Goal: Information Seeking & Learning: Learn about a topic

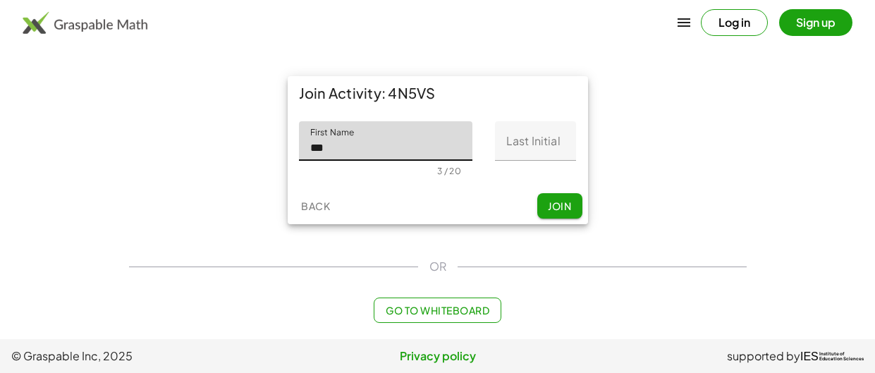
type input "***"
click at [553, 128] on input "Last Initial" at bounding box center [535, 140] width 81 height 39
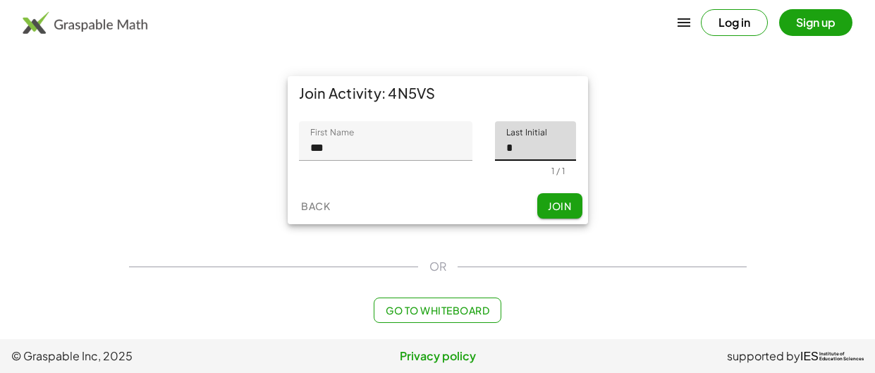
type input "*"
click at [573, 202] on button "Join" at bounding box center [559, 205] width 45 height 25
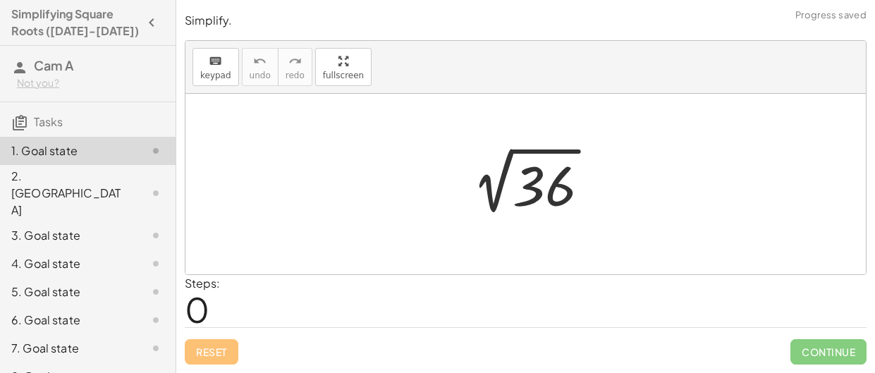
click at [344, 176] on div at bounding box center [525, 184] width 680 height 181
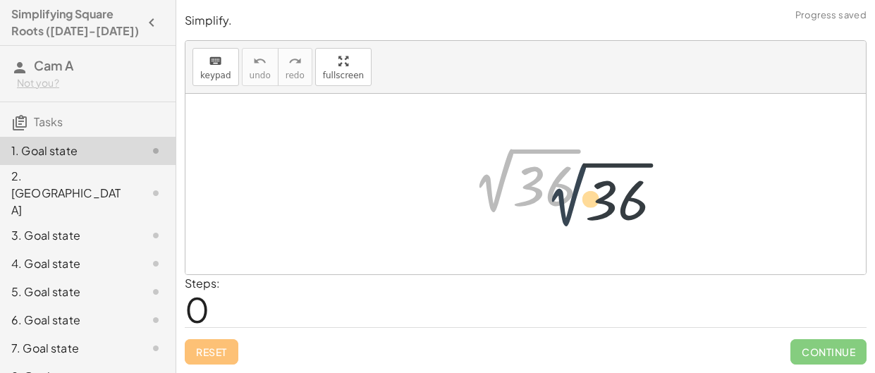
drag, startPoint x: 463, startPoint y: 206, endPoint x: 543, endPoint y: 221, distance: 81.0
click at [543, 221] on div "2 √ 36 2 √ 36" at bounding box center [525, 184] width 172 height 78
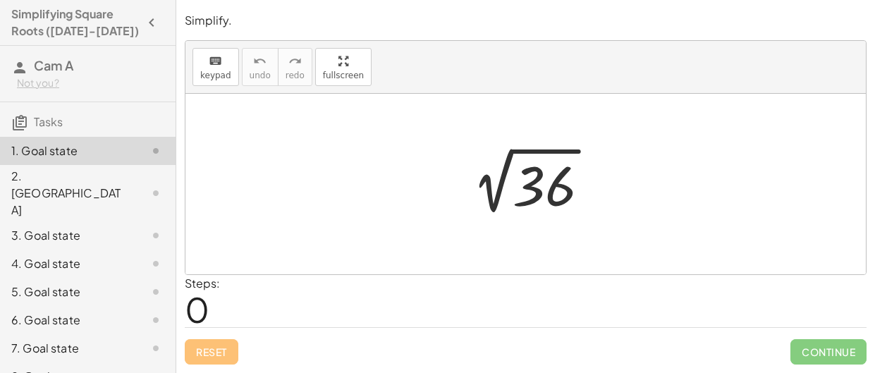
click at [202, 309] on span "0" at bounding box center [197, 309] width 25 height 43
click at [205, 303] on span "0" at bounding box center [197, 309] width 25 height 43
click at [306, 232] on div at bounding box center [525, 184] width 680 height 181
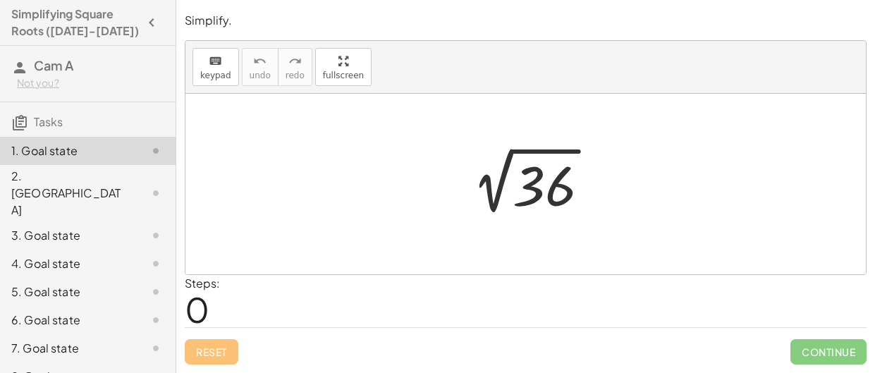
click at [578, 205] on div at bounding box center [530, 184] width 154 height 71
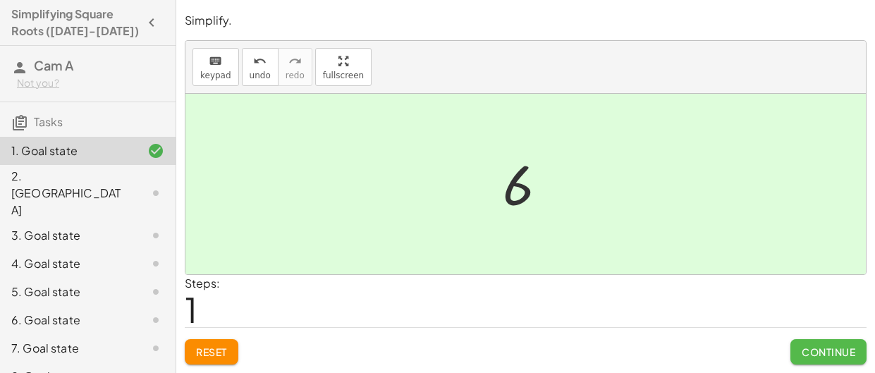
click at [805, 341] on button "Continue" at bounding box center [828, 351] width 76 height 25
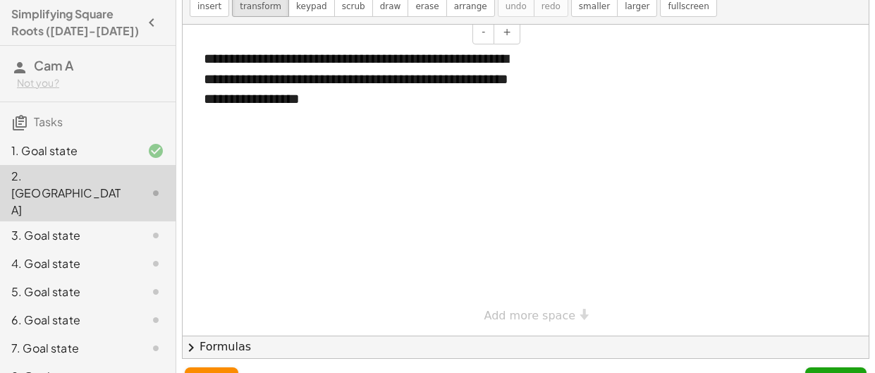
scroll to position [63, 0]
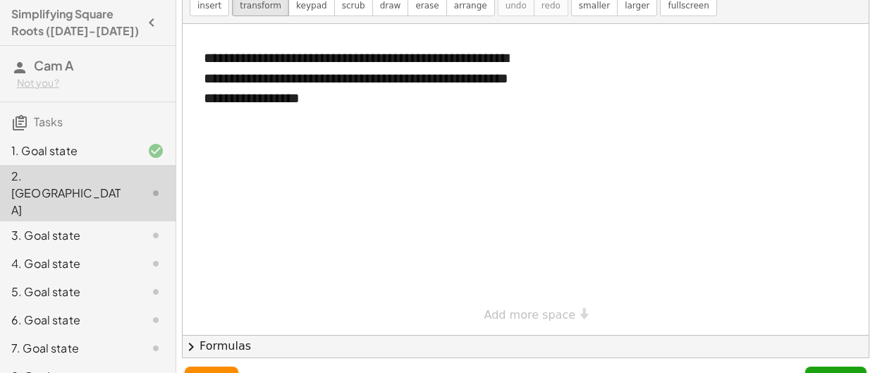
click at [377, 199] on div at bounding box center [526, 179] width 686 height 311
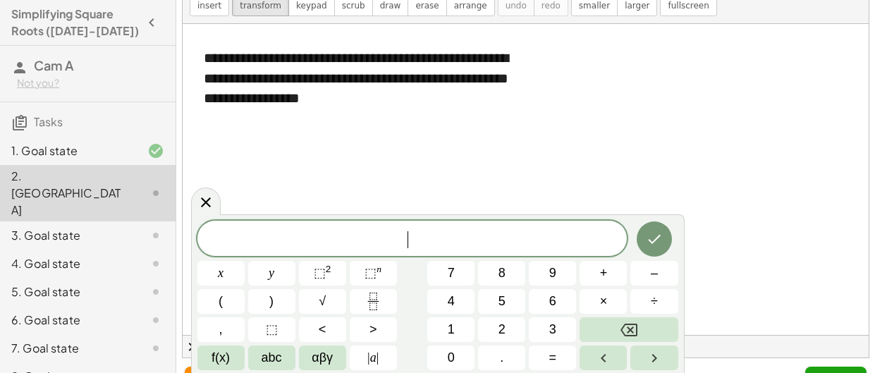
click at [407, 131] on div at bounding box center [526, 179] width 686 height 311
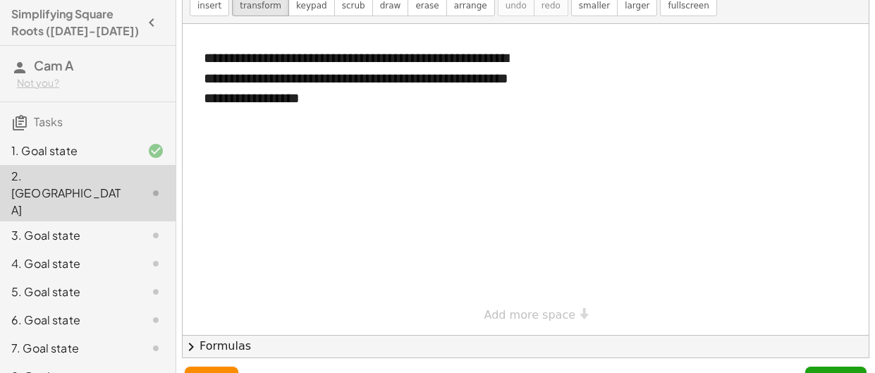
click at [407, 131] on div at bounding box center [526, 179] width 686 height 311
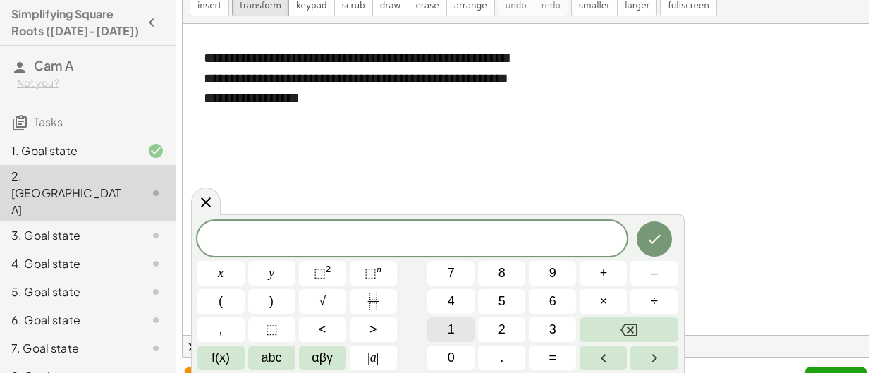
click at [454, 326] on span "1" at bounding box center [451, 329] width 7 height 19
click at [652, 357] on icon "Right arrow" at bounding box center [654, 358] width 17 height 17
click at [443, 298] on button "4" at bounding box center [450, 301] width 47 height 25
click at [634, 338] on button "Backspace" at bounding box center [629, 329] width 98 height 25
click at [652, 238] on icon "Done" at bounding box center [654, 239] width 17 height 17
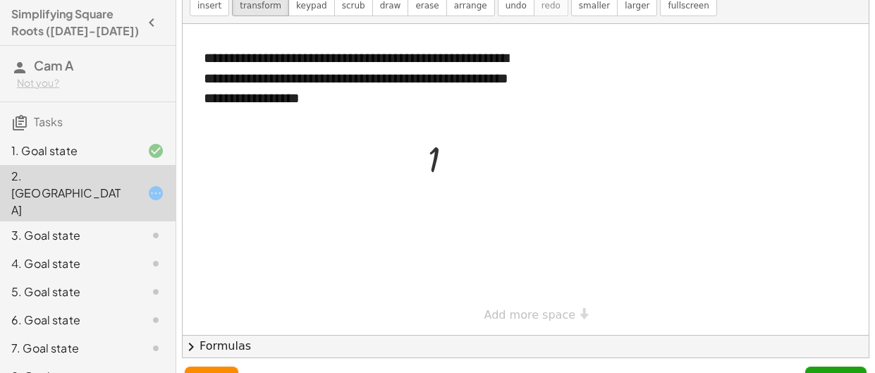
click at [534, 259] on div at bounding box center [526, 179] width 686 height 311
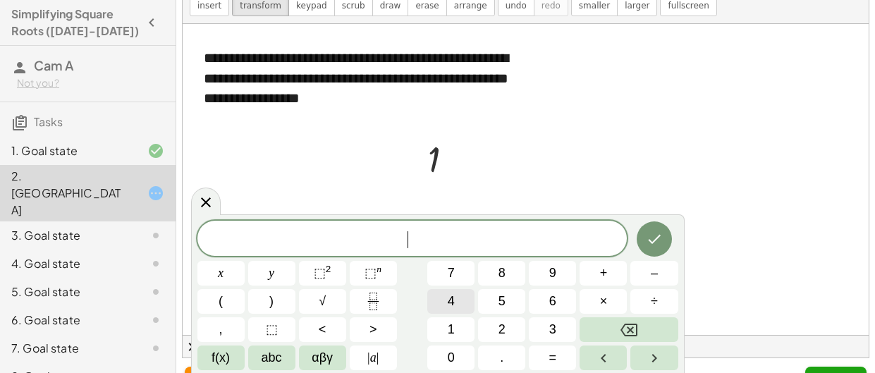
click at [448, 309] on span "4" at bounding box center [451, 301] width 7 height 19
click at [647, 246] on icon "Done" at bounding box center [654, 239] width 17 height 17
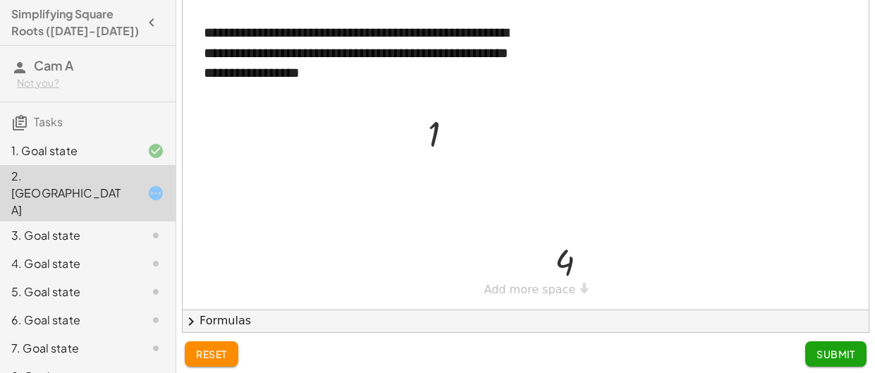
scroll to position [94, 0]
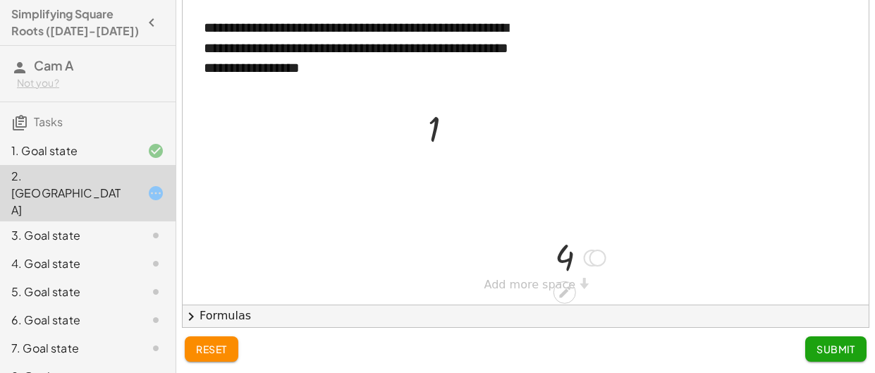
click at [592, 255] on div at bounding box center [593, 258] width 16 height 16
drag, startPoint x: 568, startPoint y: 254, endPoint x: 462, endPoint y: 123, distance: 167.9
click at [545, 164] on div at bounding box center [526, 149] width 686 height 311
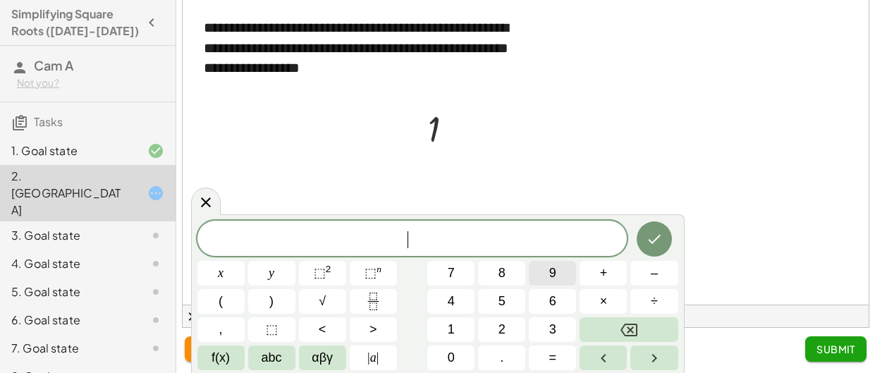
click at [554, 278] on span "9" at bounding box center [552, 273] width 7 height 19
click at [652, 245] on icon "Done" at bounding box center [654, 239] width 17 height 17
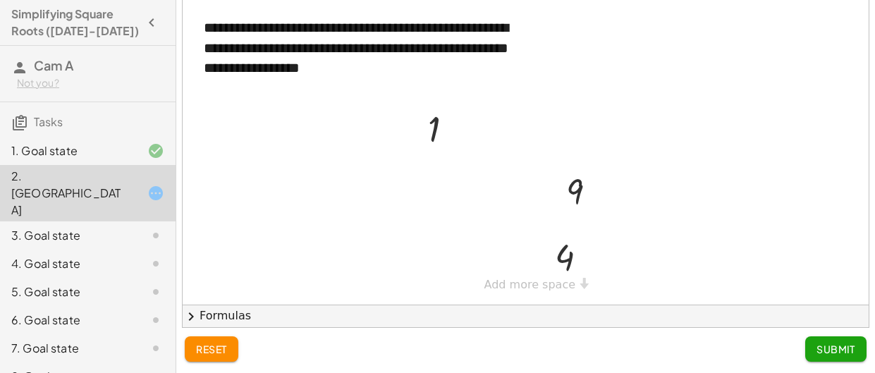
click at [562, 138] on div at bounding box center [526, 149] width 686 height 311
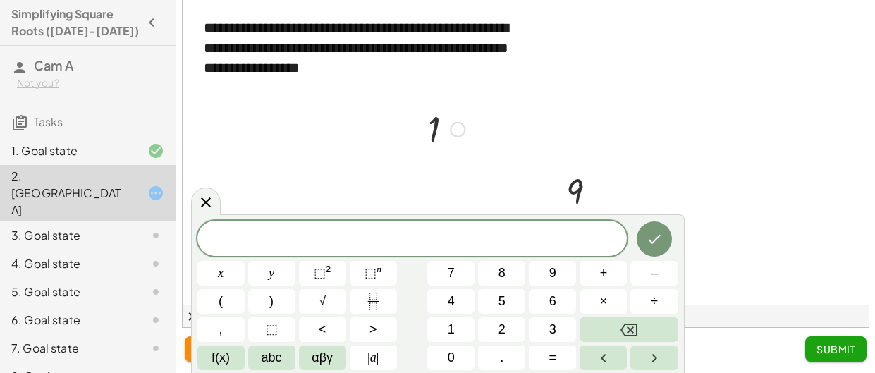
click at [469, 130] on div at bounding box center [446, 128] width 51 height 47
click at [659, 226] on button "Done" at bounding box center [654, 238] width 35 height 35
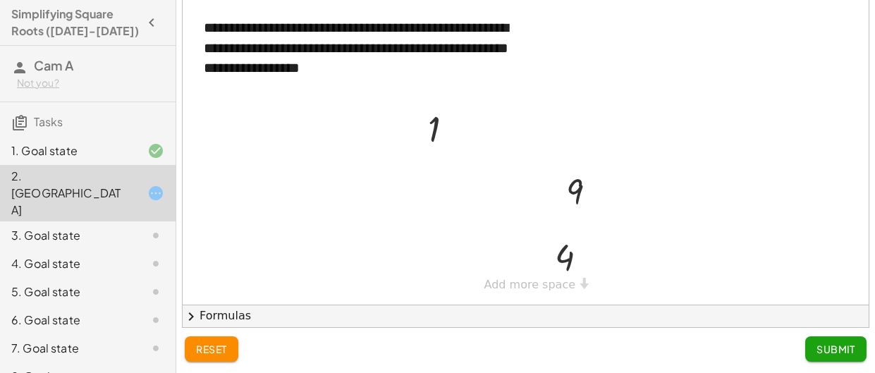
click at [76, 227] on div "3. Goal state" at bounding box center [68, 235] width 114 height 17
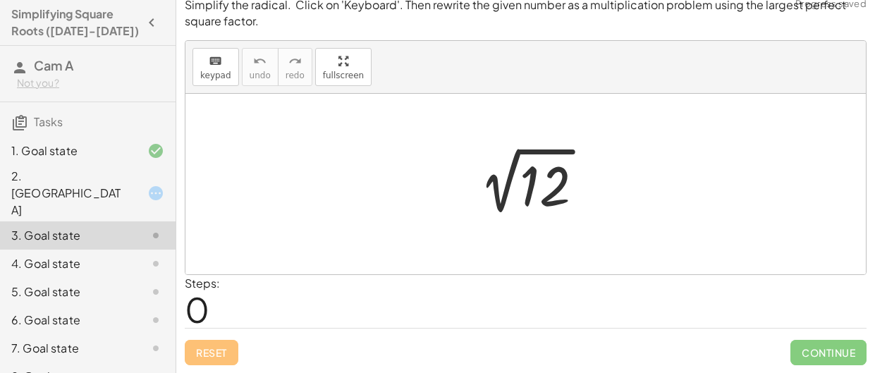
scroll to position [0, 0]
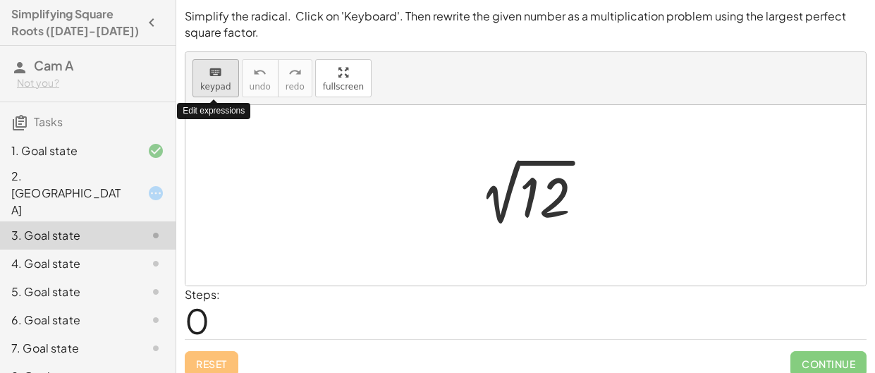
click at [222, 82] on span "keypad" at bounding box center [215, 87] width 31 height 10
click at [225, 93] on button "keyboard keypad" at bounding box center [216, 78] width 47 height 38
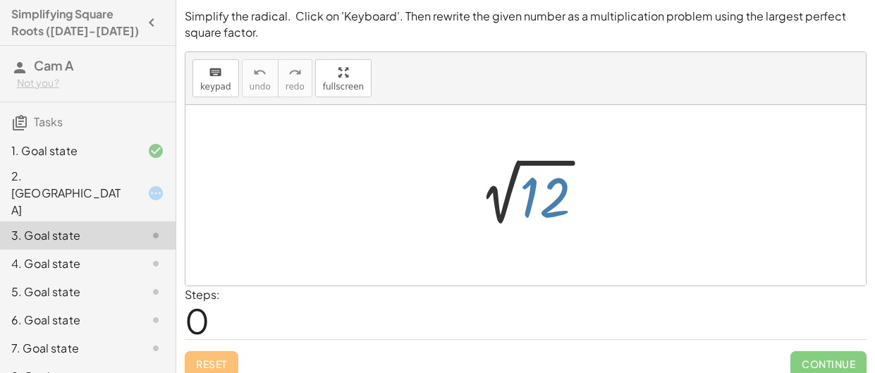
click at [529, 207] on div at bounding box center [531, 195] width 142 height 71
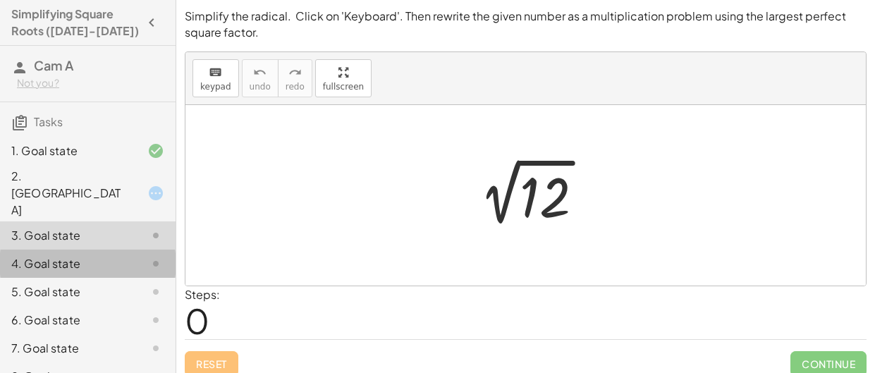
click at [66, 255] on div "4. Goal state" at bounding box center [68, 263] width 114 height 17
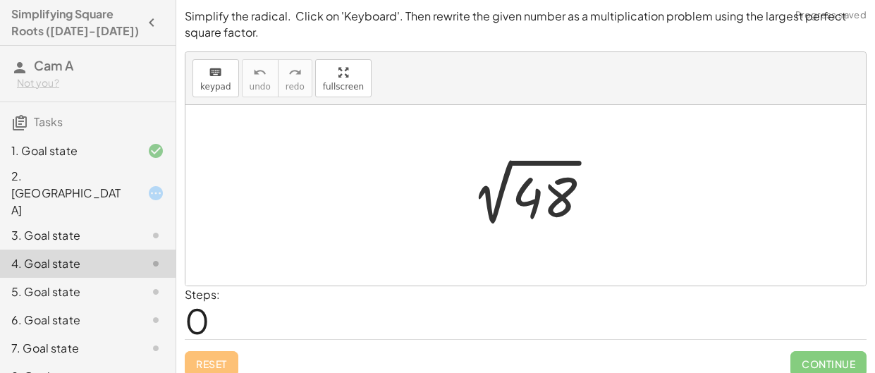
click at [63, 227] on div "3. Goal state" at bounding box center [68, 235] width 114 height 17
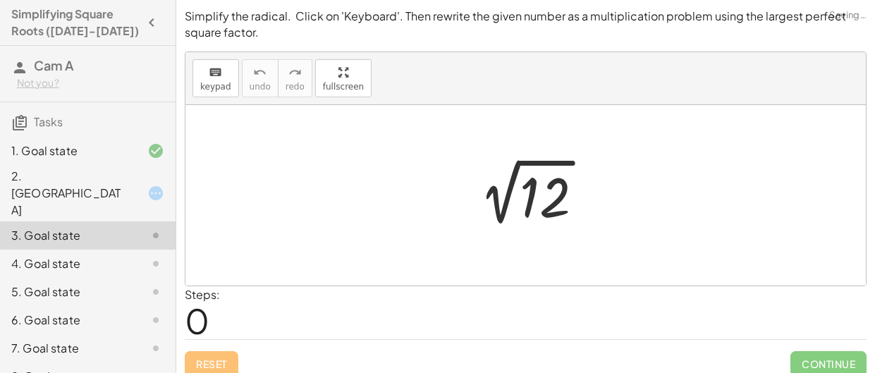
click at [57, 181] on div "2. [GEOGRAPHIC_DATA]" at bounding box center [68, 193] width 114 height 51
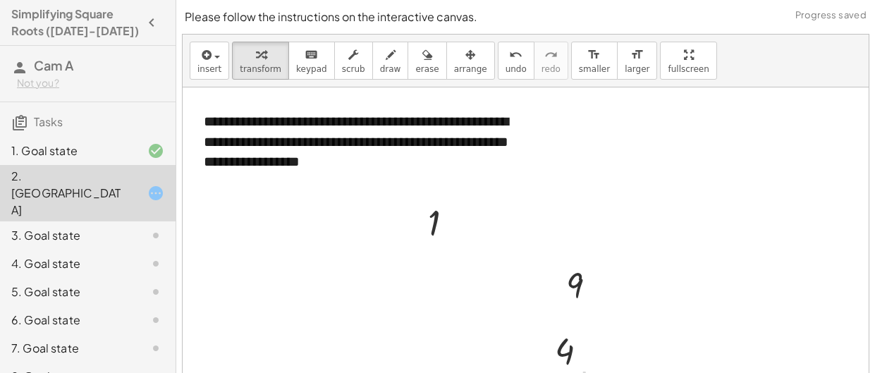
click at [82, 157] on div "1. Goal state" at bounding box center [68, 150] width 114 height 17
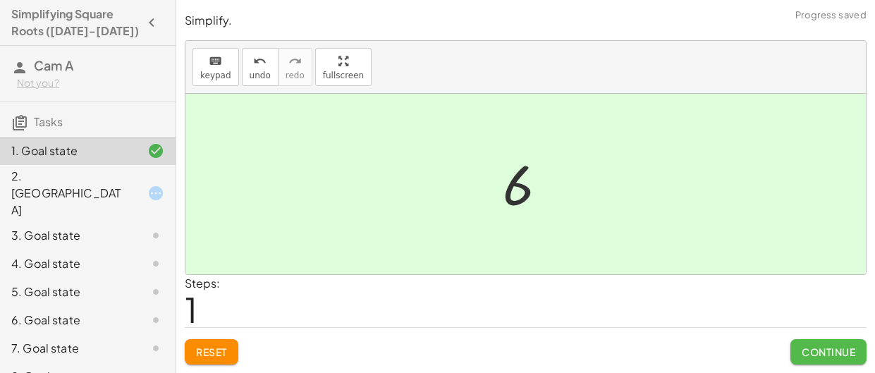
click at [805, 344] on button "Continue" at bounding box center [828, 351] width 76 height 25
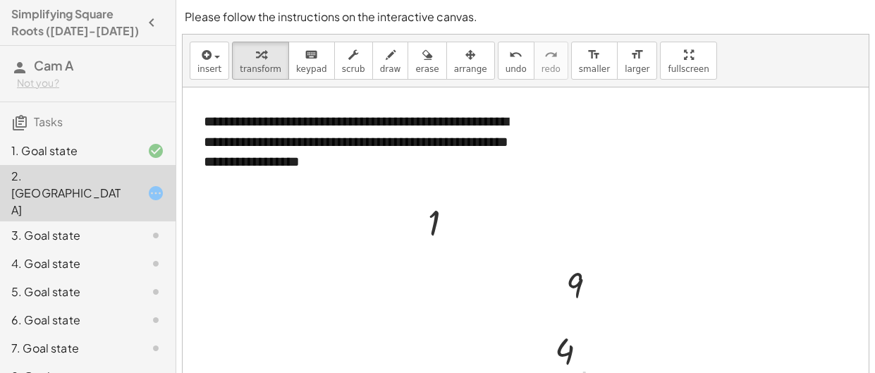
click at [33, 312] on div "6. Goal state" at bounding box center [68, 320] width 114 height 17
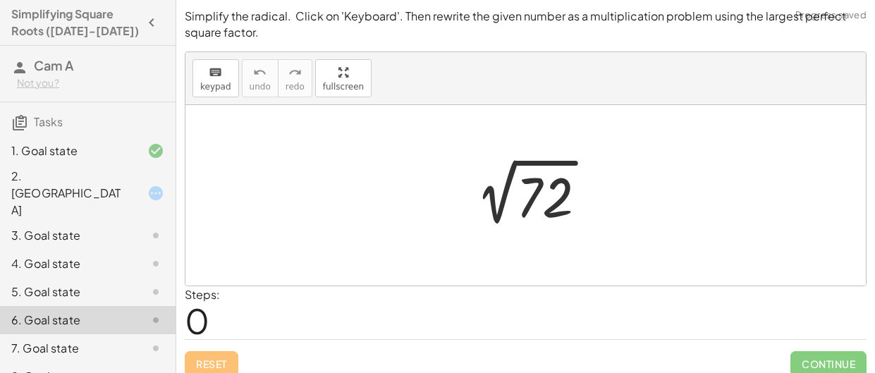
click at [73, 334] on div "5. Goal state" at bounding box center [88, 348] width 176 height 28
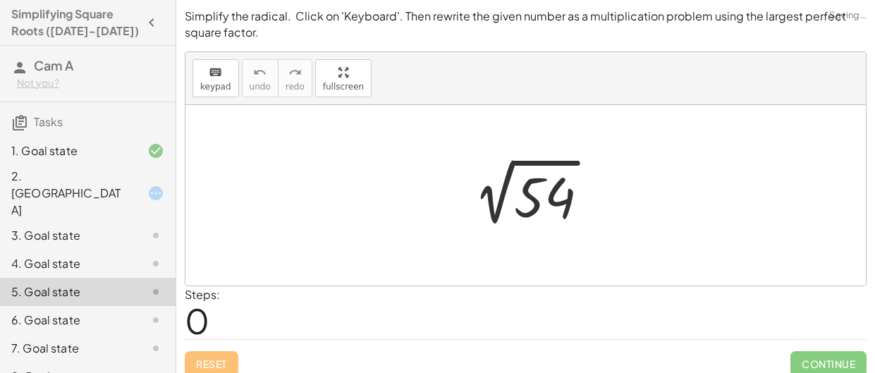
click at [72, 255] on div "4. Goal state" at bounding box center [68, 263] width 114 height 17
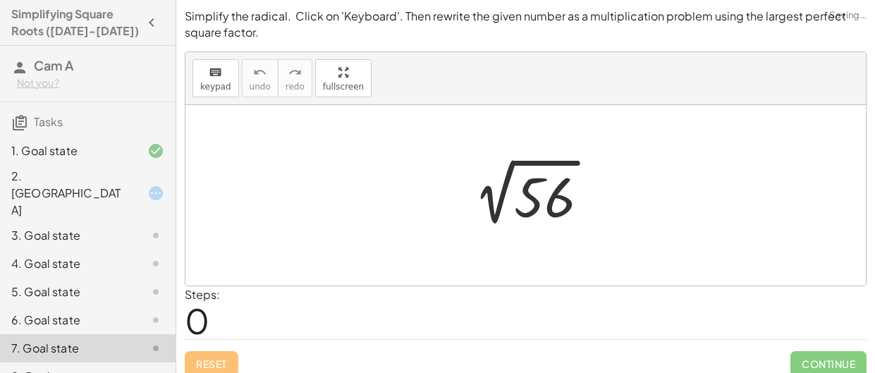
click at [61, 362] on div "6. Goal state" at bounding box center [88, 376] width 176 height 28
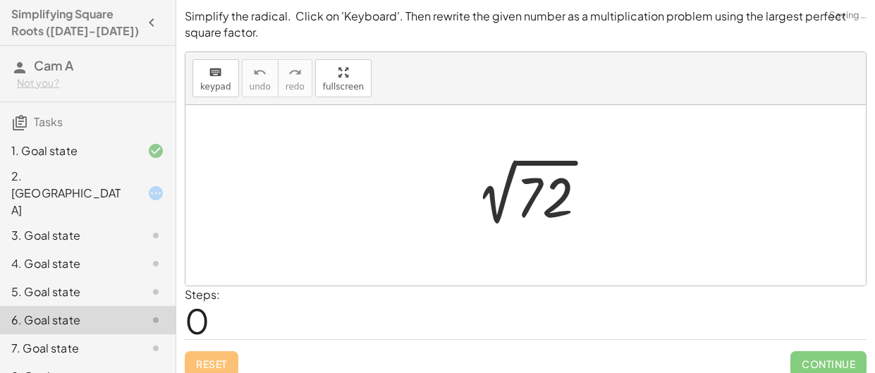
click at [59, 283] on div "5. Goal state" at bounding box center [68, 291] width 114 height 17
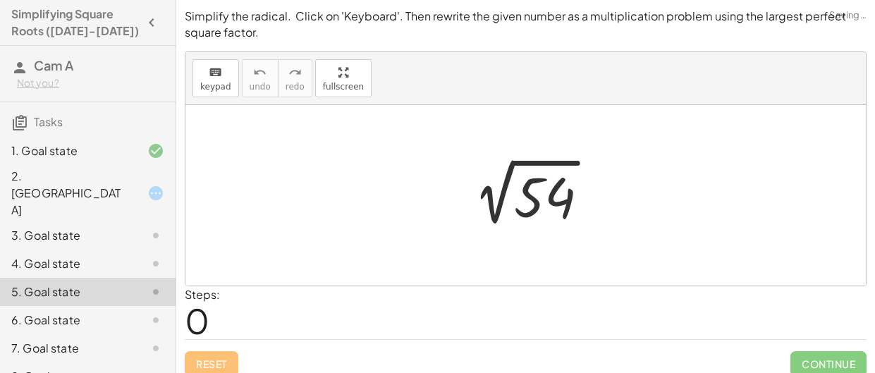
click at [57, 283] on div "5. Goal state" at bounding box center [68, 291] width 114 height 17
click at [56, 255] on div "4. Goal state" at bounding box center [68, 263] width 114 height 17
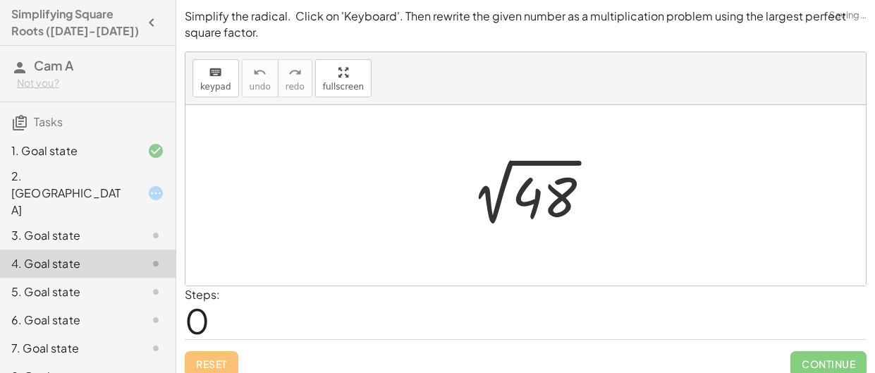
click at [61, 227] on div "3. Goal state" at bounding box center [68, 235] width 114 height 17
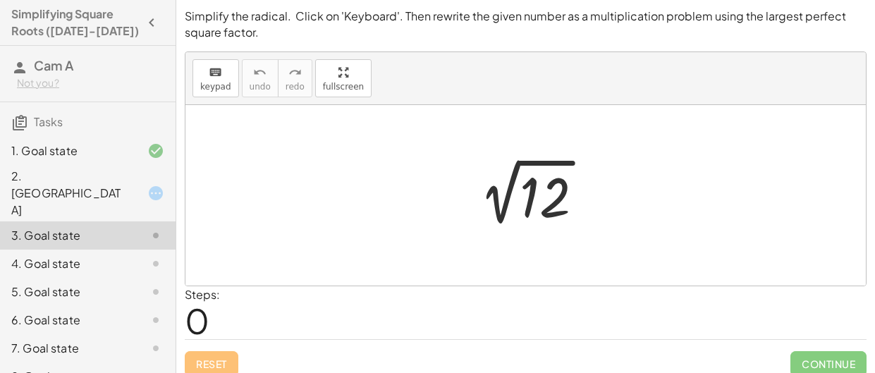
click at [130, 185] on div at bounding box center [144, 193] width 39 height 17
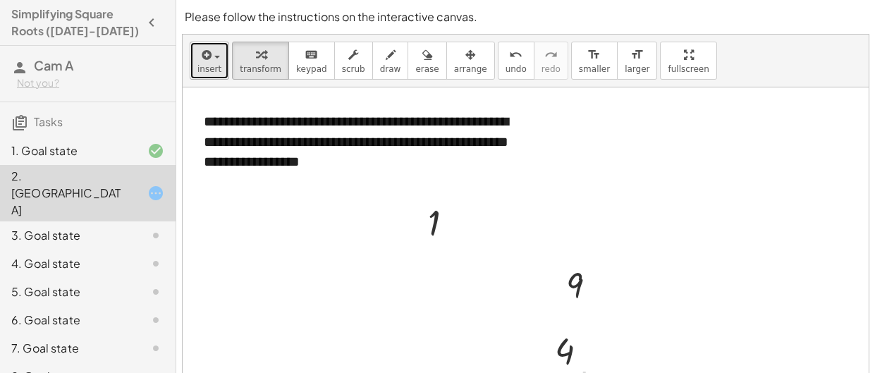
click at [199, 51] on icon "button" at bounding box center [205, 55] width 13 height 17
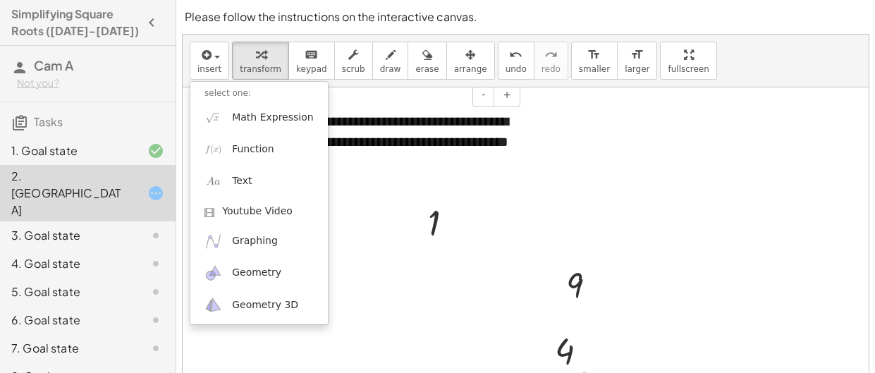
click at [494, 181] on div "**********" at bounding box center [357, 141] width 334 height 89
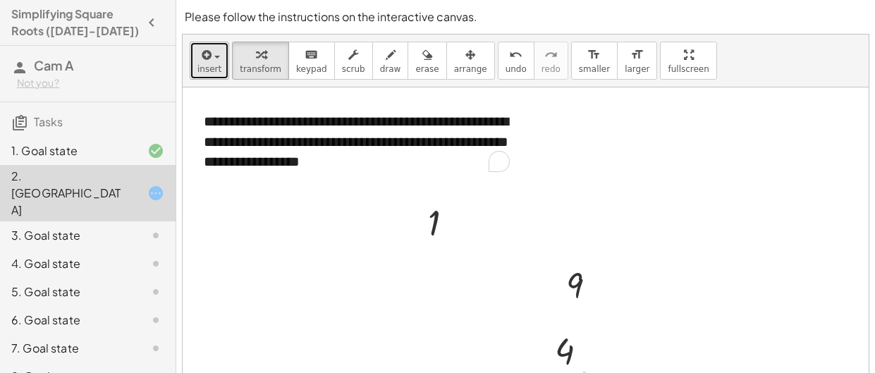
click at [207, 53] on icon "button" at bounding box center [205, 55] width 13 height 17
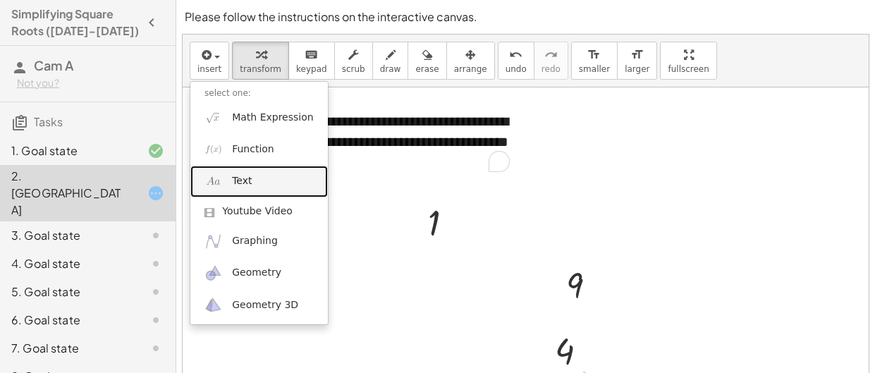
click at [230, 177] on link "Text" at bounding box center [259, 182] width 138 height 32
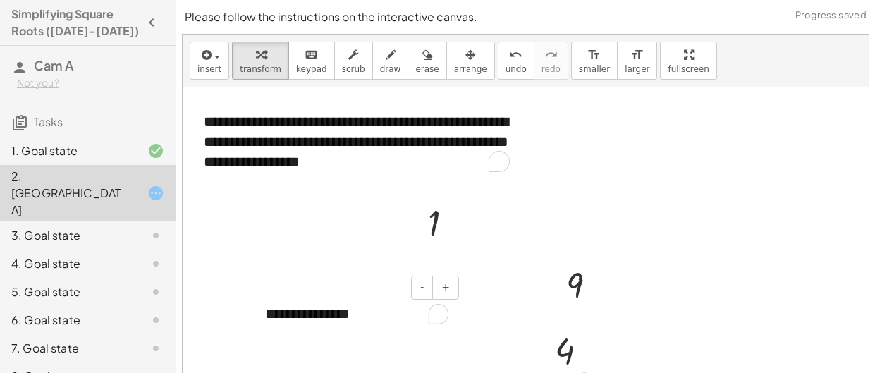
click at [365, 317] on div "**********" at bounding box center [357, 314] width 212 height 49
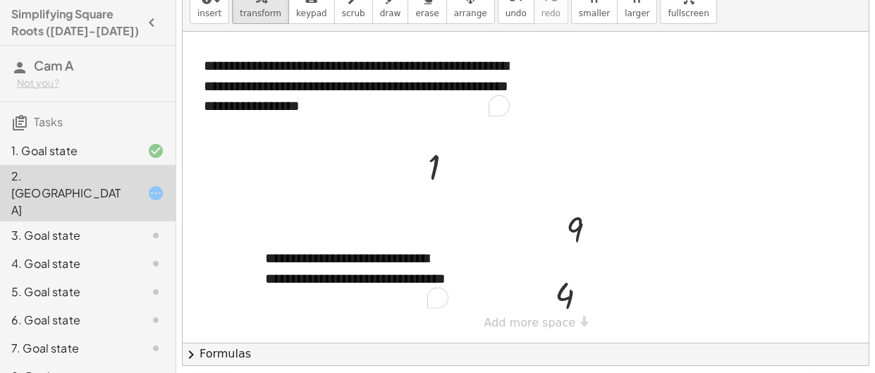
scroll to position [94, 0]
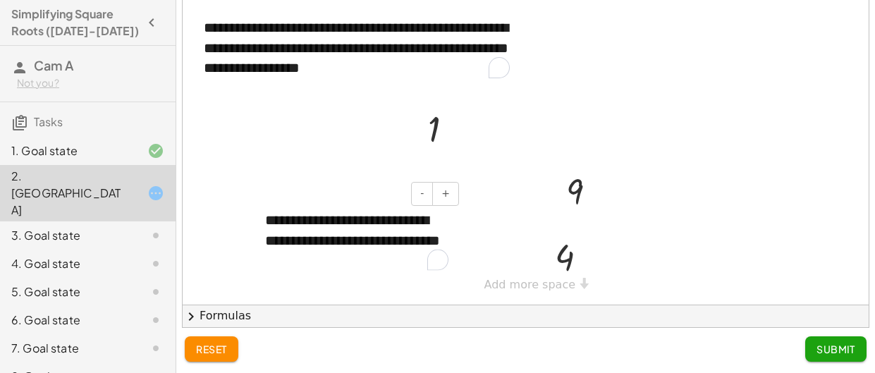
click at [396, 254] on div "**********" at bounding box center [357, 240] width 212 height 89
click at [822, 343] on span "Submit" at bounding box center [836, 349] width 39 height 13
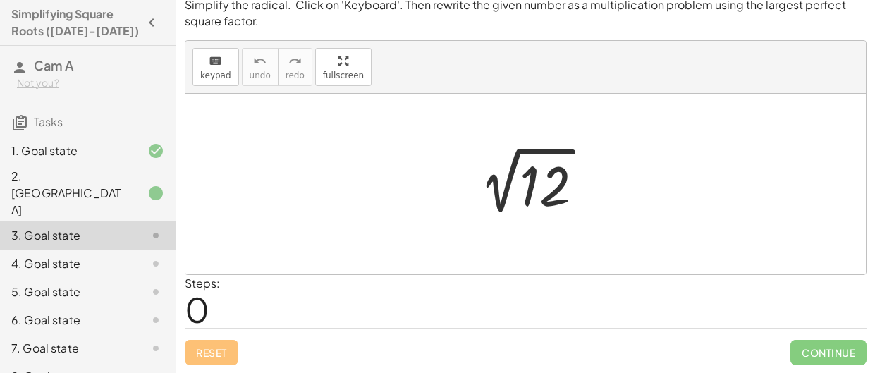
click at [464, 185] on div at bounding box center [531, 184] width 142 height 71
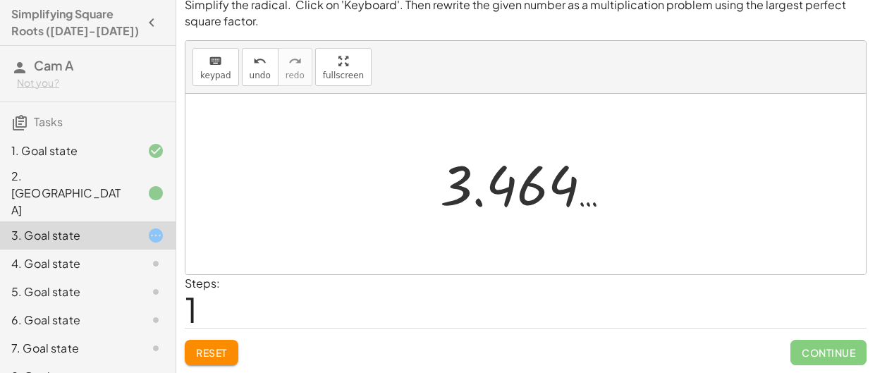
click at [555, 207] on div at bounding box center [531, 184] width 197 height 70
click at [215, 356] on span "Reset" at bounding box center [211, 352] width 31 height 13
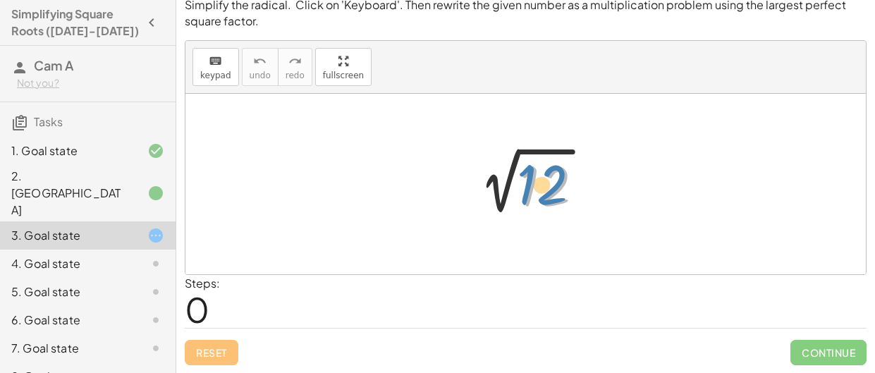
click at [558, 188] on div at bounding box center [531, 184] width 142 height 71
click at [336, 171] on div at bounding box center [525, 184] width 680 height 181
click at [377, 176] on div at bounding box center [525, 184] width 680 height 181
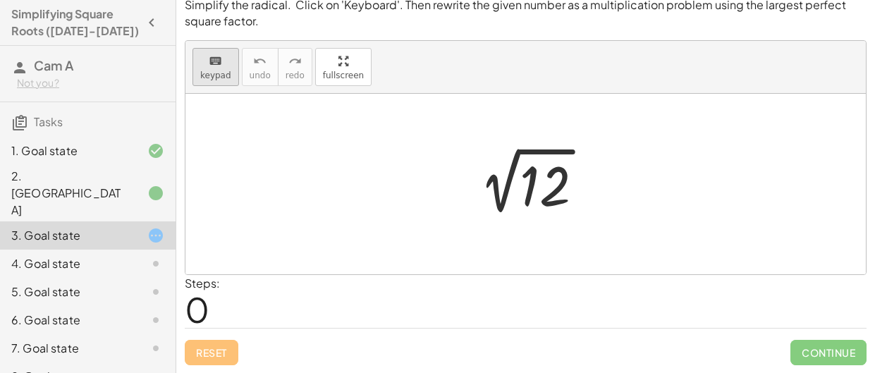
click at [216, 64] on icon "keyboard" at bounding box center [215, 61] width 13 height 17
click at [338, 191] on div at bounding box center [525, 184] width 680 height 181
click at [379, 183] on div at bounding box center [525, 184] width 680 height 181
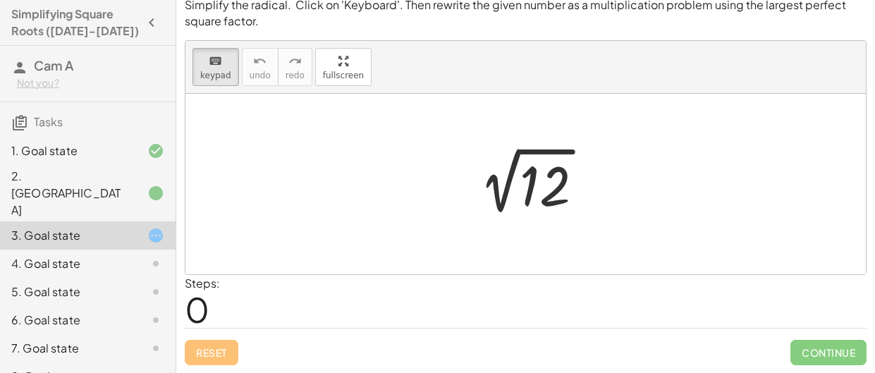
drag, startPoint x: 499, startPoint y: 206, endPoint x: 465, endPoint y: 193, distance: 36.8
click at [465, 193] on div at bounding box center [531, 184] width 142 height 71
click at [534, 197] on div at bounding box center [545, 186] width 51 height 63
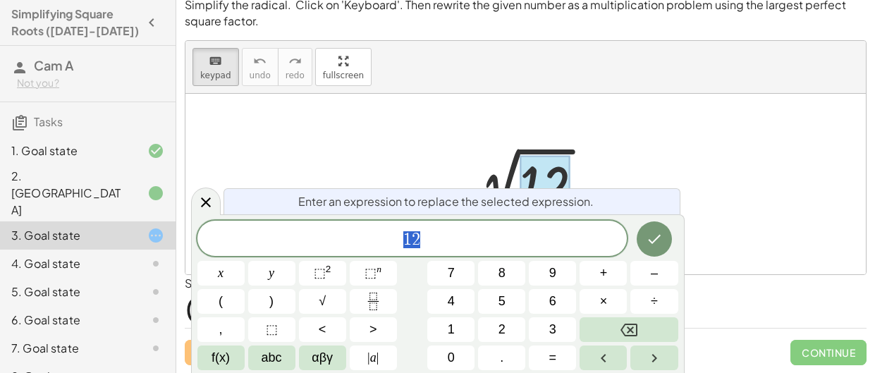
click at [722, 170] on div at bounding box center [525, 184] width 680 height 181
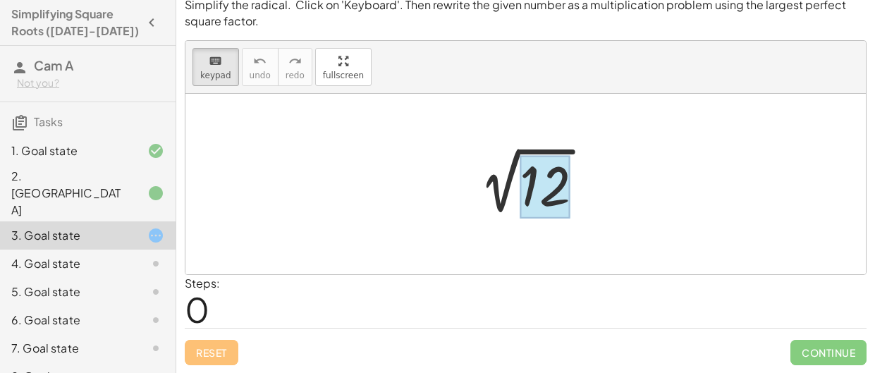
click at [563, 191] on div at bounding box center [545, 186] width 51 height 63
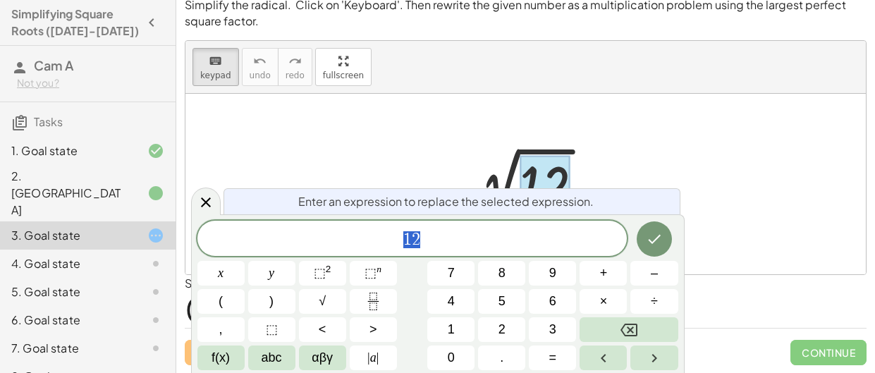
click at [706, 137] on div at bounding box center [525, 184] width 680 height 181
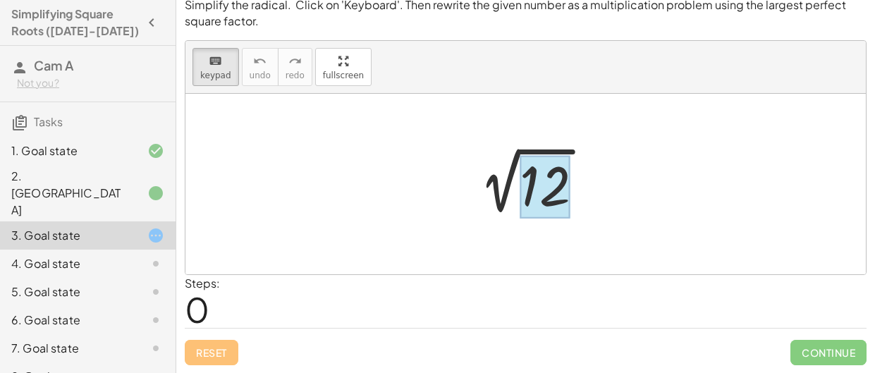
click at [553, 203] on div at bounding box center [545, 186] width 51 height 63
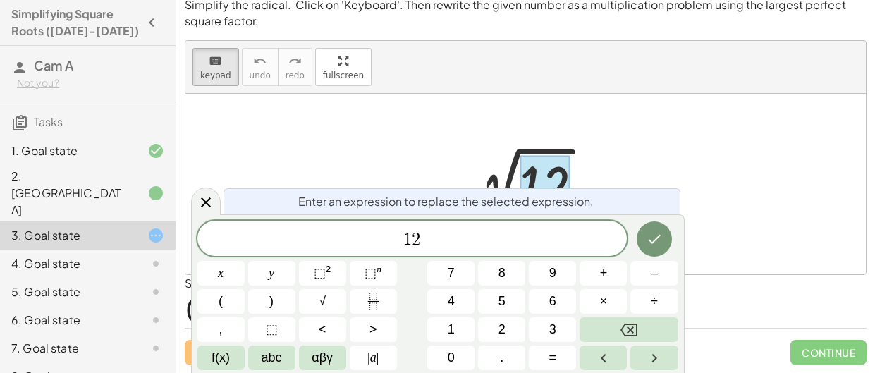
click at [473, 240] on span "1 2 ​" at bounding box center [412, 240] width 430 height 20
click at [546, 110] on div at bounding box center [525, 184] width 680 height 181
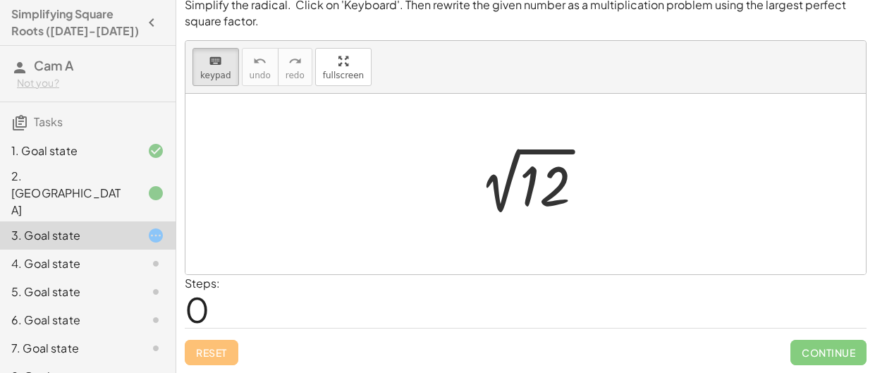
scroll to position [0, 0]
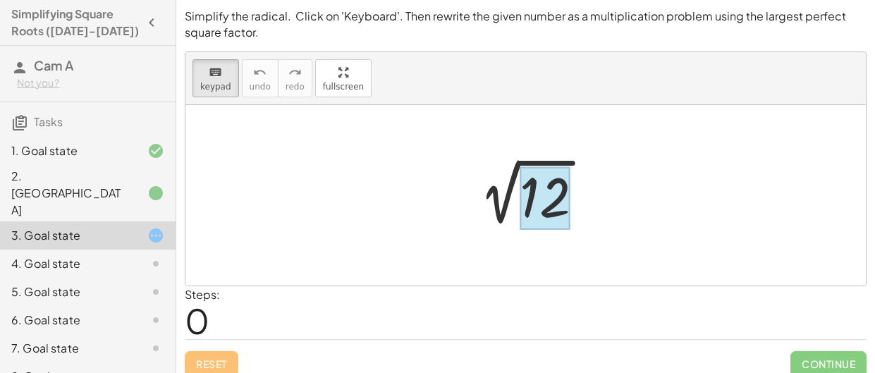
drag, startPoint x: 560, startPoint y: 206, endPoint x: 527, endPoint y: 199, distance: 33.2
drag, startPoint x: 533, startPoint y: 200, endPoint x: 424, endPoint y: 195, distance: 108.7
click at [556, 196] on div at bounding box center [545, 197] width 51 height 63
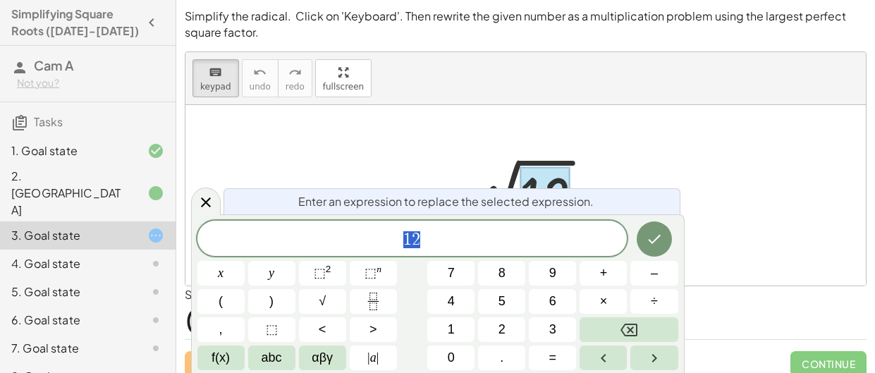
click at [612, 148] on div at bounding box center [525, 195] width 680 height 181
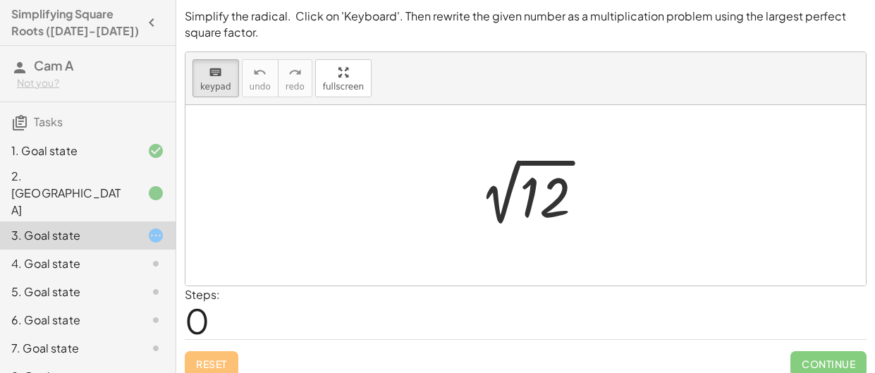
click at [575, 185] on div at bounding box center [531, 195] width 142 height 71
click at [558, 189] on div at bounding box center [545, 197] width 51 height 63
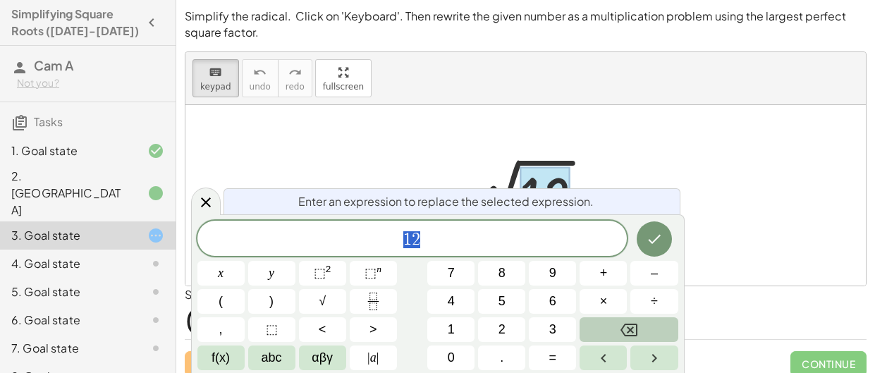
click at [645, 329] on button "Backspace" at bounding box center [629, 329] width 98 height 25
click at [460, 305] on button "4" at bounding box center [450, 301] width 47 height 25
click at [595, 305] on button "×" at bounding box center [603, 301] width 47 height 25
click at [549, 325] on span "3" at bounding box center [552, 329] width 7 height 19
click at [646, 242] on icon "Done" at bounding box center [654, 239] width 17 height 17
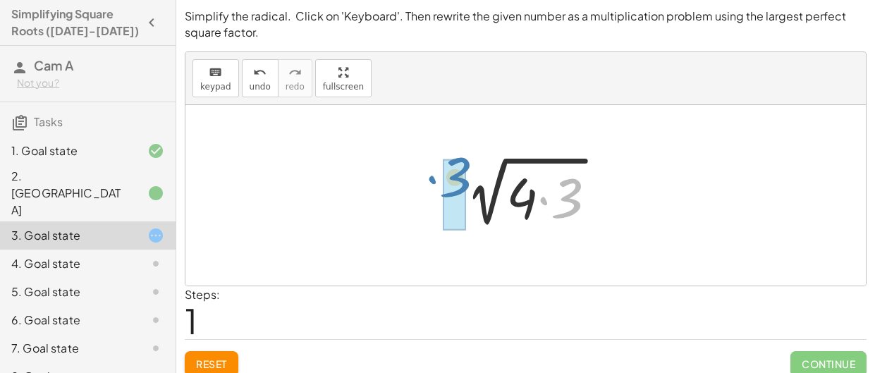
drag, startPoint x: 566, startPoint y: 200, endPoint x: 453, endPoint y: 179, distance: 114.1
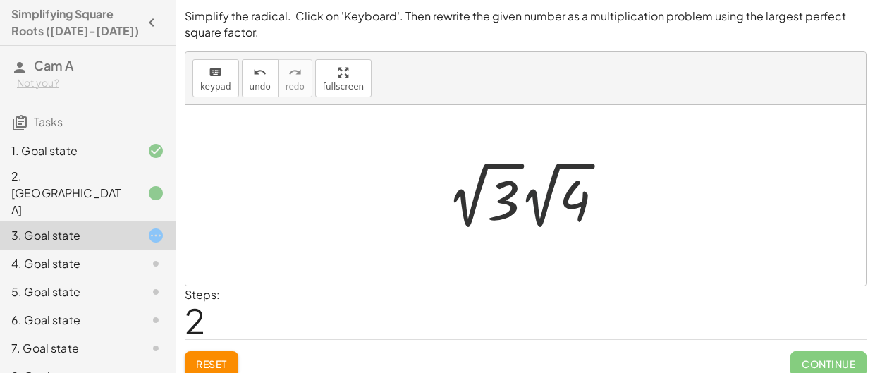
click at [544, 207] on div at bounding box center [531, 196] width 182 height 78
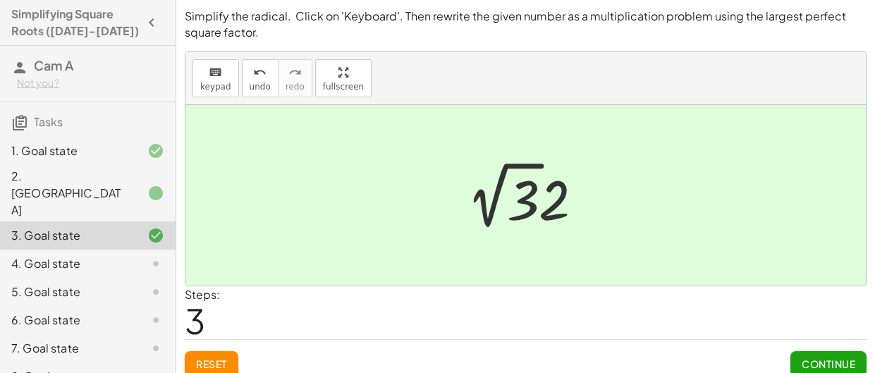
click at [843, 353] on button "Continue" at bounding box center [828, 363] width 76 height 25
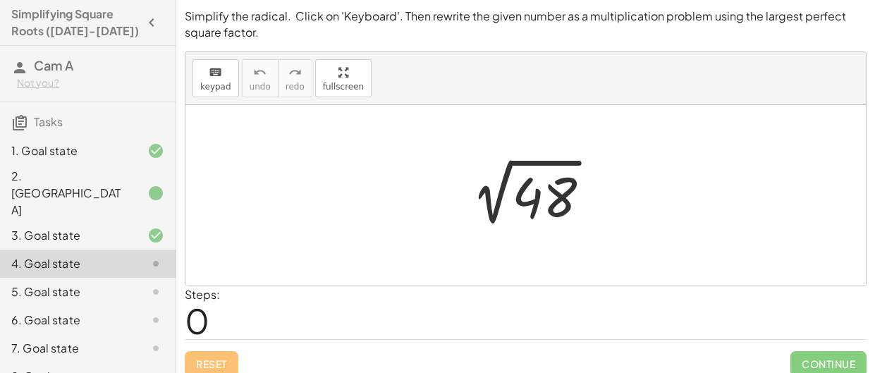
click at [547, 207] on div at bounding box center [531, 195] width 156 height 71
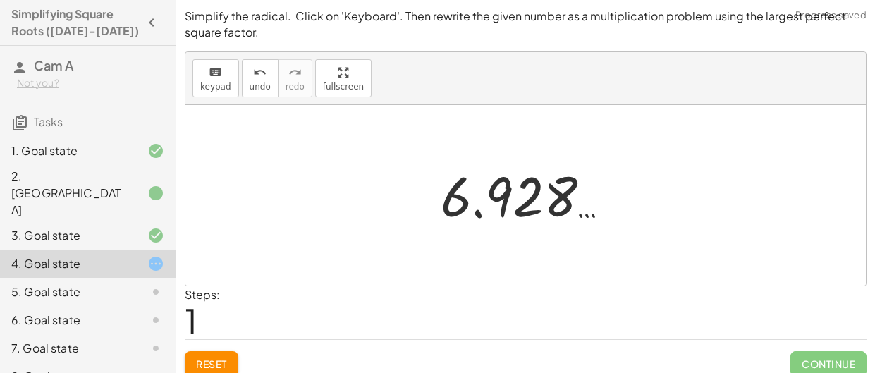
click at [214, 366] on span "Reset" at bounding box center [211, 364] width 31 height 13
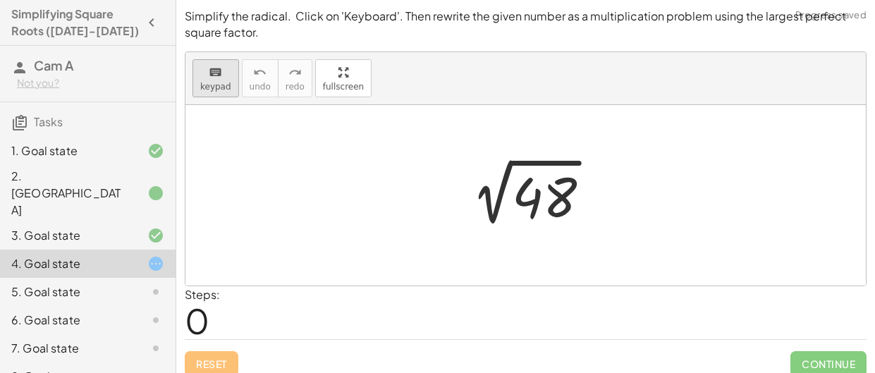
click at [216, 75] on icon "keyboard" at bounding box center [215, 72] width 13 height 17
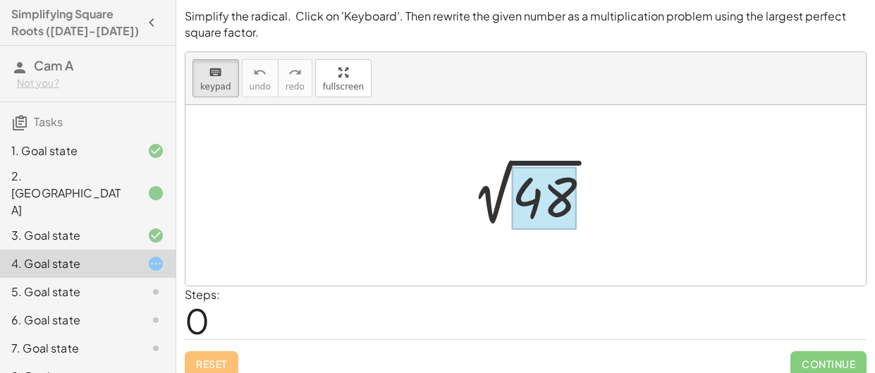
click at [536, 176] on div at bounding box center [544, 197] width 65 height 63
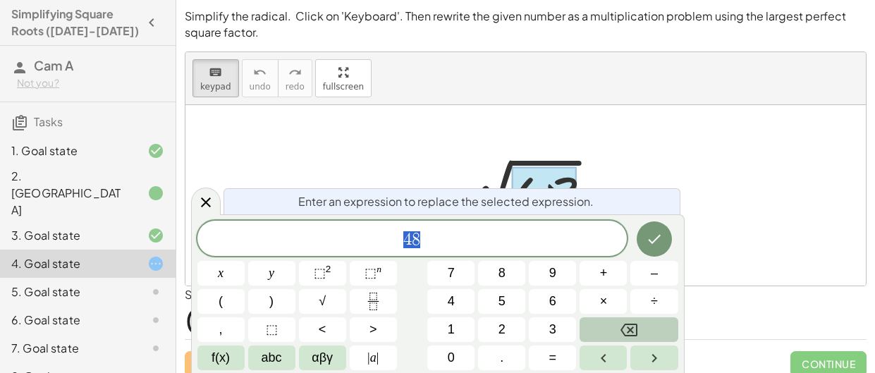
click at [656, 320] on button "Backspace" at bounding box center [629, 329] width 98 height 25
click at [464, 331] on button "1" at bounding box center [450, 329] width 47 height 25
click at [542, 293] on button "6" at bounding box center [552, 301] width 47 height 25
click at [592, 300] on button "×" at bounding box center [603, 301] width 47 height 25
click at [560, 322] on button "3" at bounding box center [552, 329] width 47 height 25
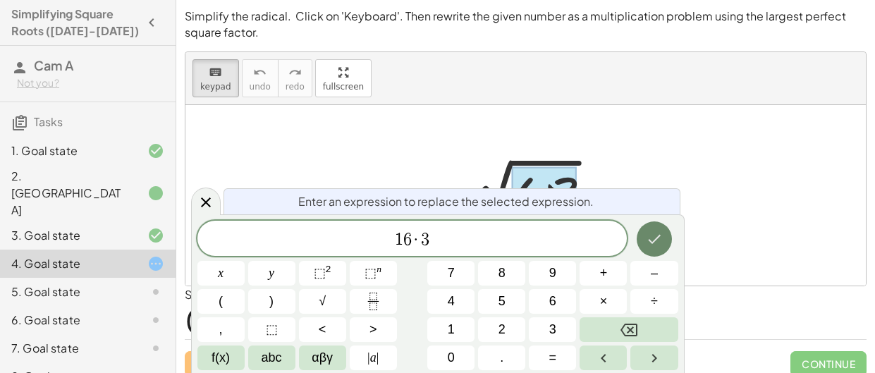
click at [650, 240] on icon "Done" at bounding box center [654, 239] width 13 height 9
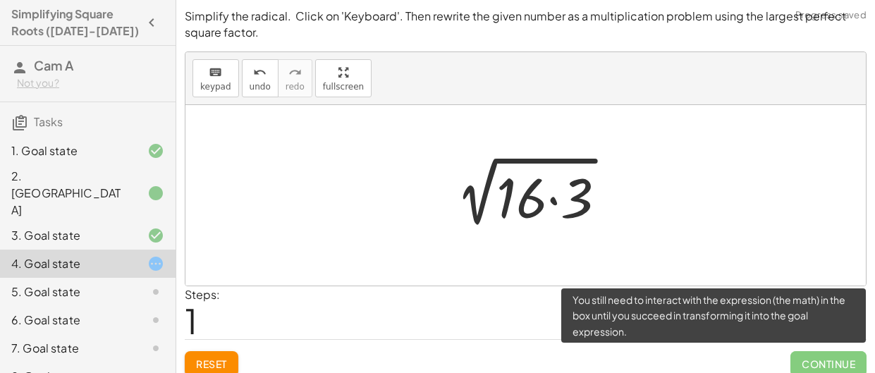
click at [823, 359] on span "Continue" at bounding box center [828, 363] width 76 height 25
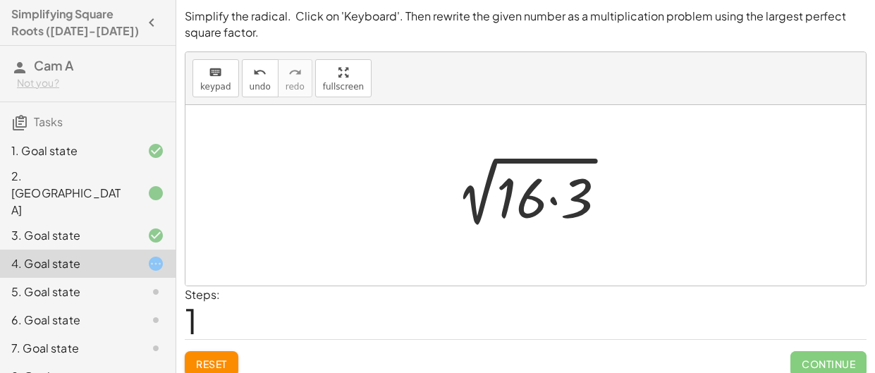
click at [547, 159] on div at bounding box center [531, 195] width 188 height 73
drag, startPoint x: 582, startPoint y: 202, endPoint x: 454, endPoint y: 183, distance: 129.7
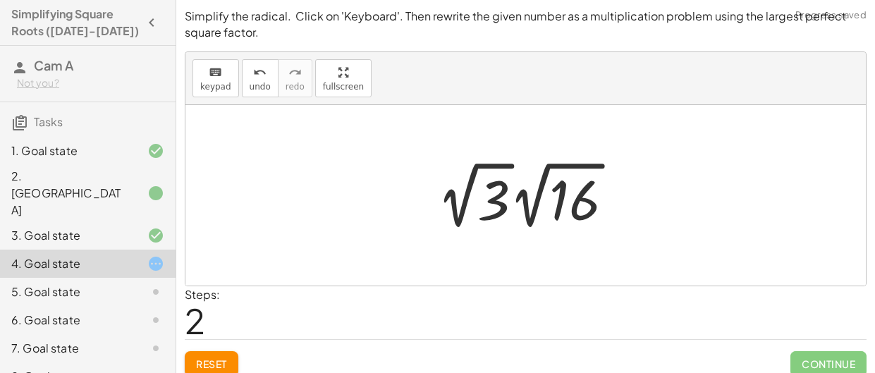
click at [551, 168] on div at bounding box center [531, 196] width 202 height 78
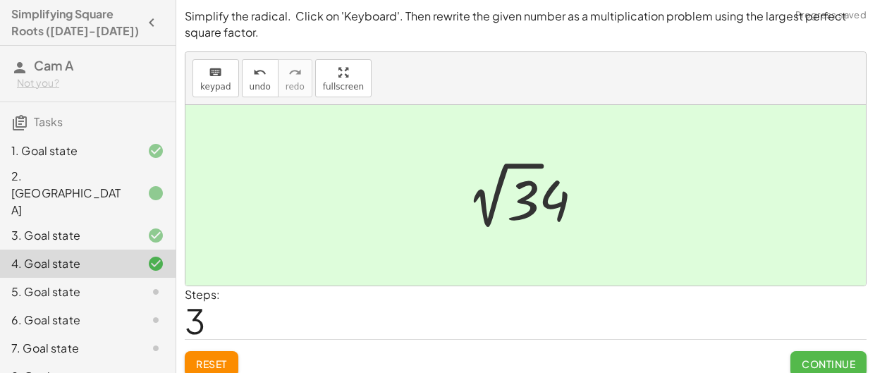
click at [837, 358] on span "Continue" at bounding box center [829, 364] width 54 height 13
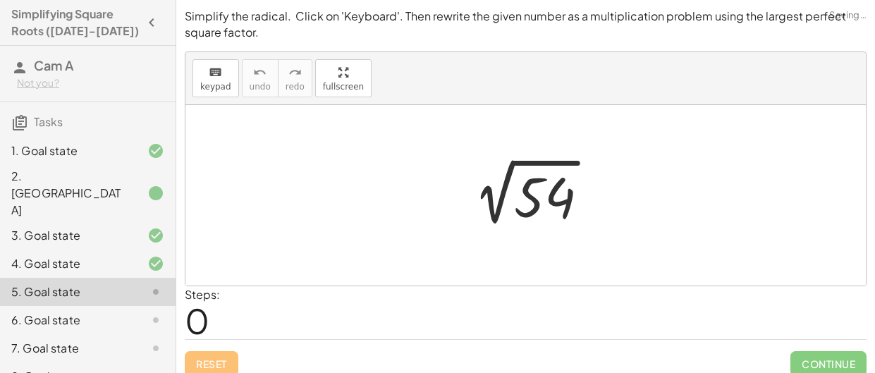
click at [542, 199] on div at bounding box center [531, 195] width 152 height 71
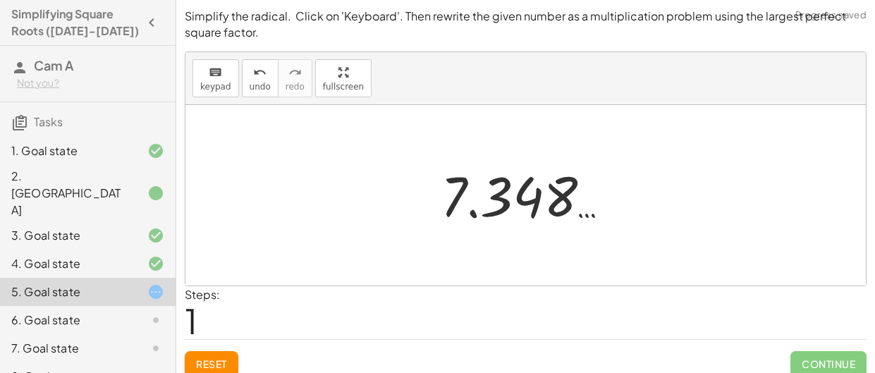
click at [219, 363] on span "Reset" at bounding box center [211, 364] width 31 height 13
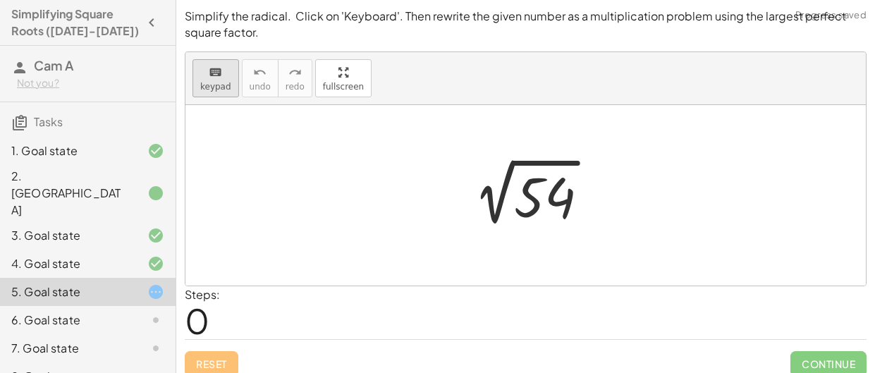
click at [211, 80] on button "keyboard keypad" at bounding box center [216, 78] width 47 height 38
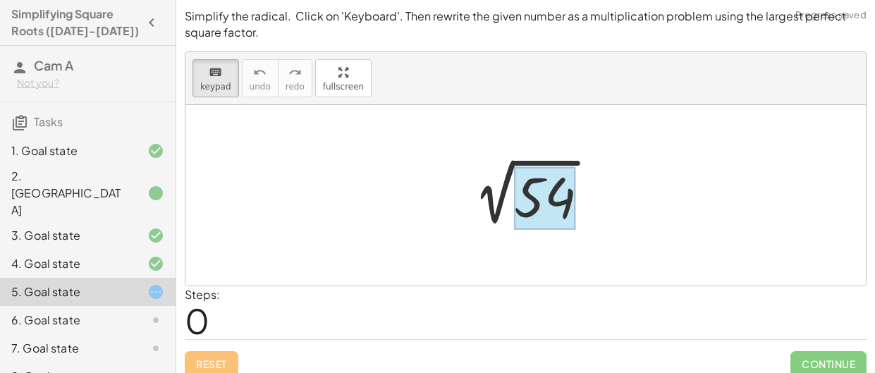
click at [543, 190] on div at bounding box center [544, 197] width 61 height 63
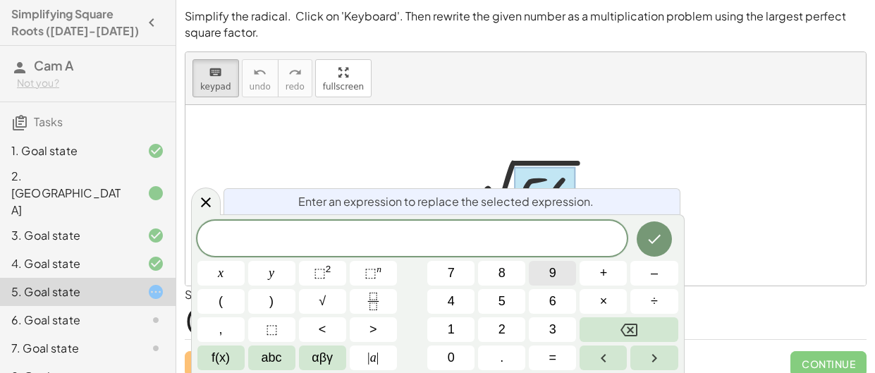
click at [551, 276] on span "9" at bounding box center [552, 273] width 7 height 19
click at [604, 308] on span "×" at bounding box center [604, 301] width 8 height 19
click at [546, 299] on button "6" at bounding box center [552, 301] width 47 height 25
click at [658, 237] on icon "Done" at bounding box center [654, 239] width 13 height 9
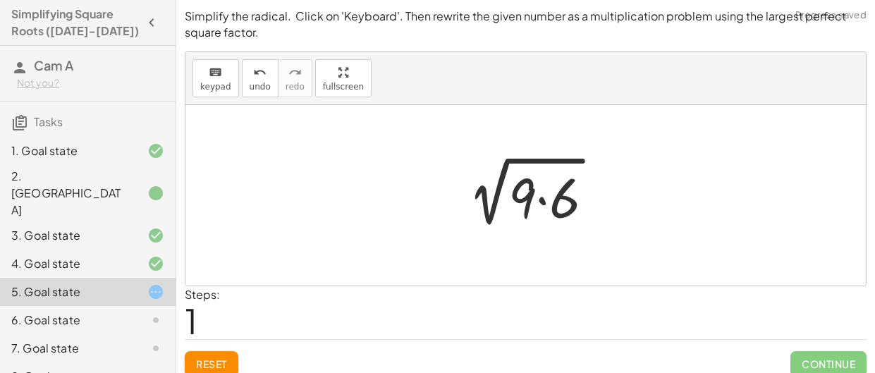
click at [561, 209] on div at bounding box center [530, 195] width 163 height 73
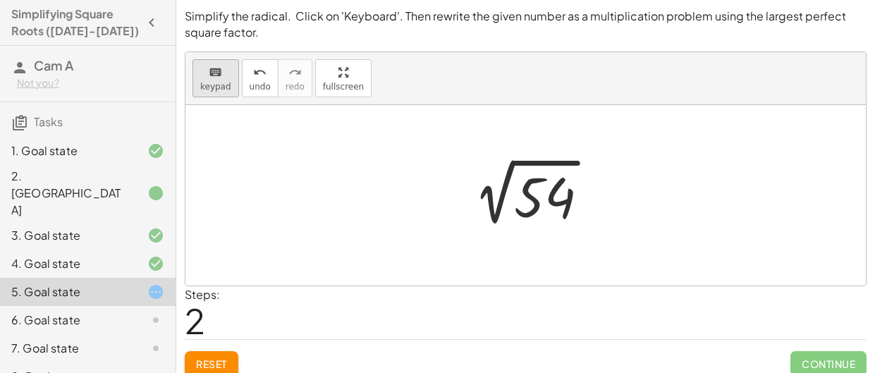
click at [214, 75] on icon "keyboard" at bounding box center [215, 72] width 13 height 17
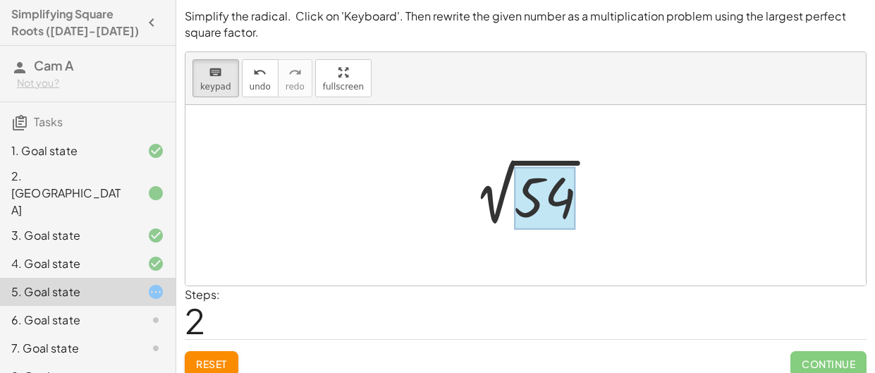
click at [536, 190] on div at bounding box center [544, 197] width 61 height 63
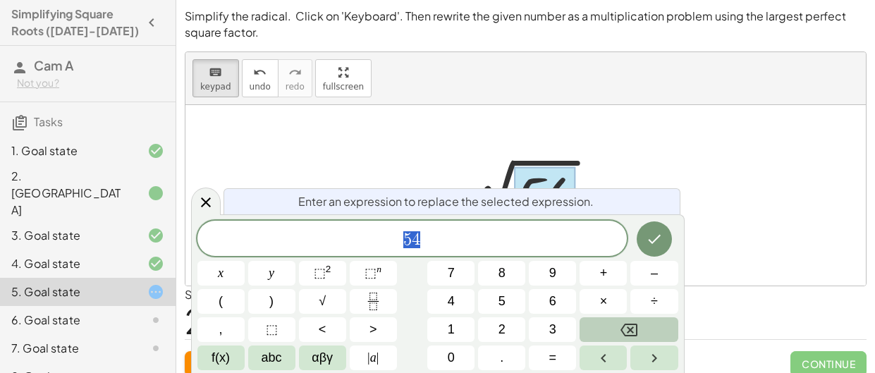
click at [642, 324] on button "Backspace" at bounding box center [629, 329] width 98 height 25
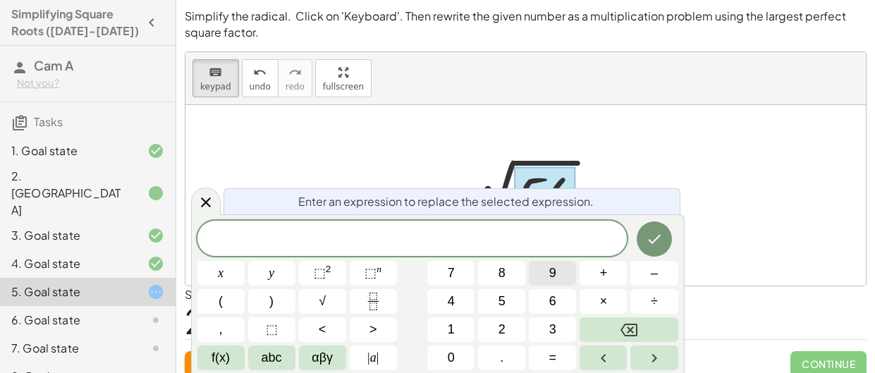
click at [550, 281] on span "9" at bounding box center [552, 273] width 7 height 19
click at [585, 301] on button "×" at bounding box center [603, 301] width 47 height 25
click at [554, 298] on span "6" at bounding box center [552, 301] width 7 height 19
click at [647, 248] on button "Done" at bounding box center [654, 238] width 35 height 35
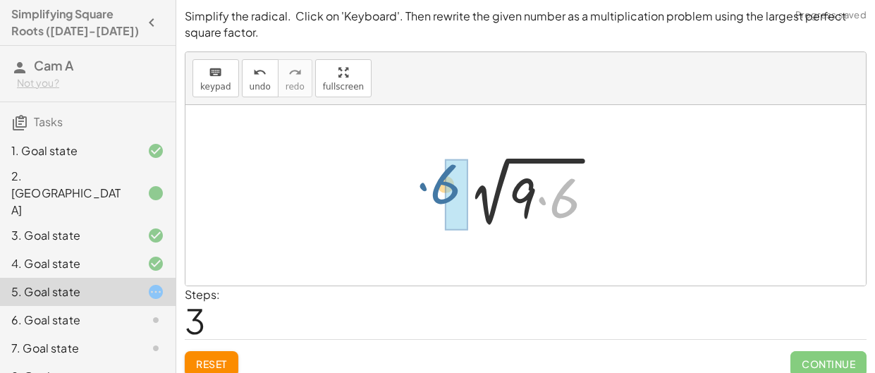
drag, startPoint x: 557, startPoint y: 211, endPoint x: 436, endPoint y: 197, distance: 122.1
click at [436, 197] on div "2 √ 54 2 √ ( · 9 · 6 ) 2 √ 54 · 6 2 √ ( · 9 · 6 )" at bounding box center [525, 196] width 181 height 80
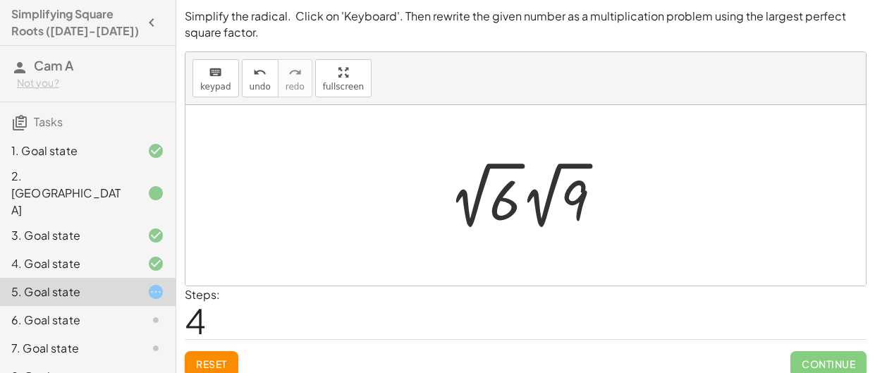
click at [546, 201] on div at bounding box center [531, 196] width 178 height 78
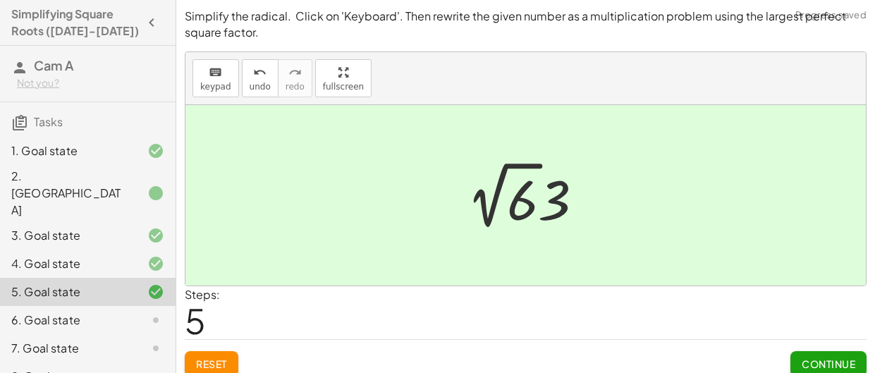
click at [803, 360] on span "Continue" at bounding box center [829, 364] width 54 height 13
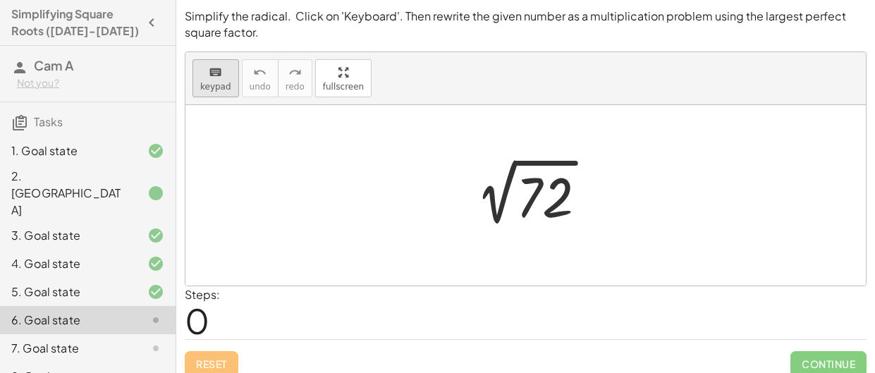
click at [219, 75] on icon "keyboard" at bounding box center [215, 72] width 13 height 17
click at [529, 187] on div at bounding box center [544, 197] width 57 height 63
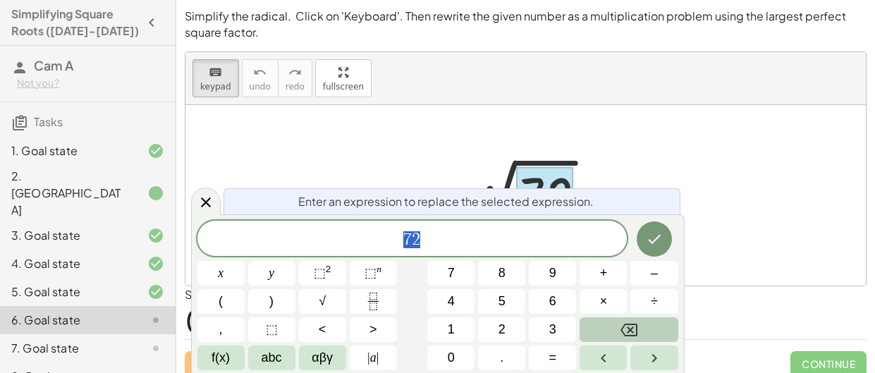
click at [630, 320] on button "Backspace" at bounding box center [629, 329] width 98 height 25
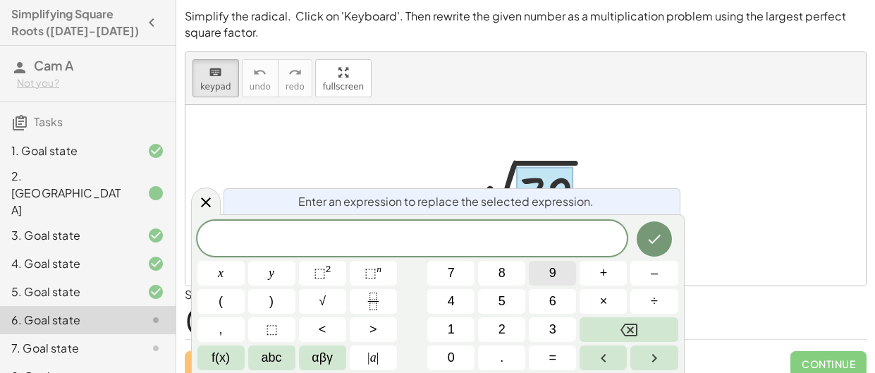
click at [561, 274] on button "9" at bounding box center [552, 273] width 47 height 25
click at [591, 301] on button "×" at bounding box center [603, 301] width 47 height 25
click at [500, 278] on span "8" at bounding box center [502, 273] width 7 height 19
click at [646, 248] on button "Done" at bounding box center [654, 238] width 35 height 35
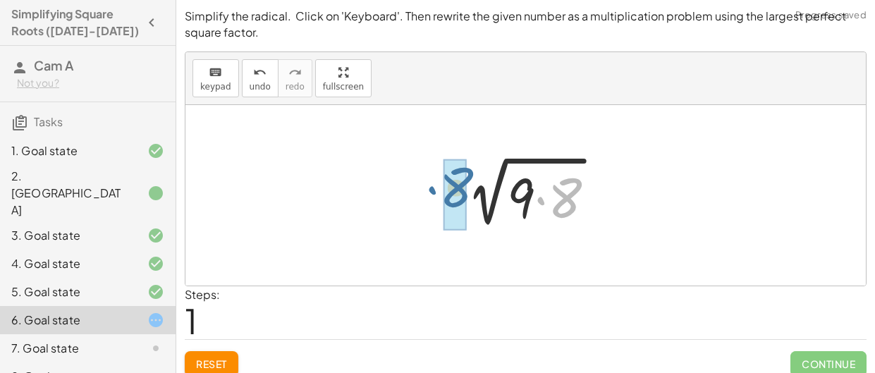
drag, startPoint x: 560, startPoint y: 194, endPoint x: 449, endPoint y: 183, distance: 111.2
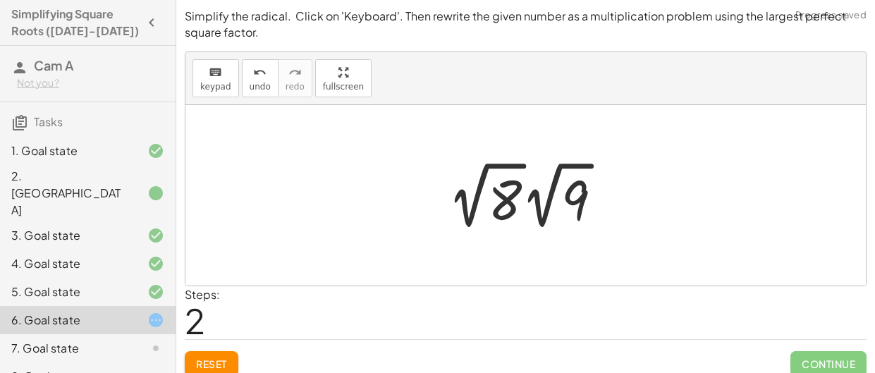
click at [549, 200] on div at bounding box center [531, 196] width 180 height 78
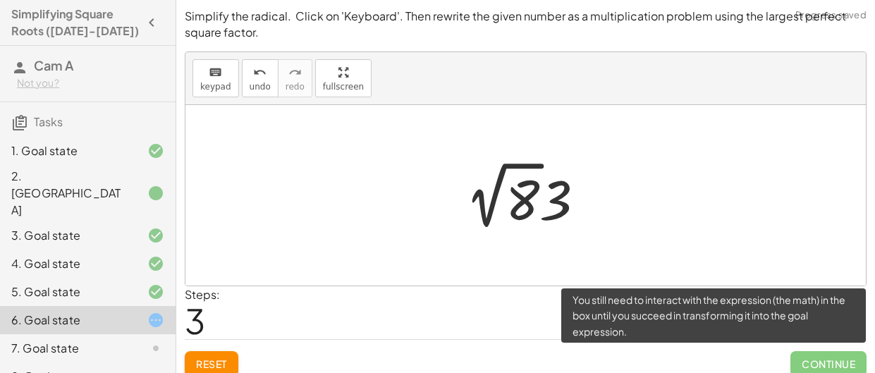
click at [836, 360] on span "Continue" at bounding box center [828, 363] width 76 height 25
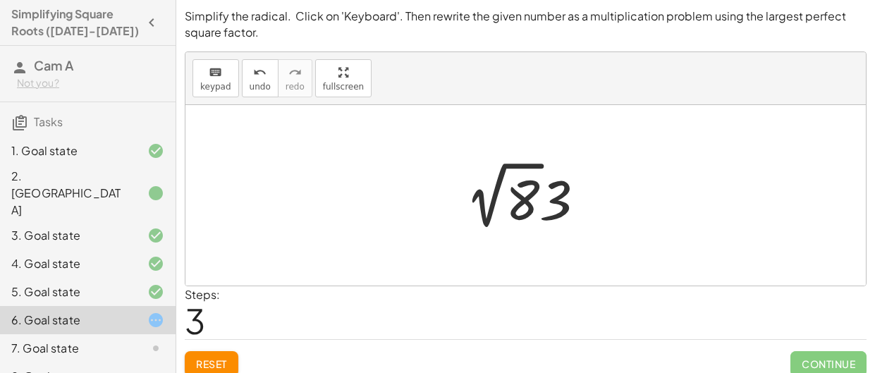
click at [514, 164] on div at bounding box center [530, 196] width 145 height 78
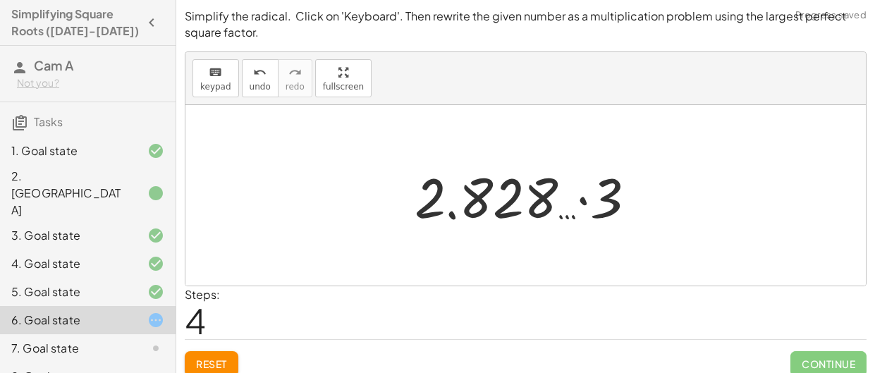
click at [217, 358] on span "Reset" at bounding box center [211, 364] width 31 height 13
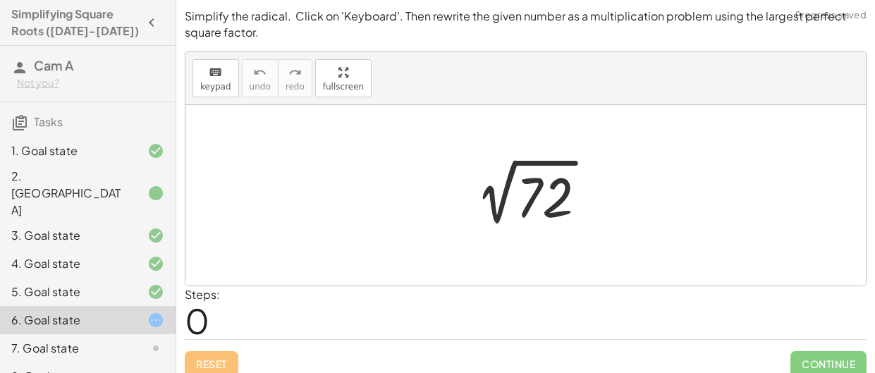
click at [554, 188] on div at bounding box center [531, 195] width 148 height 71
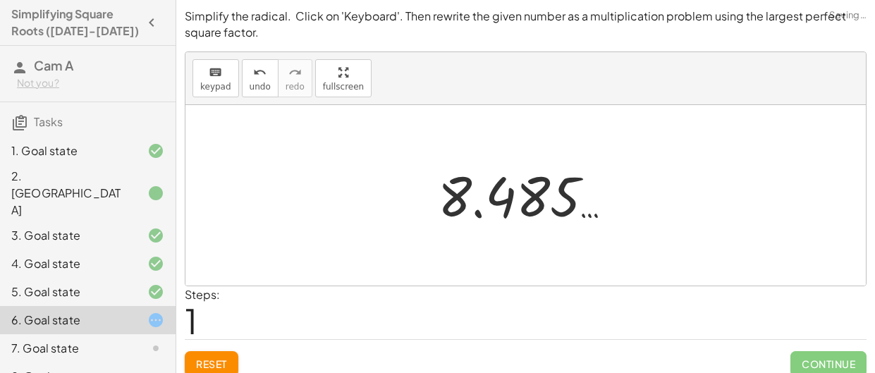
click at [214, 362] on span "Reset" at bounding box center [211, 364] width 31 height 13
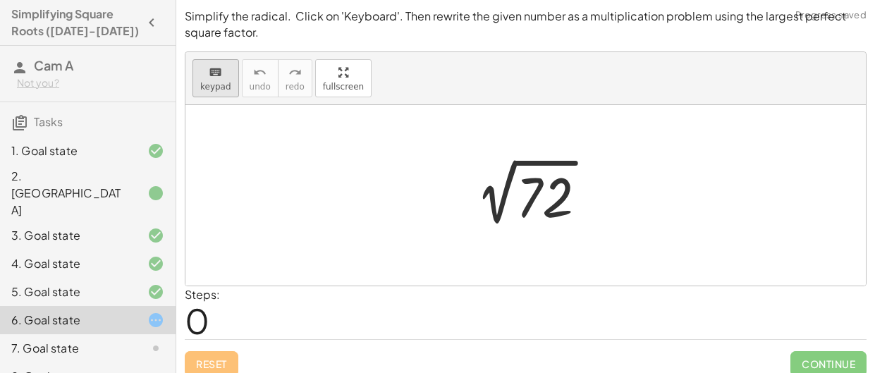
click at [226, 84] on span "keypad" at bounding box center [215, 87] width 31 height 10
click at [561, 193] on div at bounding box center [544, 197] width 57 height 63
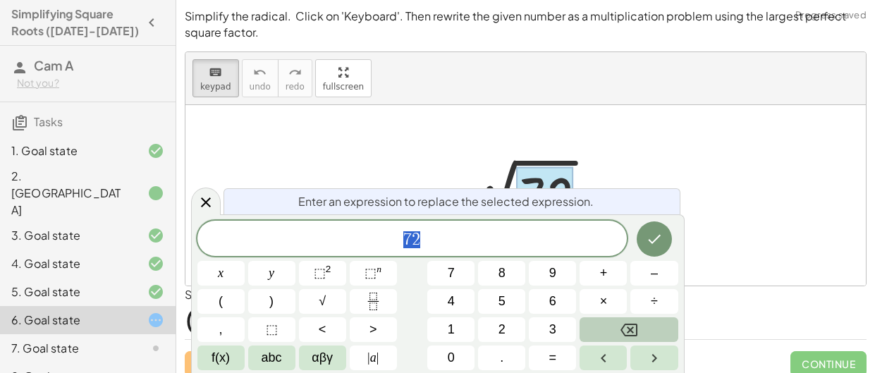
click at [635, 322] on icon "Backspace" at bounding box center [629, 330] width 17 height 17
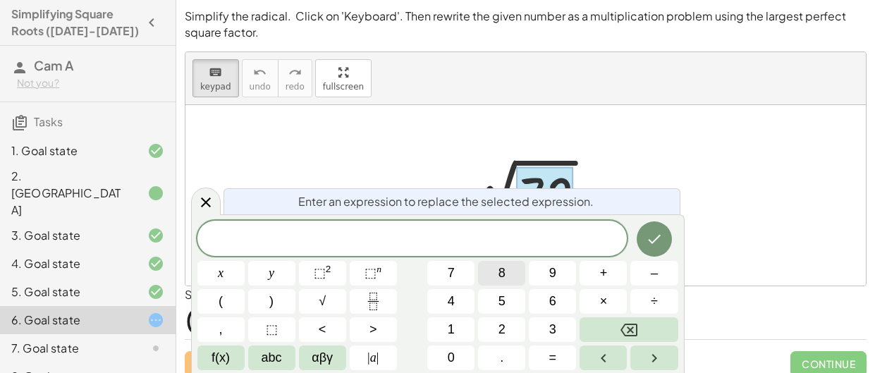
click at [515, 274] on button "8" at bounding box center [501, 273] width 47 height 25
click at [600, 304] on span "×" at bounding box center [604, 301] width 8 height 19
click at [570, 279] on button "9" at bounding box center [552, 273] width 47 height 25
click at [651, 238] on icon "Done" at bounding box center [654, 239] width 17 height 17
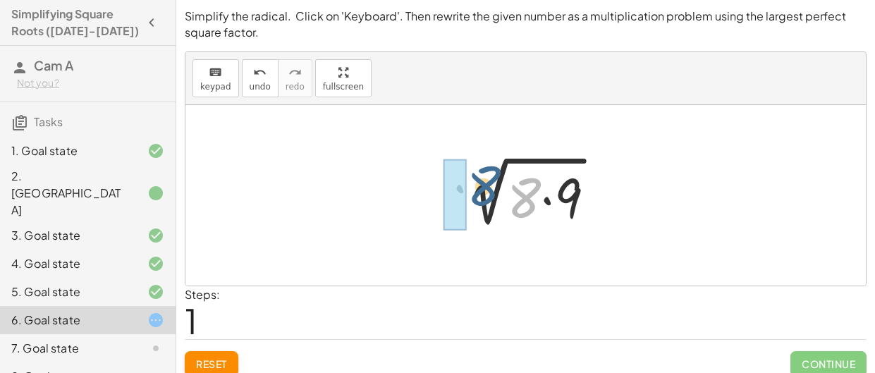
drag, startPoint x: 523, startPoint y: 202, endPoint x: 470, endPoint y: 188, distance: 55.2
click at [470, 188] on div at bounding box center [531, 195] width 166 height 73
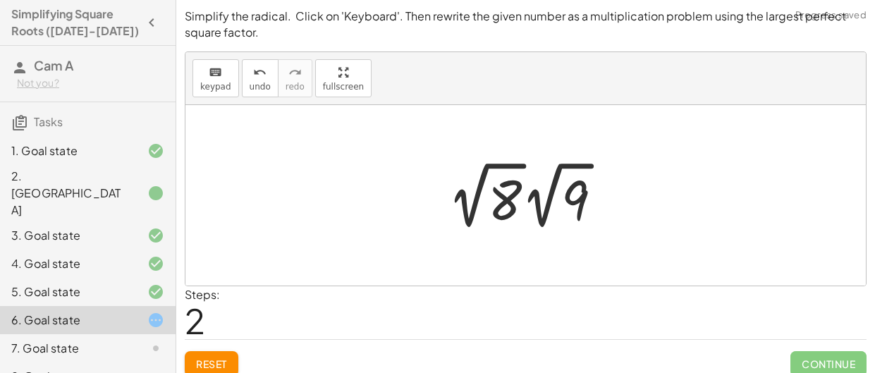
click at [539, 204] on div at bounding box center [531, 196] width 180 height 78
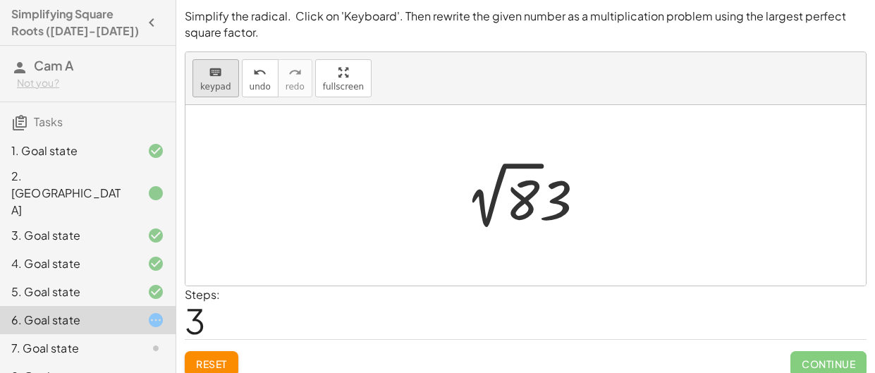
click at [214, 78] on icon "keyboard" at bounding box center [215, 72] width 13 height 17
click at [192, 359] on button "Reset" at bounding box center [212, 363] width 54 height 25
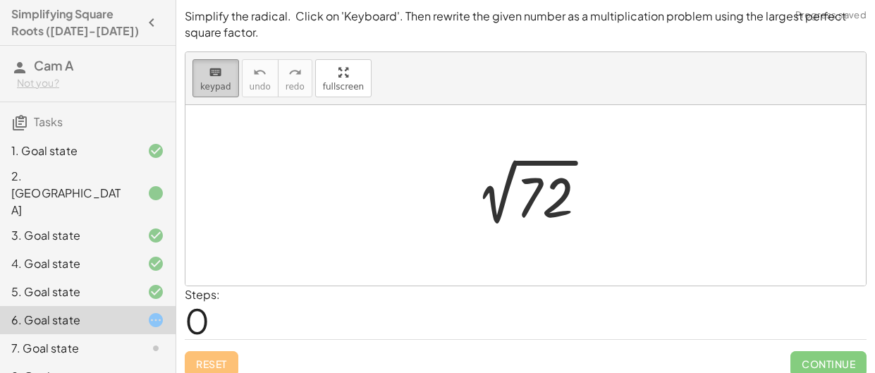
click at [212, 79] on icon "keyboard" at bounding box center [215, 72] width 13 height 17
click at [555, 200] on div at bounding box center [531, 195] width 148 height 71
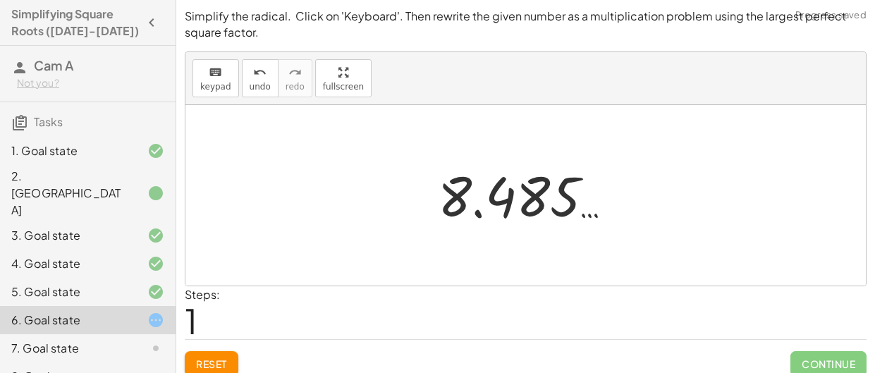
click at [214, 358] on span "Reset" at bounding box center [211, 364] width 31 height 13
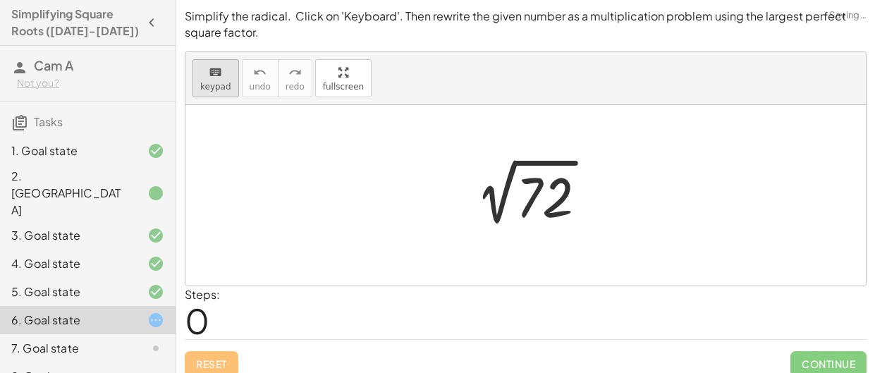
click at [225, 71] on div "keyboard" at bounding box center [215, 71] width 31 height 17
click at [524, 210] on div at bounding box center [544, 197] width 57 height 63
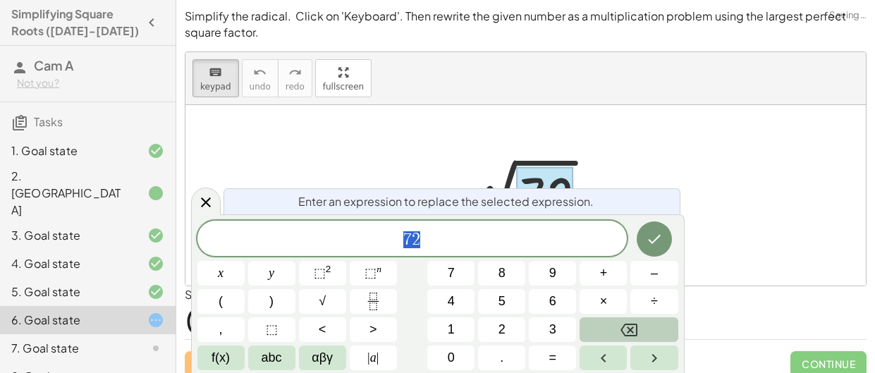
click at [646, 323] on button "Backspace" at bounding box center [629, 329] width 98 height 25
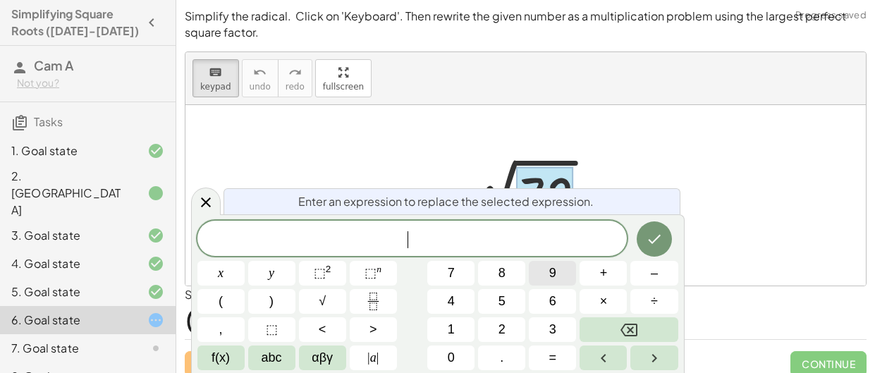
click at [563, 271] on button "9" at bounding box center [552, 273] width 47 height 25
click at [606, 306] on span "×" at bounding box center [604, 301] width 8 height 19
click at [515, 273] on button "8" at bounding box center [501, 273] width 47 height 25
click at [657, 240] on icon "Done" at bounding box center [654, 239] width 17 height 17
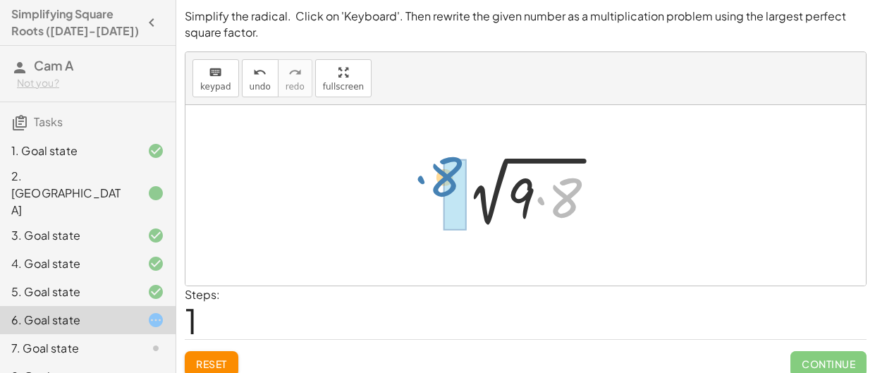
drag, startPoint x: 571, startPoint y: 199, endPoint x: 453, endPoint y: 177, distance: 119.8
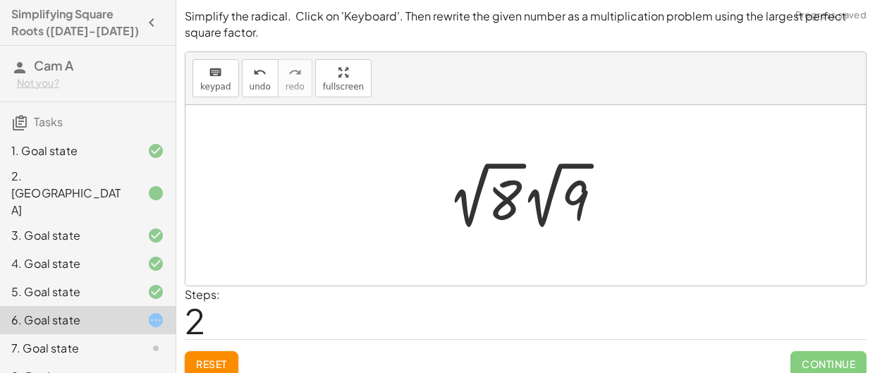
click at [549, 189] on div at bounding box center [531, 196] width 180 height 78
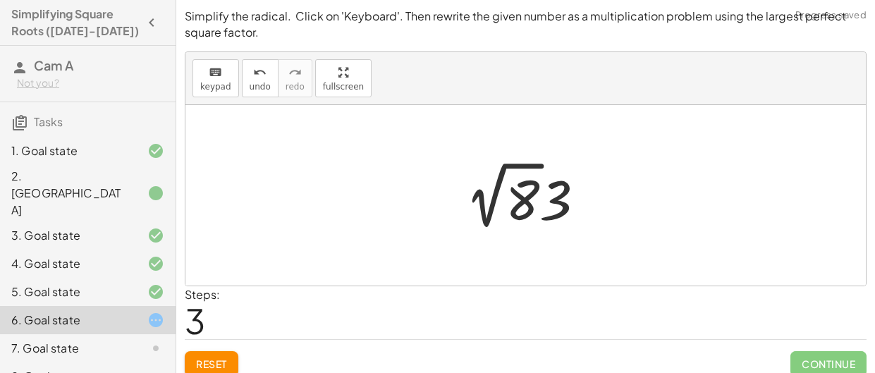
click at [217, 354] on button "Reset" at bounding box center [212, 363] width 54 height 25
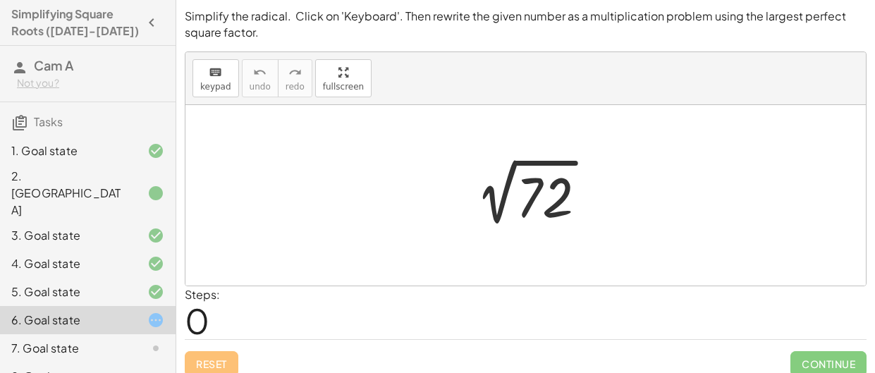
click at [543, 189] on div at bounding box center [531, 195] width 148 height 71
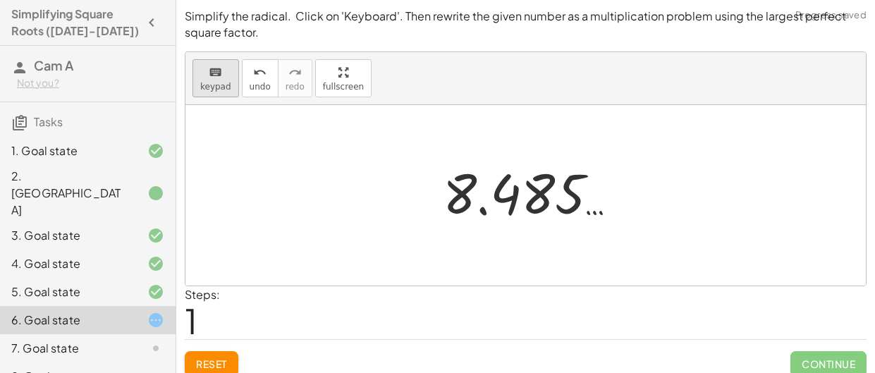
click at [206, 78] on div "keyboard" at bounding box center [215, 71] width 31 height 17
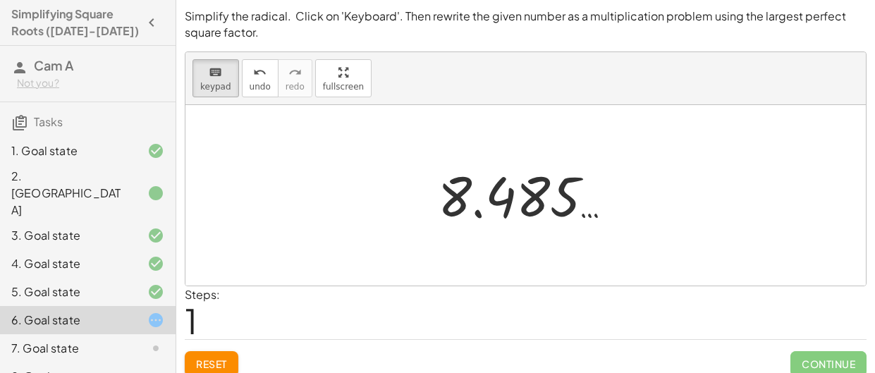
click at [221, 359] on span "Reset" at bounding box center [211, 364] width 31 height 13
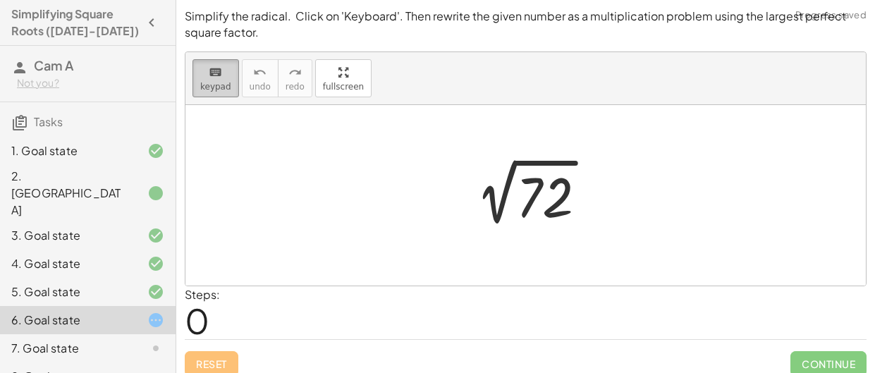
click at [221, 71] on div "keyboard" at bounding box center [215, 71] width 31 height 17
click at [565, 204] on div at bounding box center [531, 195] width 148 height 71
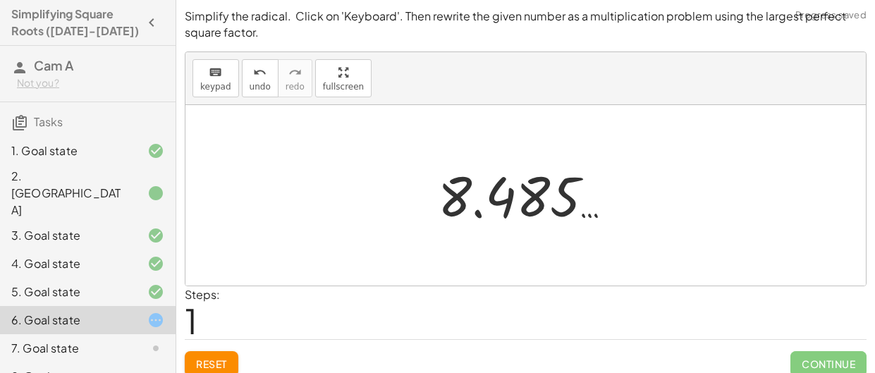
click at [197, 362] on span "Reset" at bounding box center [211, 364] width 31 height 13
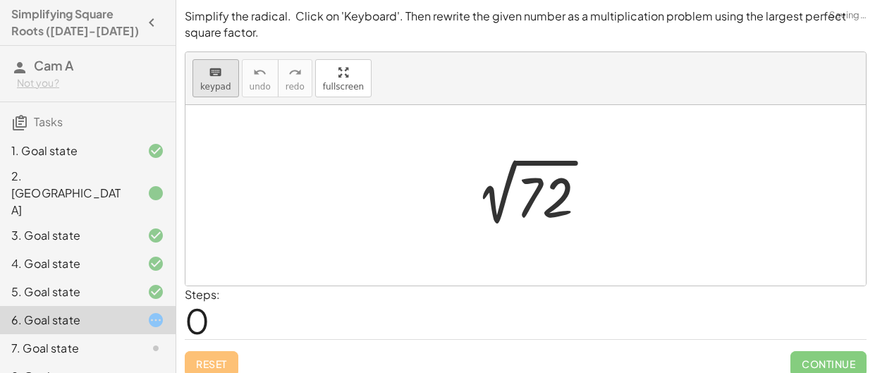
click at [208, 83] on span "keypad" at bounding box center [215, 87] width 31 height 10
click at [556, 204] on div at bounding box center [544, 197] width 57 height 63
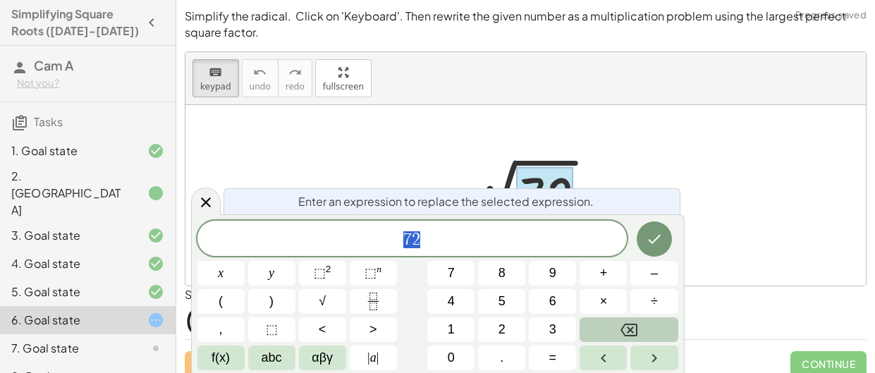
click at [606, 320] on button "Backspace" at bounding box center [629, 329] width 98 height 25
click at [561, 327] on button "3" at bounding box center [552, 329] width 47 height 25
click at [551, 306] on span "6" at bounding box center [552, 301] width 7 height 19
click at [647, 241] on icon "Done" at bounding box center [654, 239] width 17 height 17
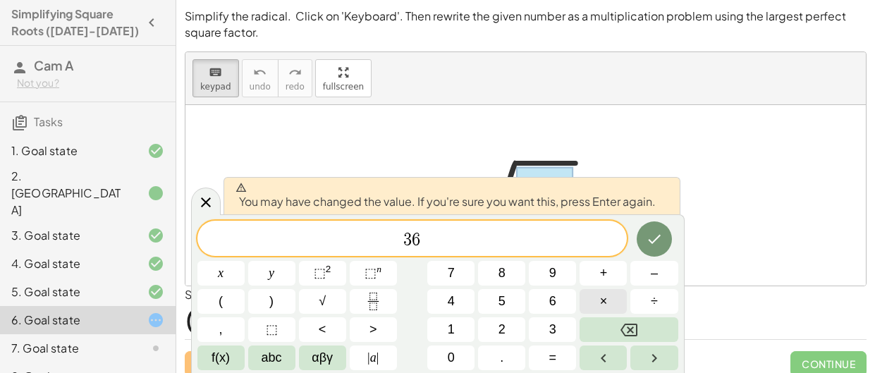
click at [612, 301] on button "×" at bounding box center [603, 301] width 47 height 25
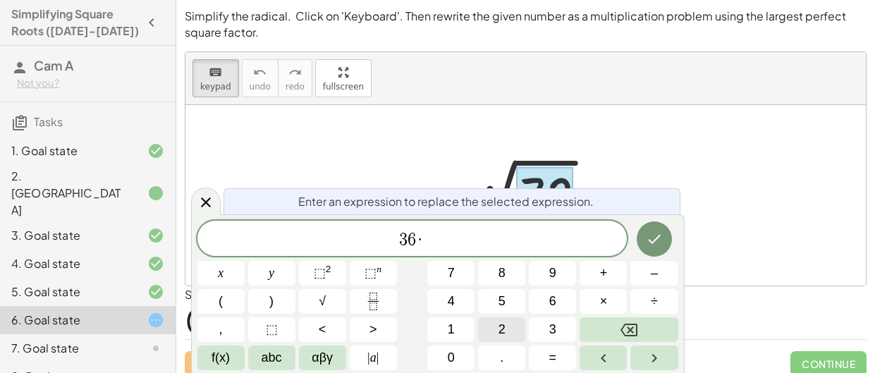
click at [513, 325] on button "2" at bounding box center [501, 329] width 47 height 25
click at [647, 233] on icon "Done" at bounding box center [654, 239] width 17 height 17
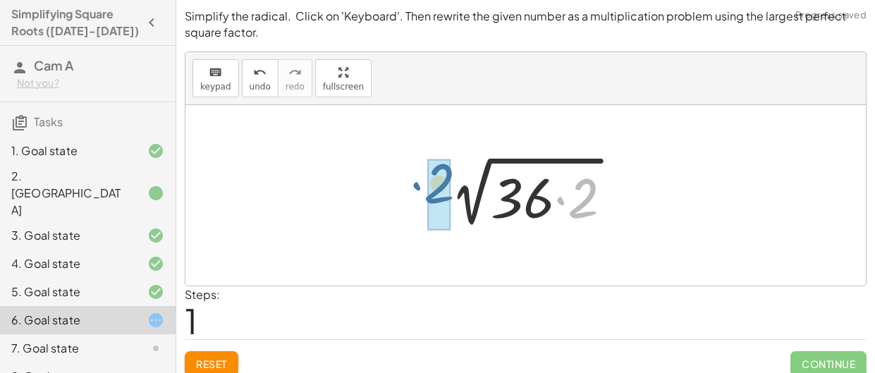
drag, startPoint x: 582, startPoint y: 212, endPoint x: 434, endPoint y: 196, distance: 148.9
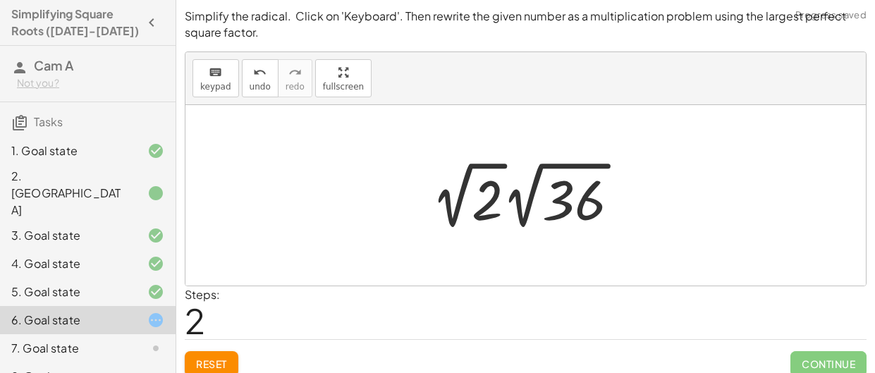
click at [520, 202] on div at bounding box center [530, 196] width 213 height 78
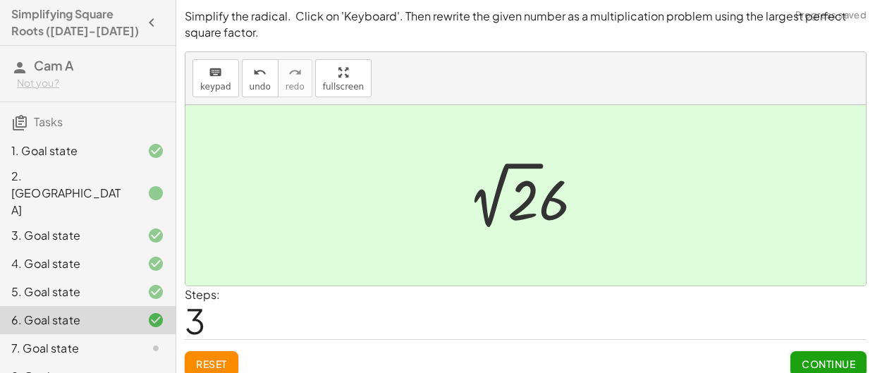
click at [806, 359] on span "Continue" at bounding box center [829, 364] width 54 height 13
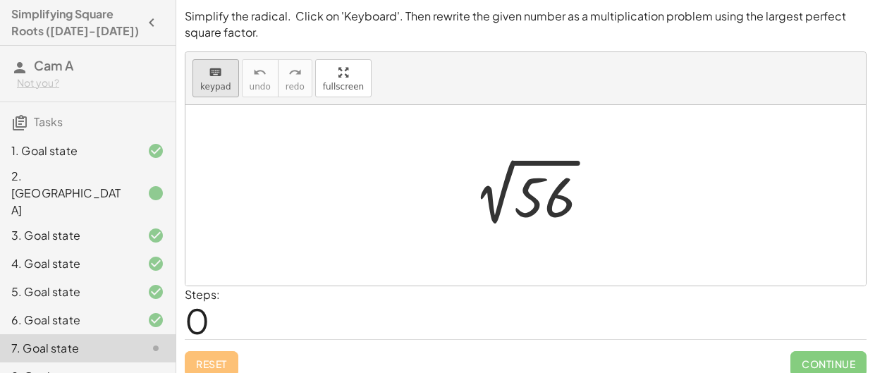
click at [204, 88] on span "keypad" at bounding box center [215, 87] width 31 height 10
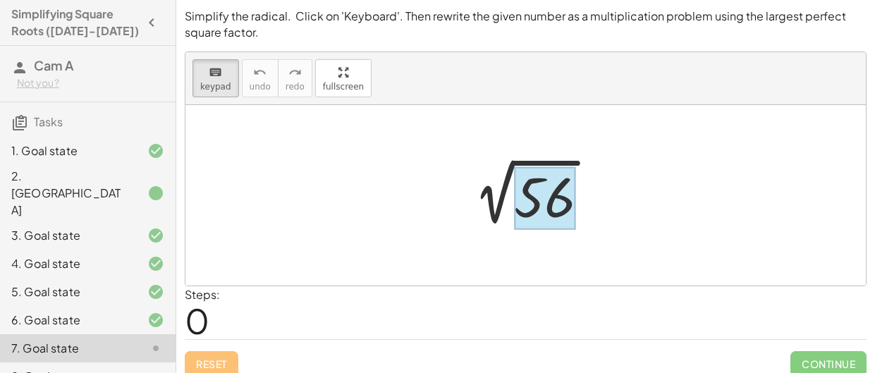
click at [544, 197] on div at bounding box center [544, 197] width 61 height 63
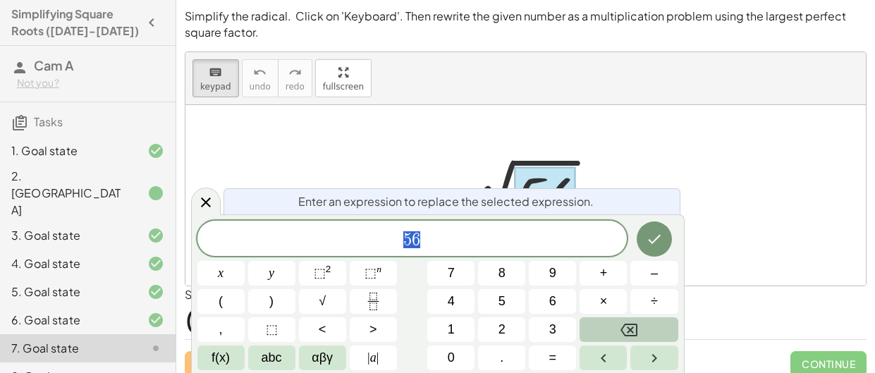
click at [647, 323] on button "Backspace" at bounding box center [629, 329] width 98 height 25
click at [470, 319] on button "1" at bounding box center [450, 329] width 47 height 25
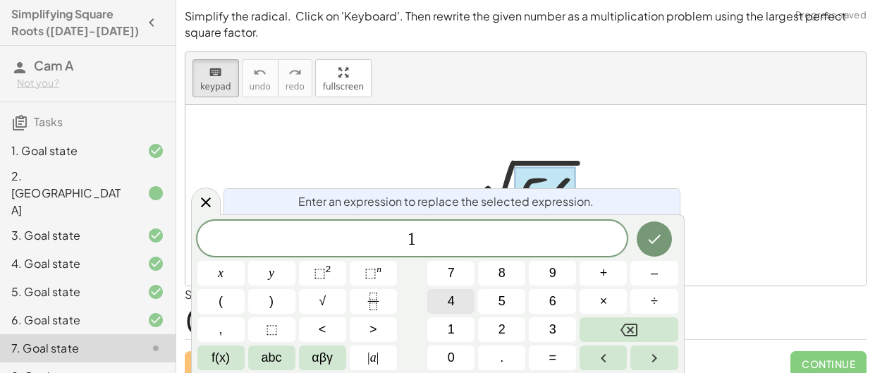
click at [458, 298] on button "4" at bounding box center [450, 301] width 47 height 25
click at [594, 307] on button "×" at bounding box center [603, 301] width 47 height 25
click at [462, 303] on button "4" at bounding box center [450, 301] width 47 height 25
click at [642, 238] on button "Done" at bounding box center [654, 238] width 35 height 35
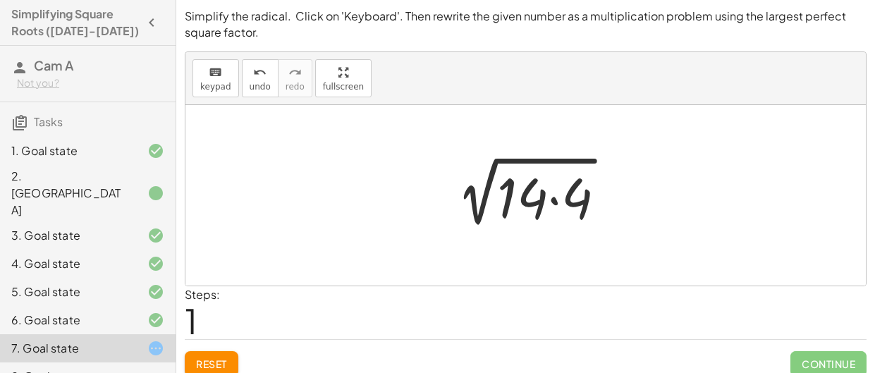
click at [578, 202] on div at bounding box center [531, 195] width 186 height 73
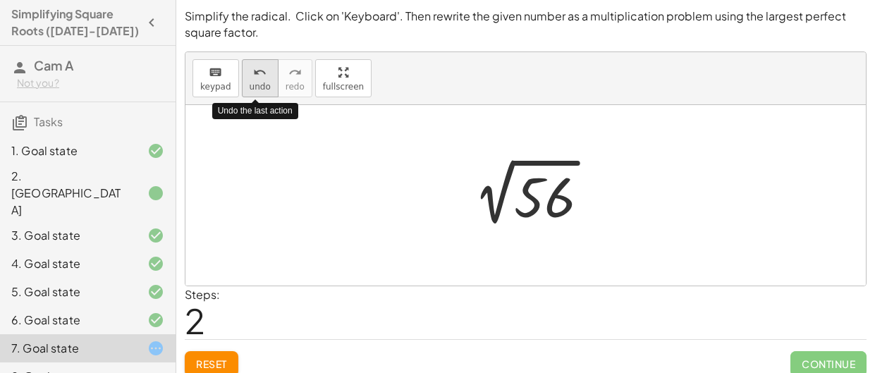
click at [266, 89] on button "undo undo" at bounding box center [260, 78] width 37 height 38
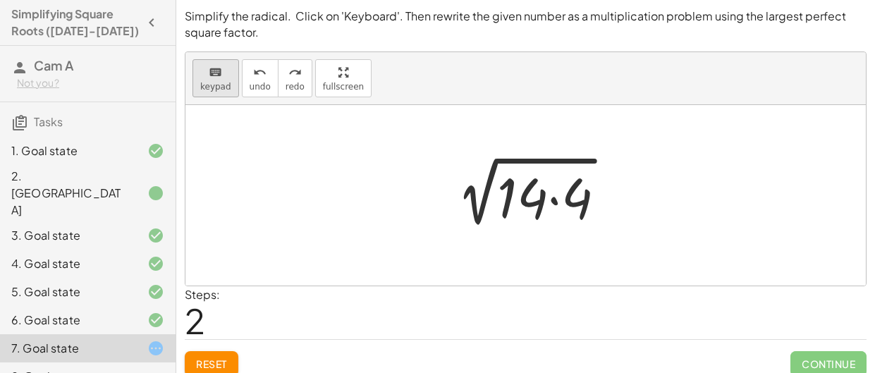
click at [212, 92] on button "keyboard keypad" at bounding box center [216, 78] width 47 height 38
click at [216, 92] on button "keyboard keypad" at bounding box center [216, 78] width 47 height 38
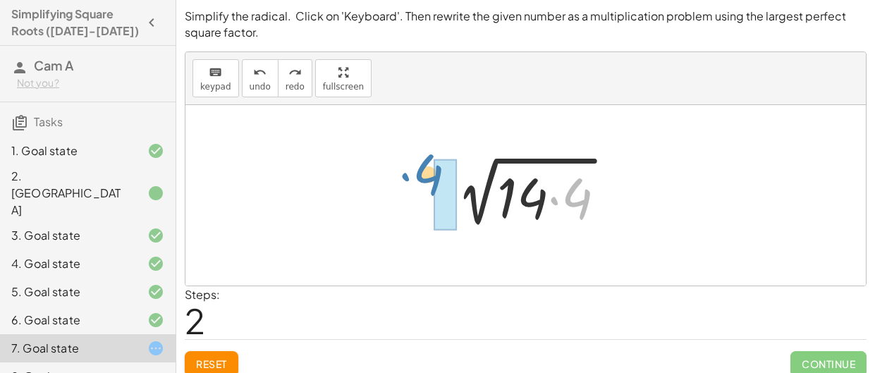
drag, startPoint x: 578, startPoint y: 203, endPoint x: 429, endPoint y: 179, distance: 150.7
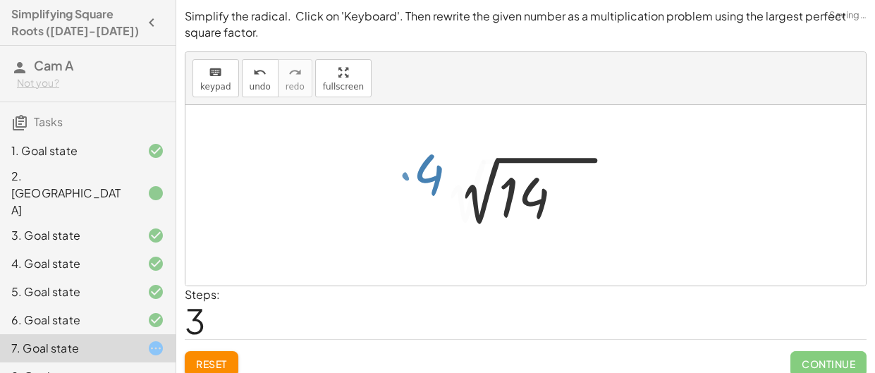
click at [429, 179] on div "2 √ 56 · 4 2 √ ( · 14 · 4 ) · 2 √ · 2 2 √ ( · 14 · 4 )" at bounding box center [532, 191] width 218 height 85
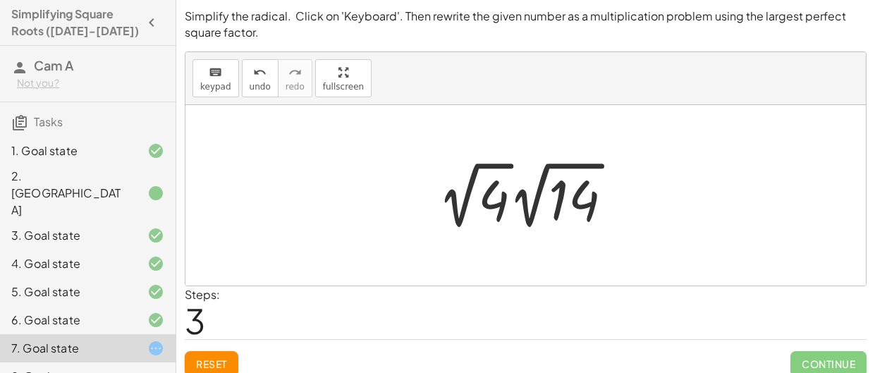
click at [541, 196] on div at bounding box center [531, 196] width 200 height 78
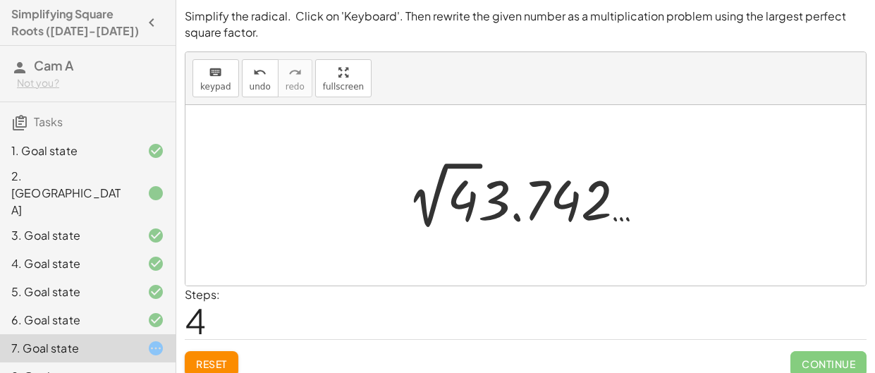
click at [220, 358] on span "Reset" at bounding box center [211, 364] width 31 height 13
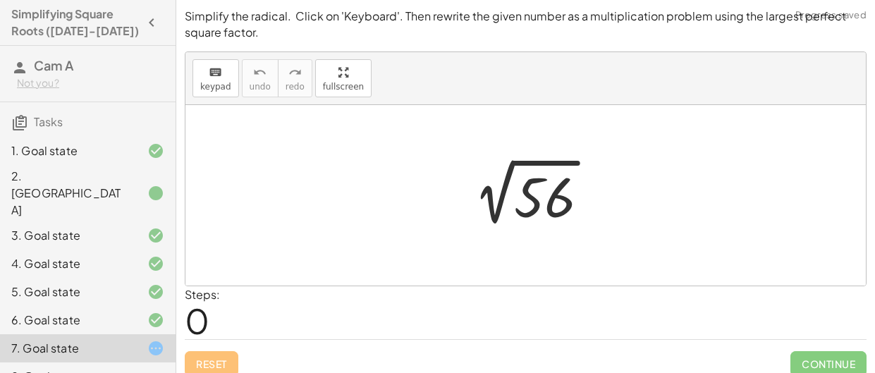
click at [549, 206] on div at bounding box center [531, 195] width 152 height 71
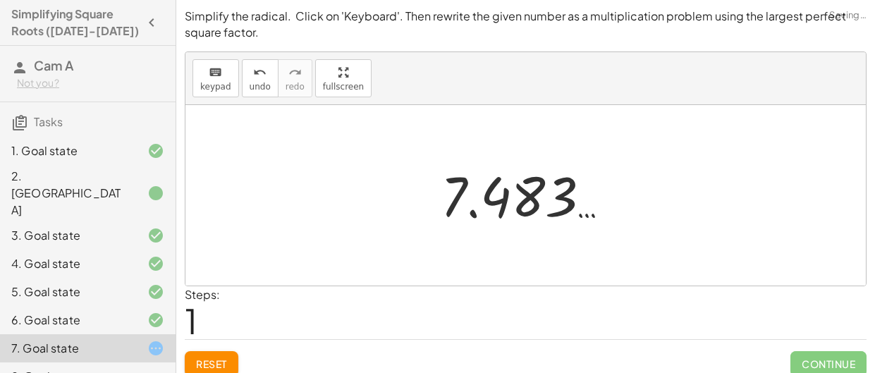
click at [221, 361] on span "Reset" at bounding box center [211, 364] width 31 height 13
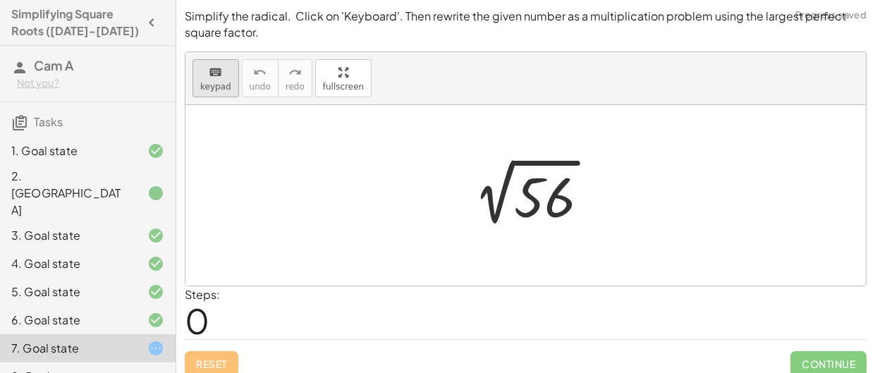
click at [218, 87] on span "keypad" at bounding box center [215, 87] width 31 height 10
click at [216, 83] on span "keypad" at bounding box center [215, 87] width 31 height 10
click at [223, 83] on span "keypad" at bounding box center [215, 87] width 31 height 10
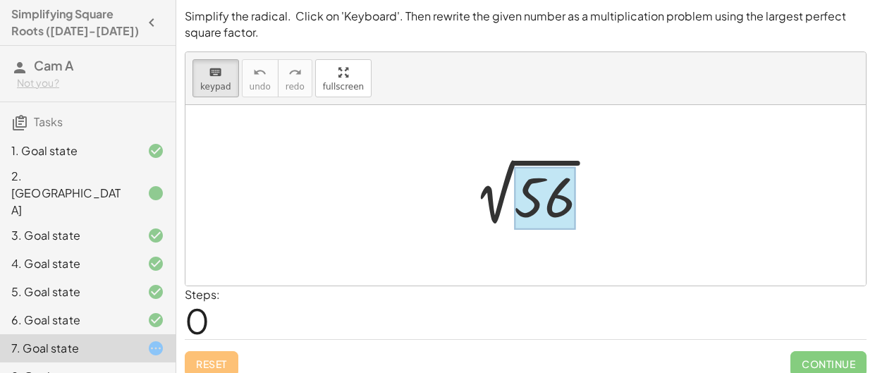
click at [554, 193] on div at bounding box center [544, 197] width 61 height 63
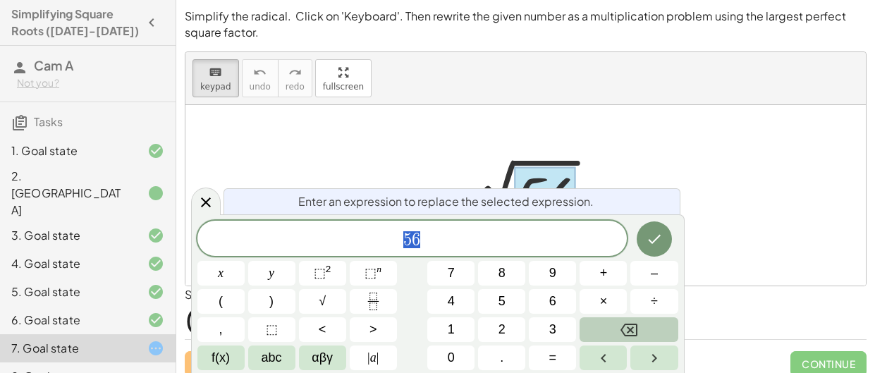
click at [609, 331] on button "Backspace" at bounding box center [629, 329] width 98 height 25
click at [468, 317] on button "1" at bounding box center [450, 329] width 47 height 25
click at [459, 300] on button "4" at bounding box center [450, 301] width 47 height 25
click at [608, 298] on button "×" at bounding box center [603, 301] width 47 height 25
click at [466, 305] on button "4" at bounding box center [450, 301] width 47 height 25
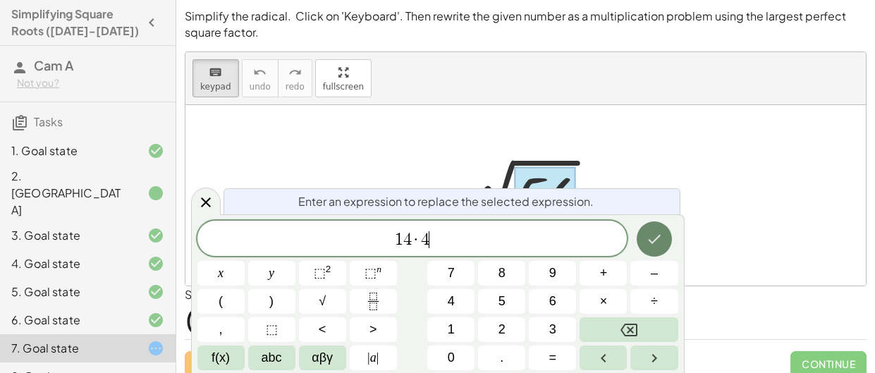
click at [645, 237] on button "Done" at bounding box center [654, 238] width 35 height 35
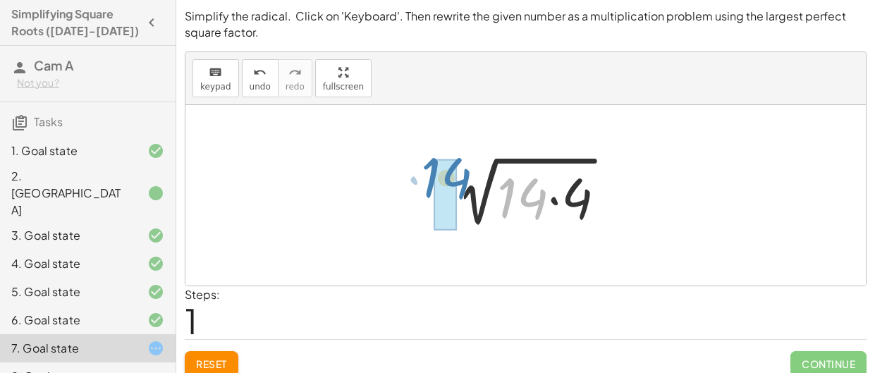
drag, startPoint x: 529, startPoint y: 203, endPoint x: 453, endPoint y: 183, distance: 78.9
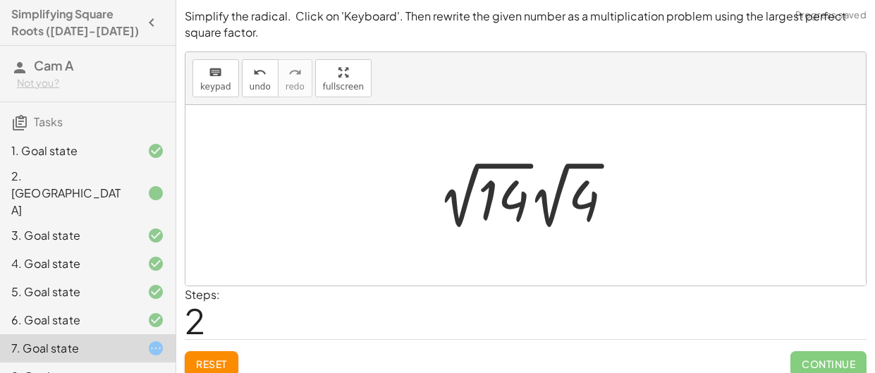
click at [553, 193] on div at bounding box center [531, 196] width 200 height 78
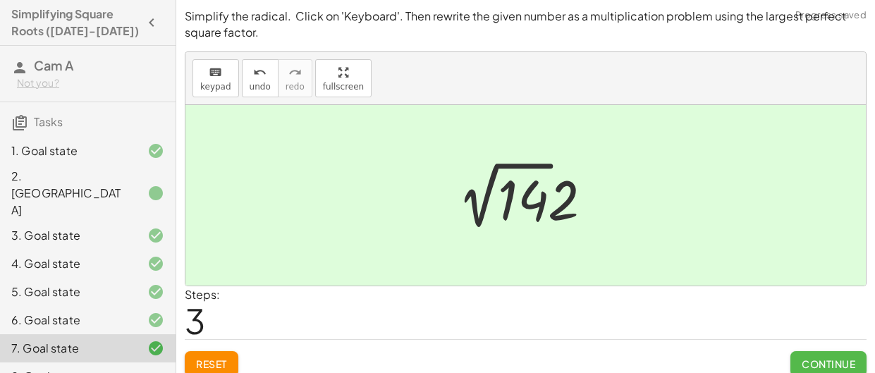
click at [841, 359] on span "Continue" at bounding box center [829, 364] width 54 height 13
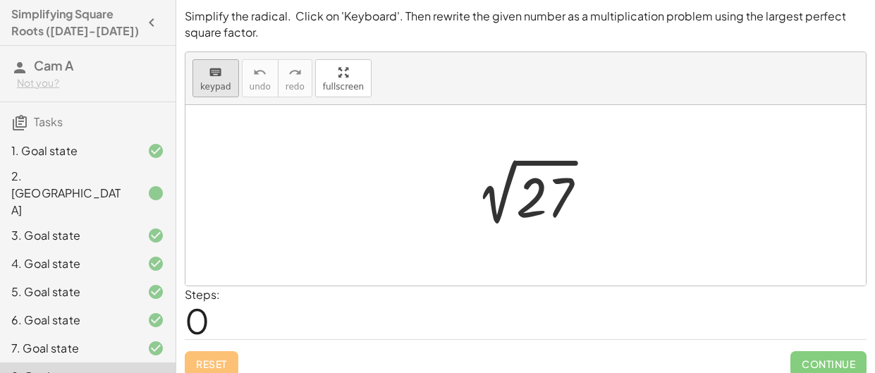
click at [221, 78] on div "keyboard" at bounding box center [215, 71] width 31 height 17
click at [551, 187] on div at bounding box center [544, 197] width 57 height 63
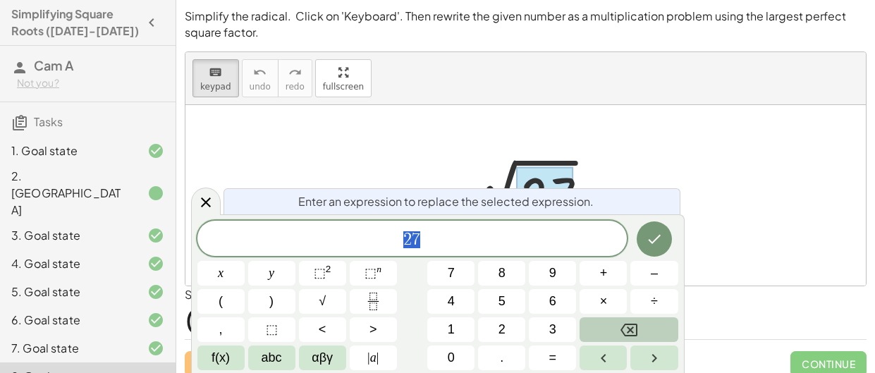
click at [642, 329] on button "Backspace" at bounding box center [629, 329] width 98 height 25
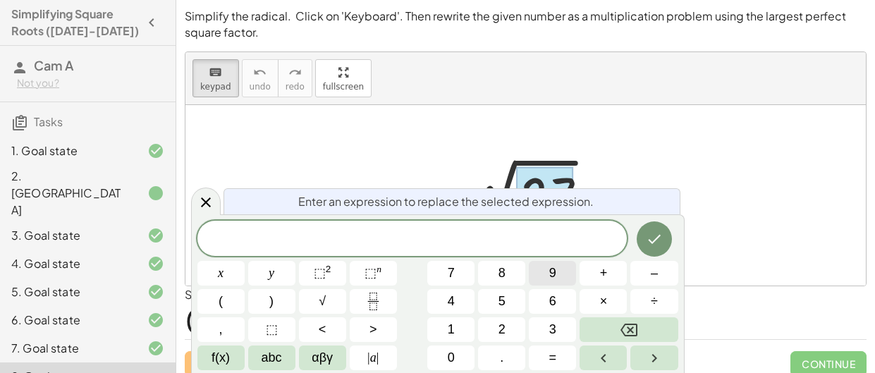
click at [560, 276] on button "9" at bounding box center [552, 273] width 47 height 25
click at [588, 310] on button "×" at bounding box center [603, 301] width 47 height 25
click at [559, 321] on button "3" at bounding box center [552, 329] width 47 height 25
click at [647, 246] on icon "Done" at bounding box center [654, 239] width 17 height 17
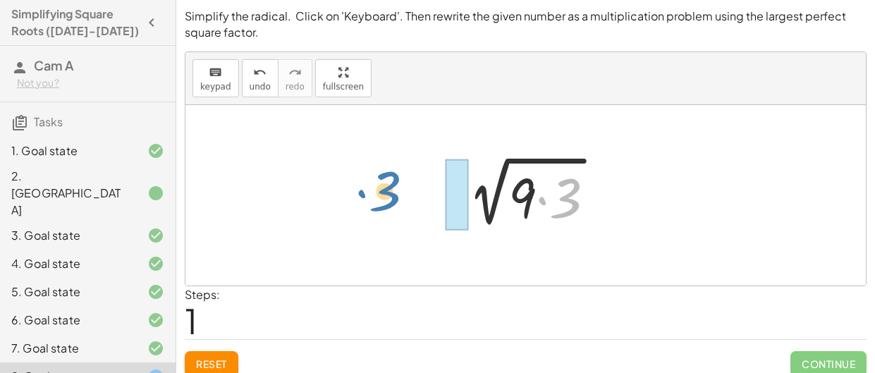
drag, startPoint x: 562, startPoint y: 197, endPoint x: 408, endPoint y: 187, distance: 154.8
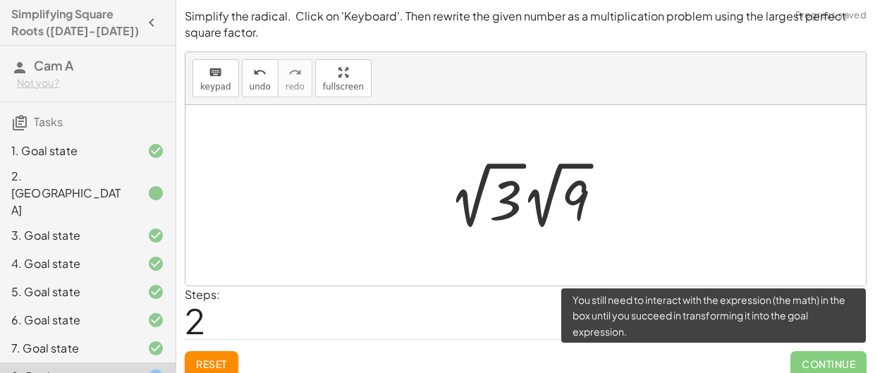
click at [815, 357] on span "Continue" at bounding box center [828, 363] width 76 height 25
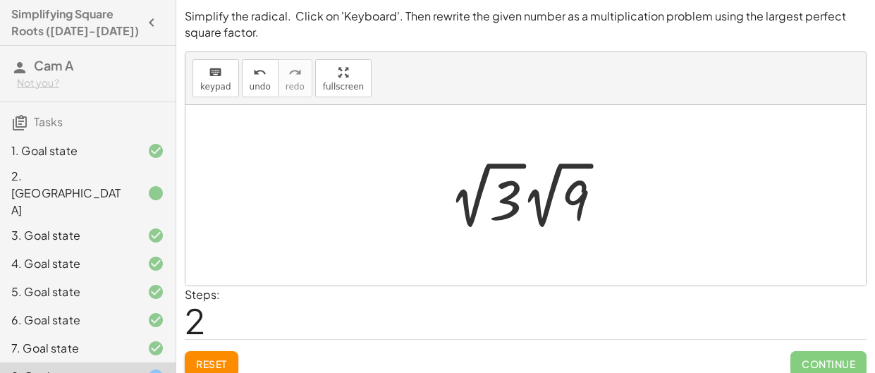
click at [552, 191] on div at bounding box center [531, 196] width 178 height 78
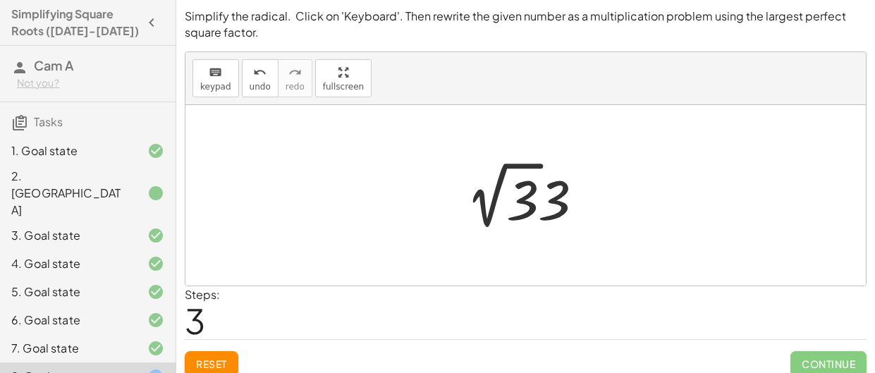
click at [214, 355] on button "Reset" at bounding box center [212, 363] width 54 height 25
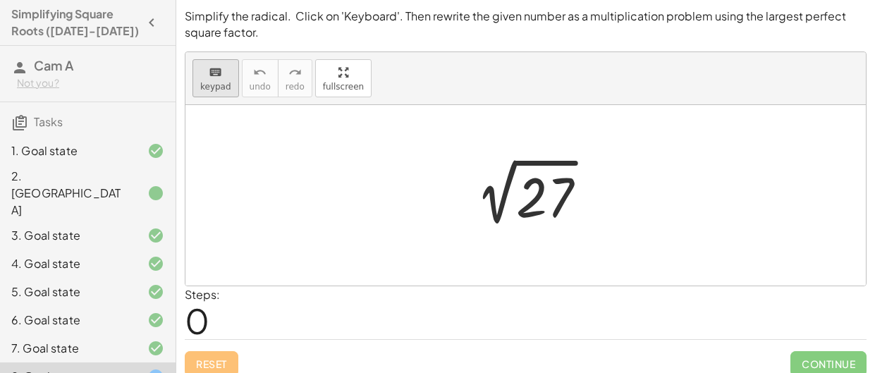
click at [197, 78] on button "keyboard keypad" at bounding box center [216, 78] width 47 height 38
click at [532, 190] on div at bounding box center [544, 197] width 57 height 63
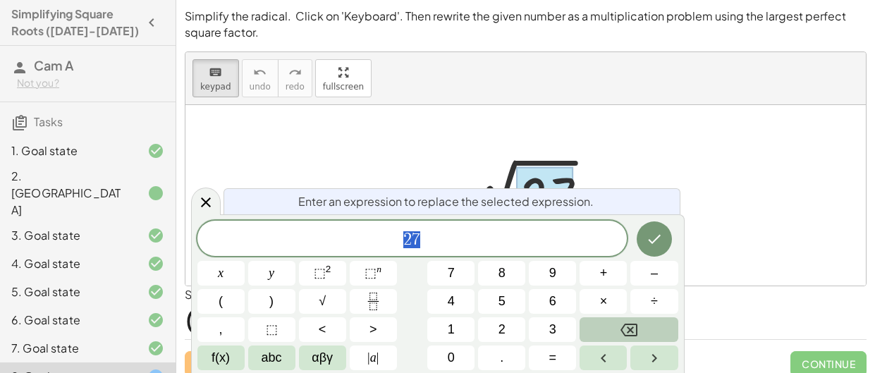
click at [626, 328] on icon "Backspace" at bounding box center [629, 330] width 17 height 17
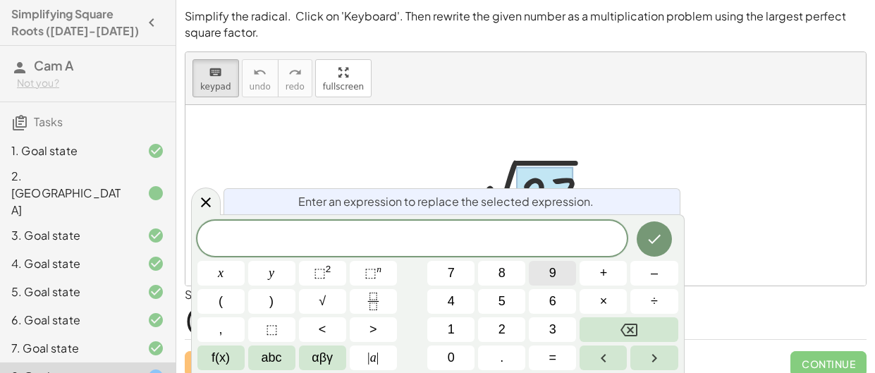
click at [559, 274] on button "9" at bounding box center [552, 273] width 47 height 25
click at [587, 293] on button "×" at bounding box center [603, 301] width 47 height 25
click at [561, 326] on button "3" at bounding box center [552, 329] width 47 height 25
click at [655, 245] on icon "Done" at bounding box center [654, 239] width 17 height 17
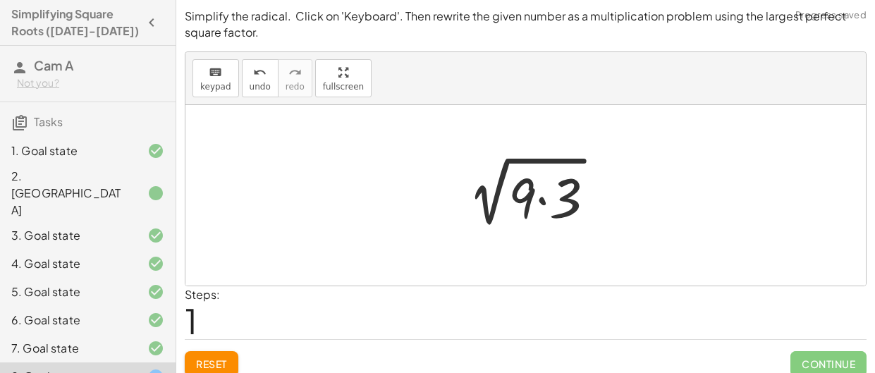
click at [592, 215] on div at bounding box center [531, 195] width 164 height 73
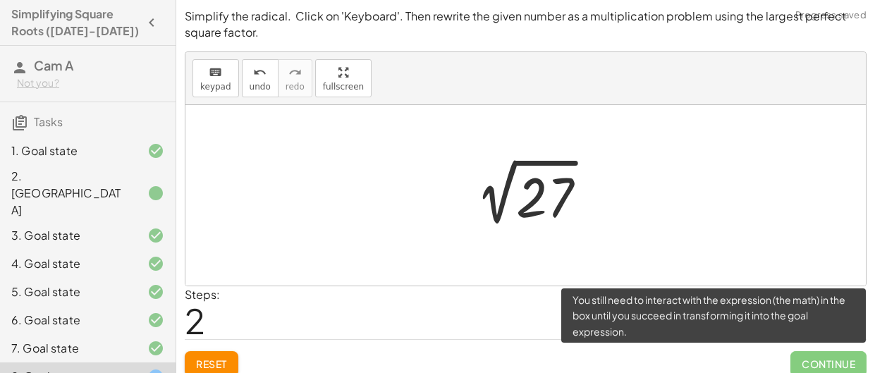
click at [790, 357] on span "Continue" at bounding box center [828, 363] width 76 height 25
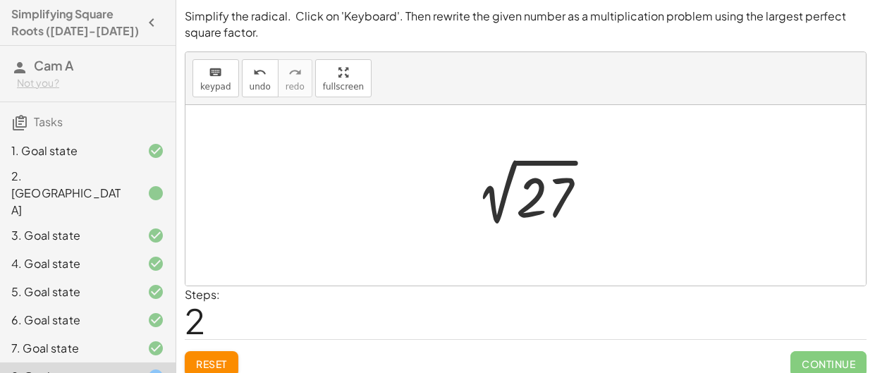
click at [214, 366] on span "Reset" at bounding box center [211, 364] width 31 height 13
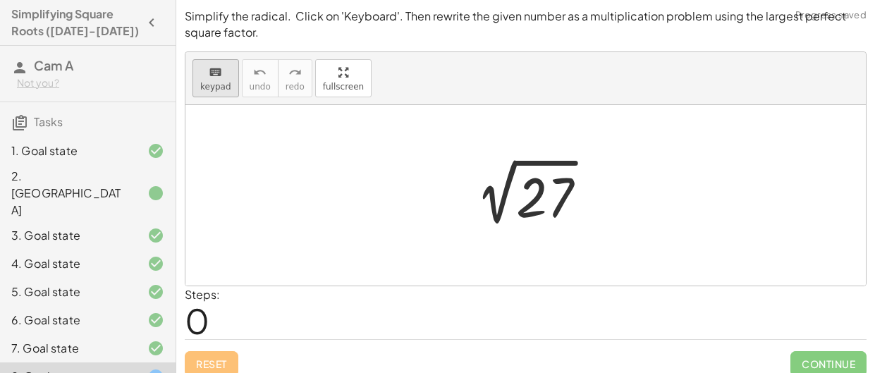
click at [214, 89] on span "keypad" at bounding box center [215, 87] width 31 height 10
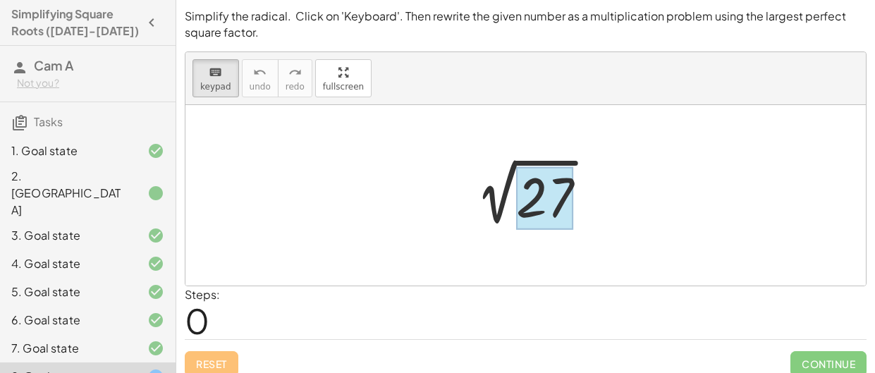
click at [547, 200] on div at bounding box center [544, 197] width 57 height 63
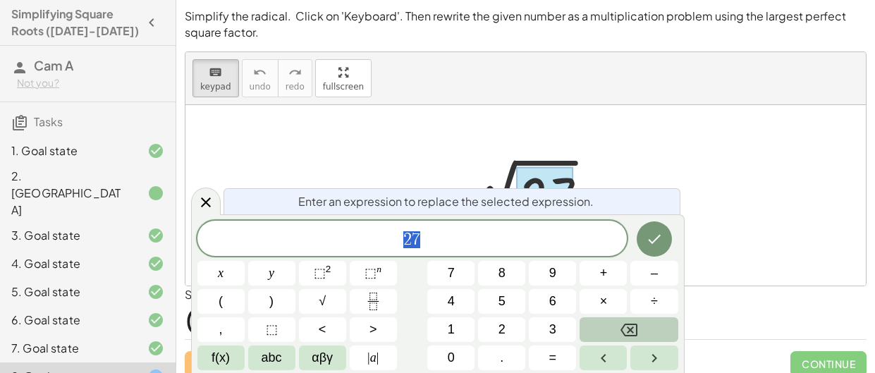
click at [644, 322] on button "Backspace" at bounding box center [629, 329] width 98 height 25
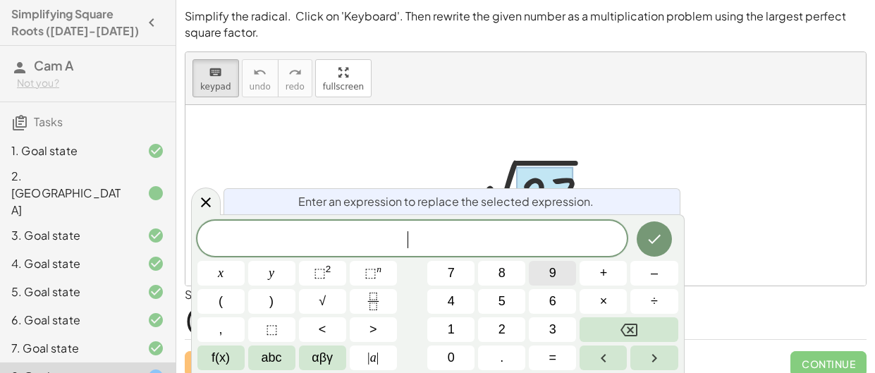
click at [546, 274] on button "9" at bounding box center [552, 273] width 47 height 25
click at [594, 297] on button "×" at bounding box center [603, 301] width 47 height 25
click at [561, 326] on button "3" at bounding box center [552, 329] width 47 height 25
click at [657, 244] on icon "Done" at bounding box center [654, 239] width 17 height 17
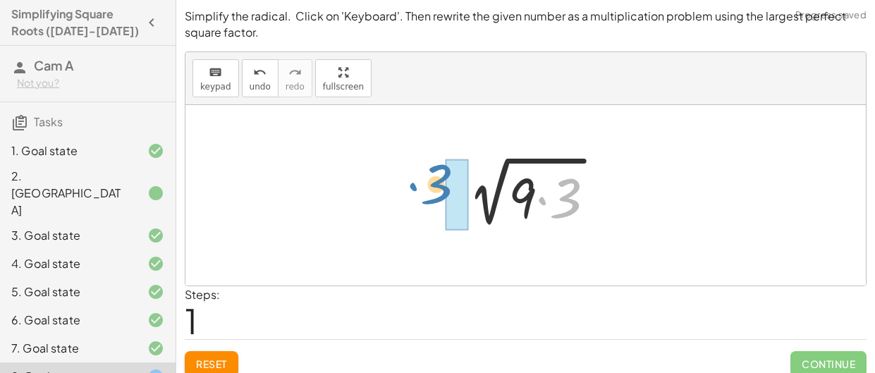
drag, startPoint x: 567, startPoint y: 199, endPoint x: 451, endPoint y: 188, distance: 116.2
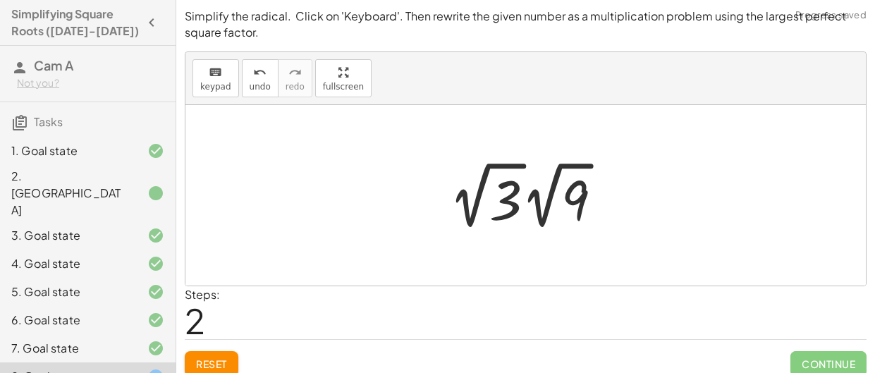
click at [535, 201] on div at bounding box center [531, 196] width 178 height 78
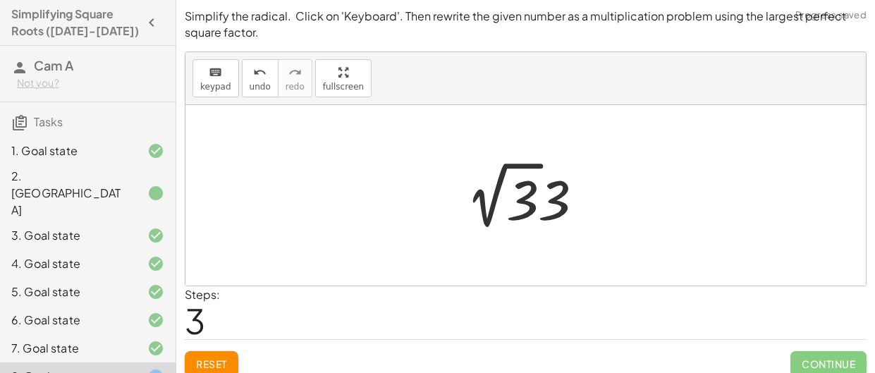
scroll to position [51, 0]
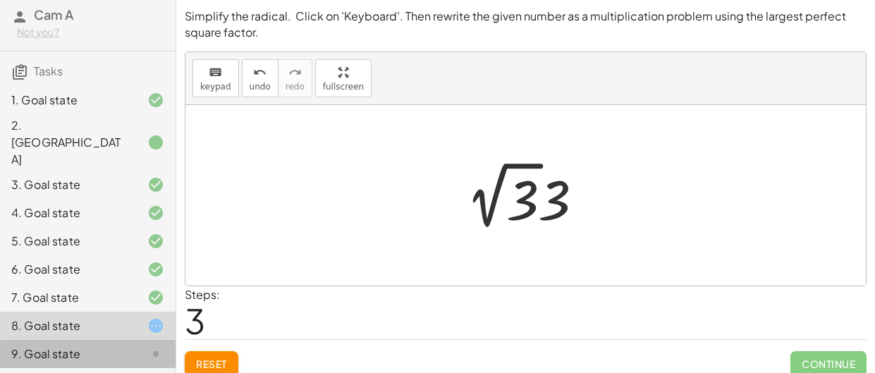
click at [73, 346] on div "9. Goal state" at bounding box center [68, 354] width 114 height 17
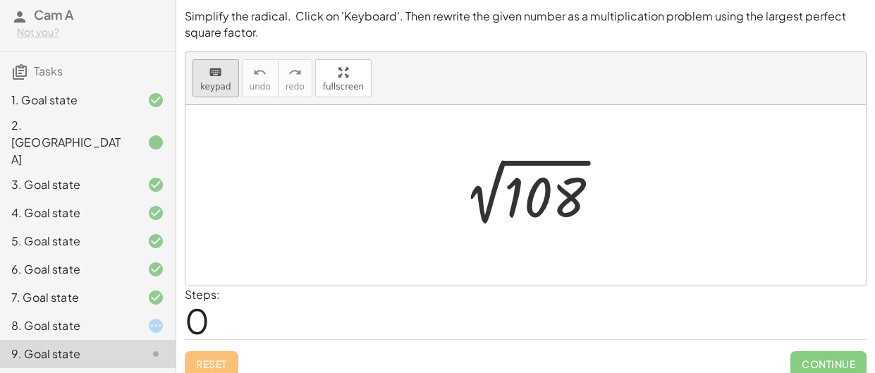
click at [218, 87] on span "keypad" at bounding box center [215, 87] width 31 height 10
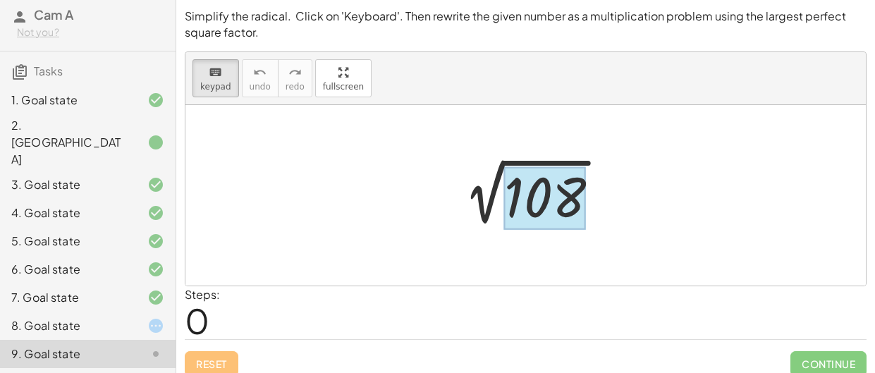
click at [556, 206] on div at bounding box center [545, 197] width 82 height 63
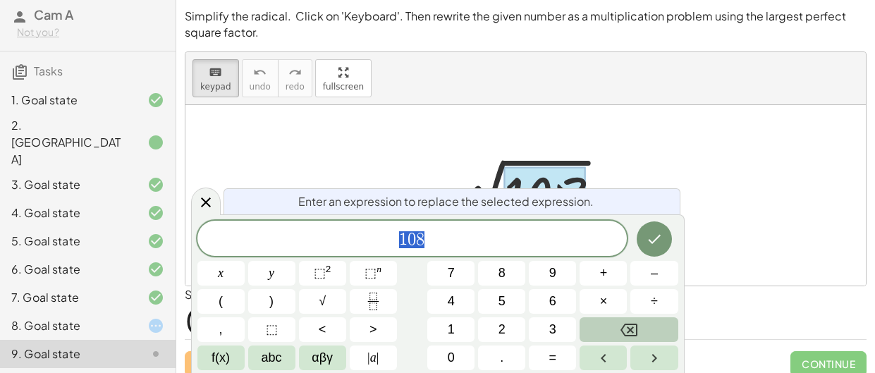
click at [628, 324] on icon "Backspace" at bounding box center [629, 330] width 17 height 13
click at [552, 329] on span "3" at bounding box center [552, 329] width 7 height 19
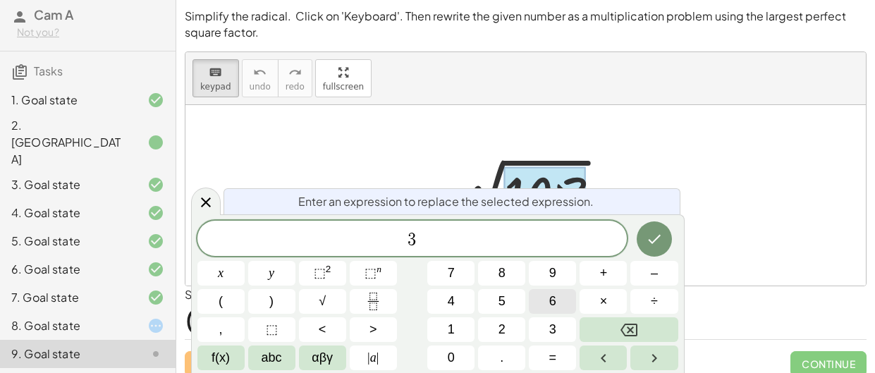
click at [557, 307] on button "6" at bounding box center [552, 301] width 47 height 25
click at [600, 299] on span "×" at bounding box center [604, 301] width 8 height 19
click at [562, 325] on button "3" at bounding box center [552, 329] width 47 height 25
click at [647, 243] on icon "Done" at bounding box center [654, 239] width 17 height 17
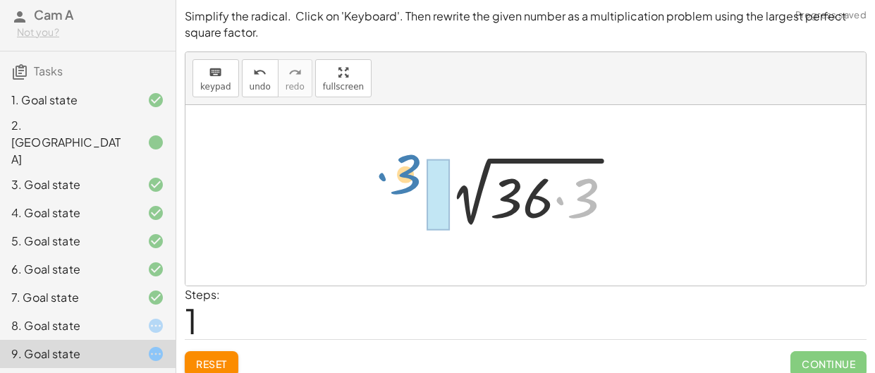
drag, startPoint x: 589, startPoint y: 204, endPoint x: 408, endPoint y: 181, distance: 182.7
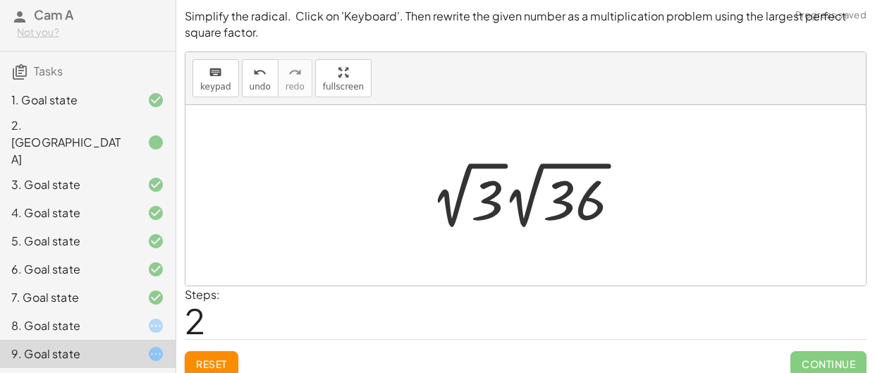
click at [526, 211] on div at bounding box center [531, 196] width 214 height 78
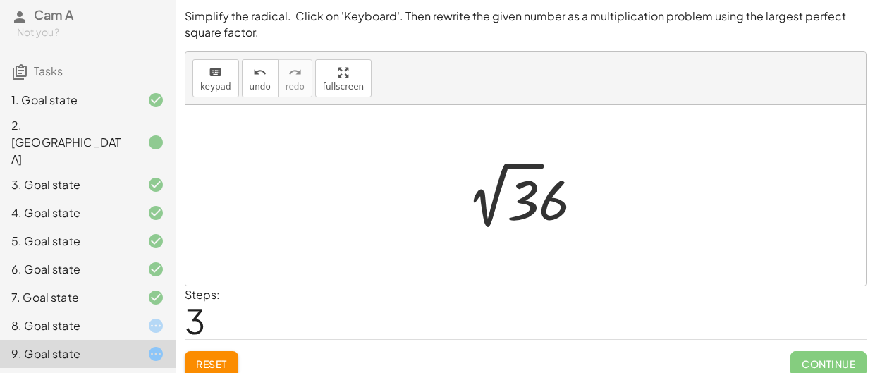
click at [530, 209] on div at bounding box center [531, 196] width 142 height 78
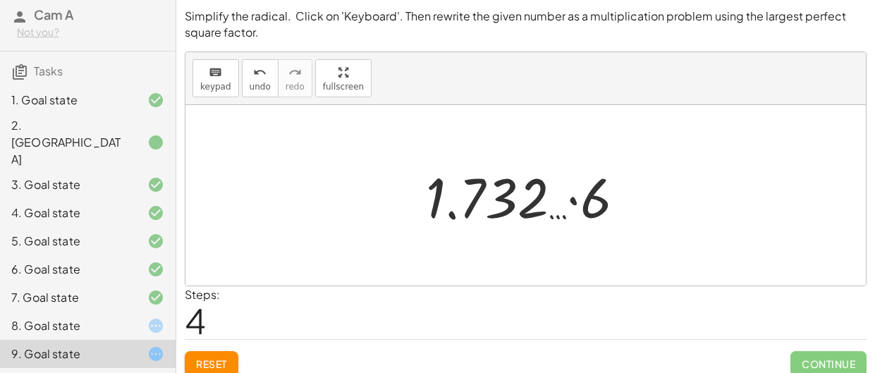
click at [525, 209] on div at bounding box center [531, 195] width 224 height 73
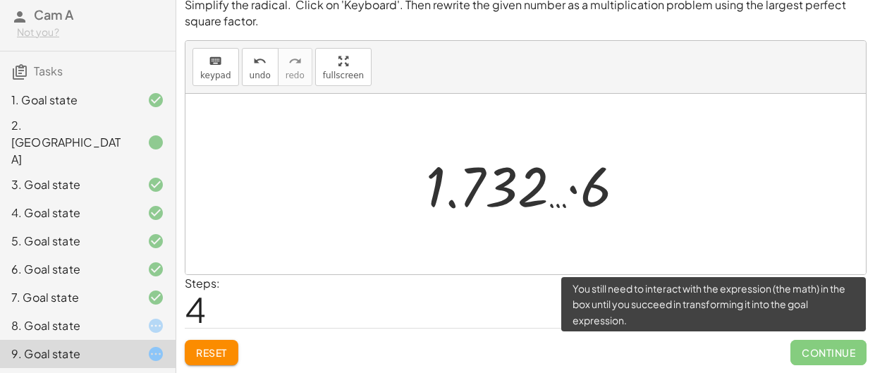
click at [831, 356] on span "Continue" at bounding box center [828, 352] width 76 height 25
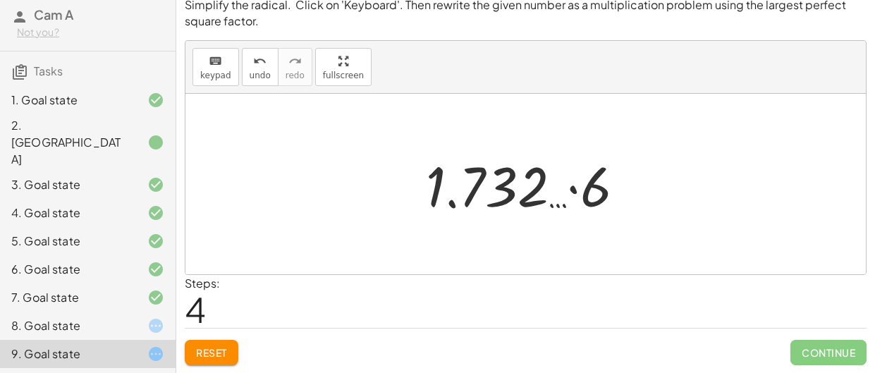
click at [600, 179] on div at bounding box center [531, 184] width 224 height 73
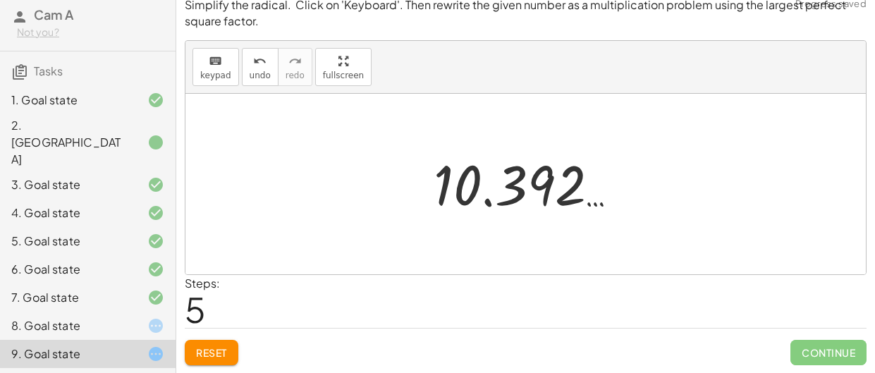
click at [542, 186] on div at bounding box center [531, 184] width 209 height 70
click at [543, 186] on div at bounding box center [531, 184] width 209 height 70
click at [647, 232] on div at bounding box center [525, 184] width 680 height 181
click at [543, 198] on div at bounding box center [531, 184] width 209 height 70
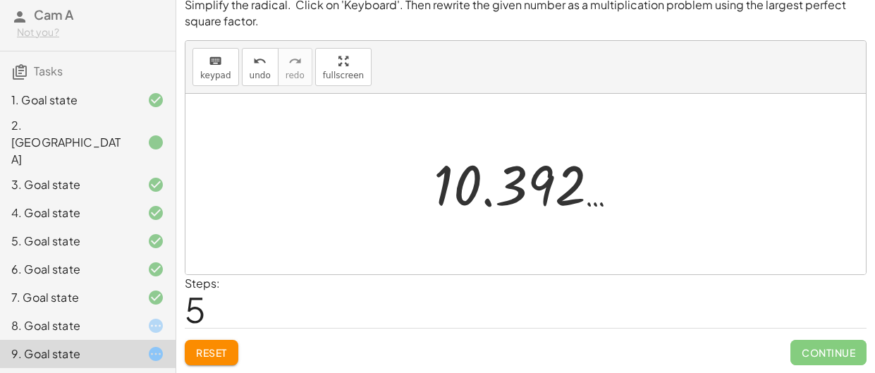
click at [454, 181] on div at bounding box center [531, 184] width 209 height 70
click at [484, 197] on div at bounding box center [531, 184] width 209 height 70
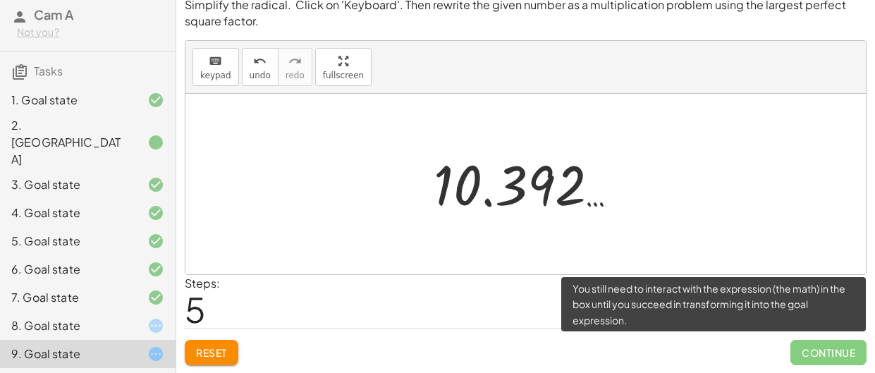
click at [814, 351] on span "Continue" at bounding box center [828, 352] width 76 height 25
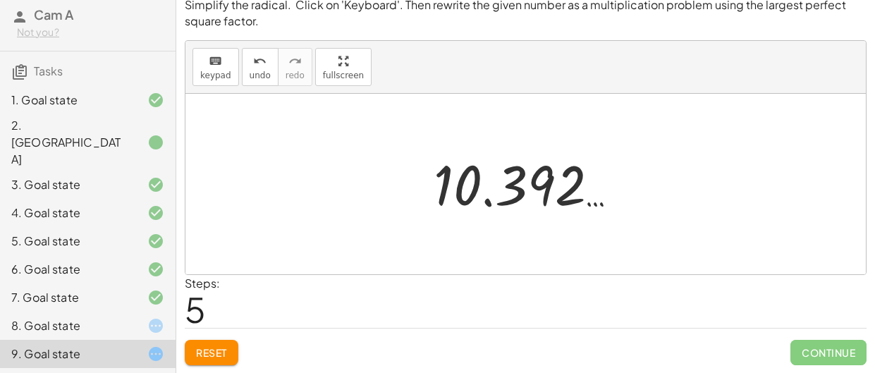
scroll to position [0, 0]
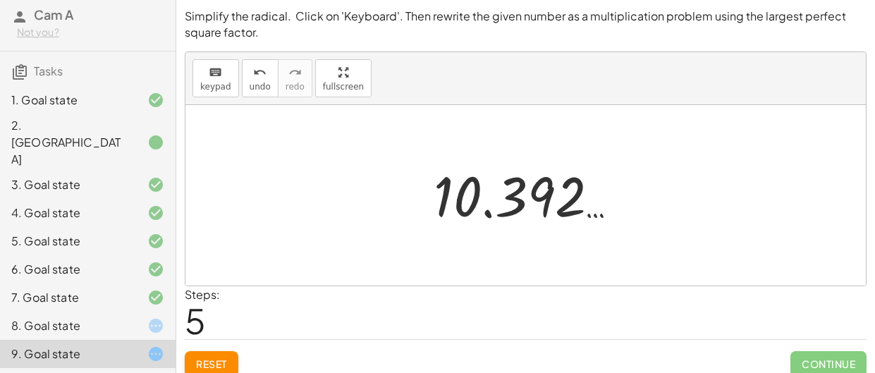
click at [453, 189] on div at bounding box center [531, 196] width 209 height 70
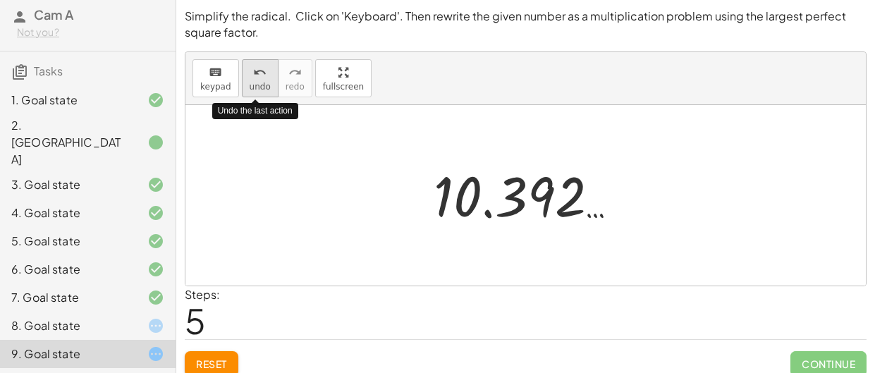
click at [253, 77] on icon "undo" at bounding box center [259, 72] width 13 height 17
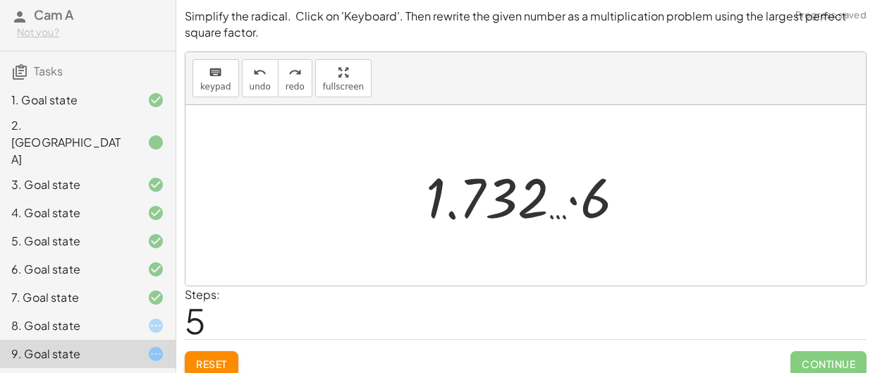
click at [209, 360] on span "Reset" at bounding box center [211, 364] width 31 height 13
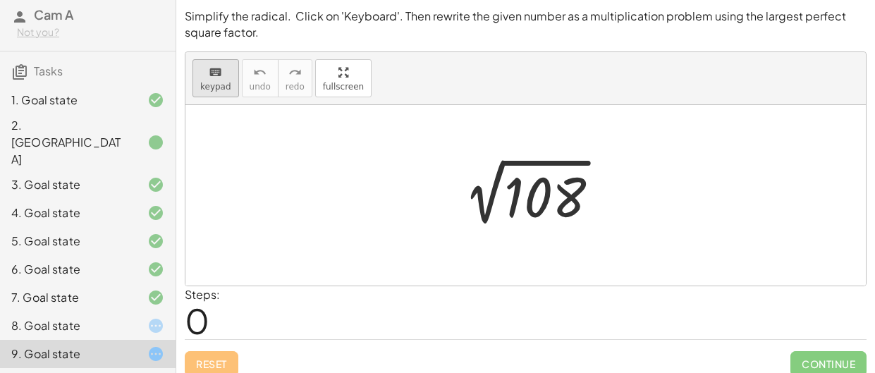
click at [202, 73] on div "keyboard" at bounding box center [215, 71] width 31 height 17
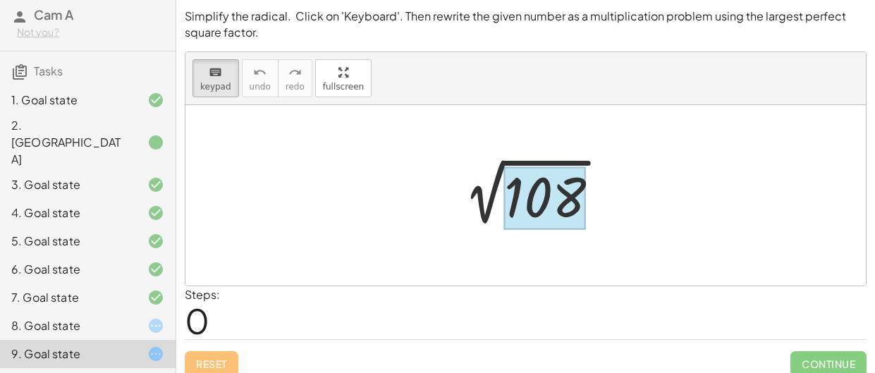
click at [558, 200] on div at bounding box center [545, 197] width 82 height 63
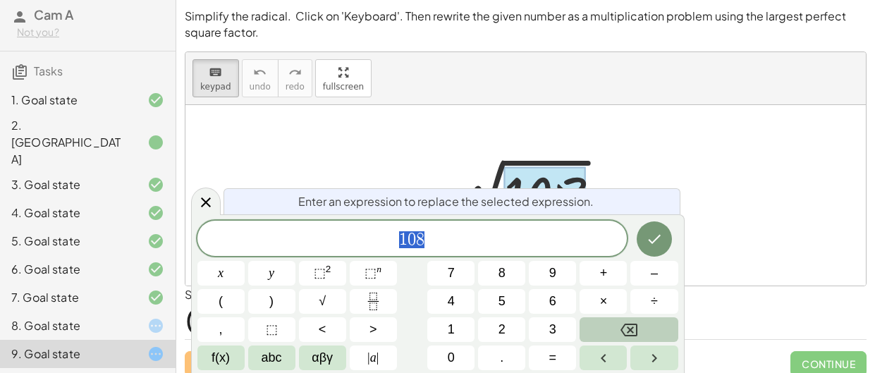
click at [654, 325] on button "Backspace" at bounding box center [629, 329] width 98 height 25
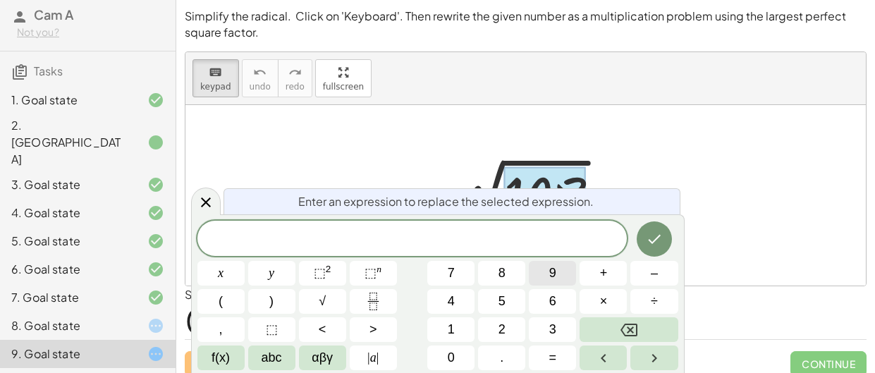
click at [558, 276] on button "9" at bounding box center [552, 273] width 47 height 25
click at [597, 298] on button "×" at bounding box center [603, 301] width 47 height 25
click at [568, 297] on button "6" at bounding box center [552, 301] width 47 height 25
click at [651, 247] on icon "Done" at bounding box center [654, 239] width 17 height 17
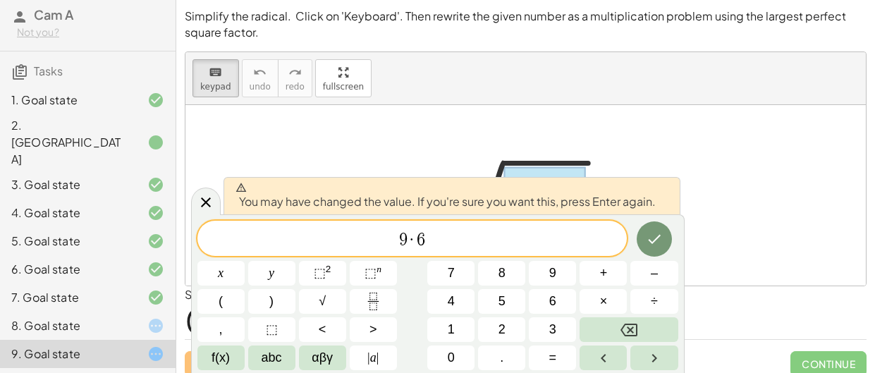
click at [643, 173] on div at bounding box center [525, 195] width 680 height 181
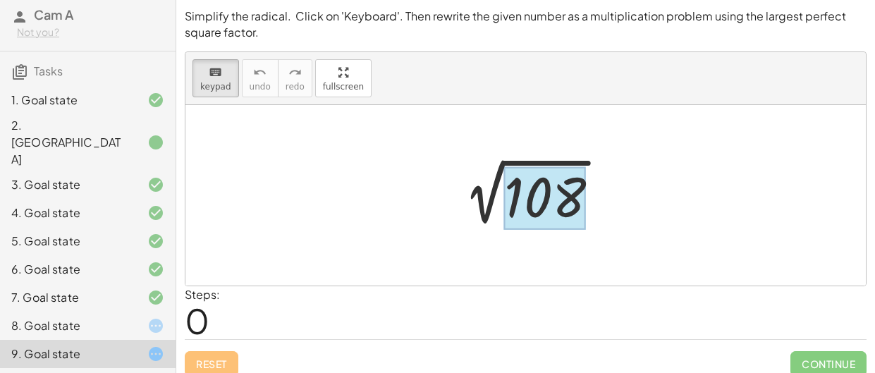
click at [541, 191] on div at bounding box center [545, 197] width 82 height 63
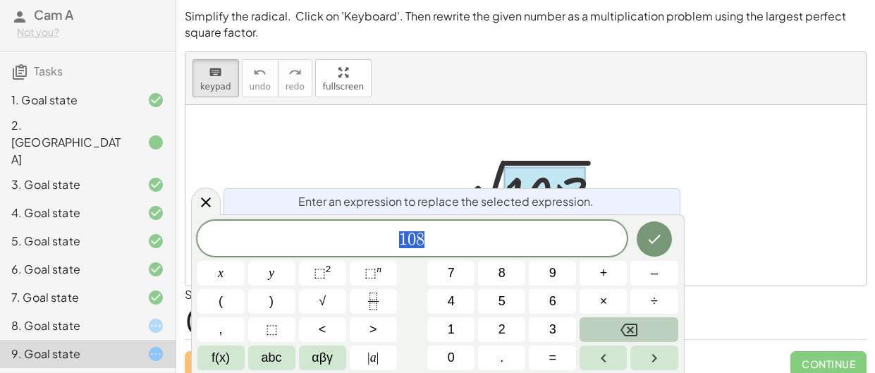
click at [621, 334] on icon "Backspace" at bounding box center [629, 330] width 17 height 17
click at [609, 293] on button "×" at bounding box center [603, 301] width 47 height 25
click at [554, 333] on span "3" at bounding box center [552, 329] width 7 height 19
click at [660, 238] on icon "Done" at bounding box center [654, 239] width 17 height 17
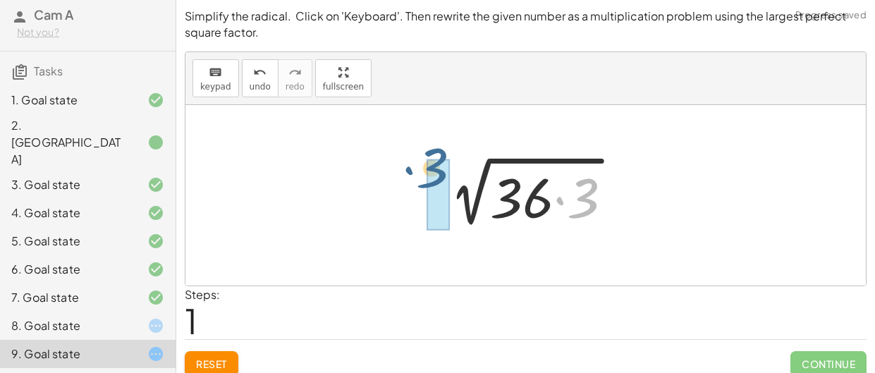
drag, startPoint x: 589, startPoint y: 205, endPoint x: 430, endPoint y: 182, distance: 161.0
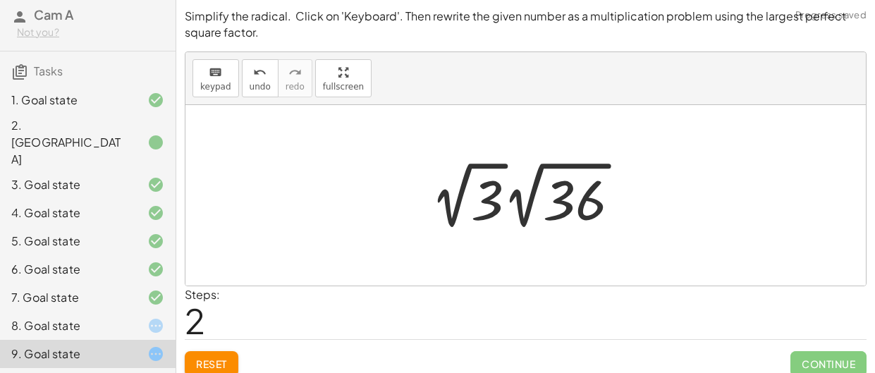
click at [529, 202] on div at bounding box center [531, 196] width 214 height 78
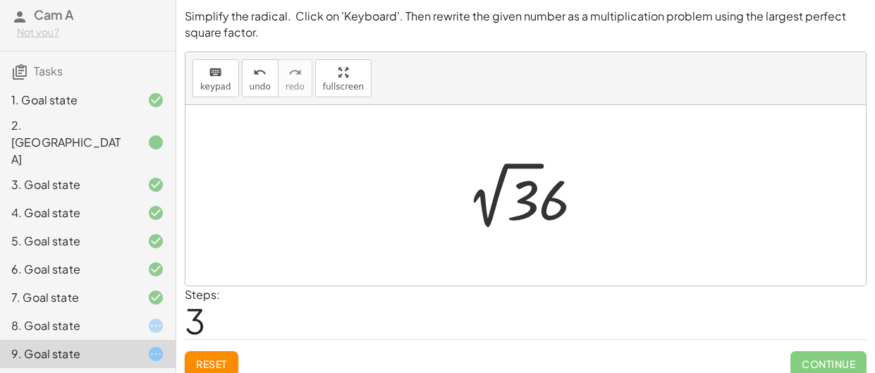
click at [499, 197] on div at bounding box center [531, 196] width 142 height 78
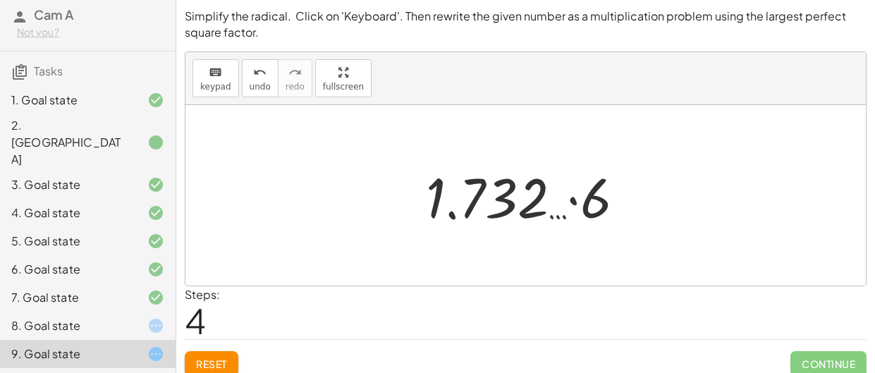
click at [205, 365] on span "Reset" at bounding box center [211, 364] width 31 height 13
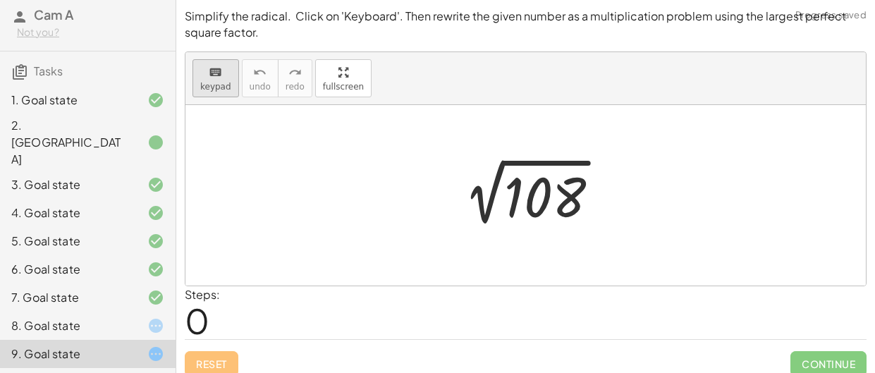
click at [214, 87] on span "keypad" at bounding box center [215, 87] width 31 height 10
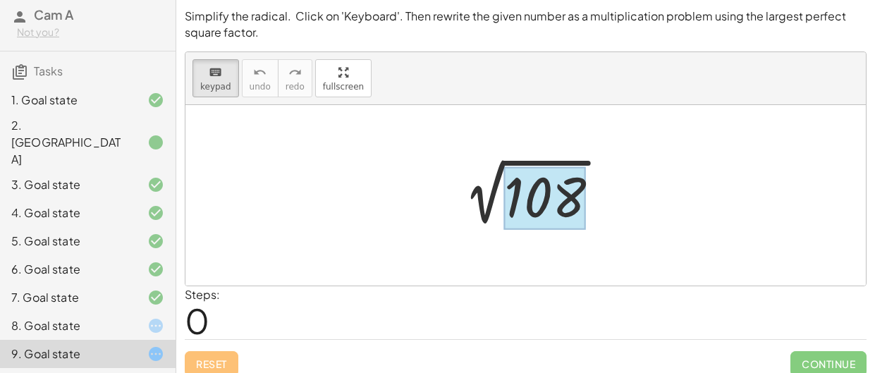
click at [563, 207] on div at bounding box center [545, 197] width 82 height 63
